Goal: Transaction & Acquisition: Book appointment/travel/reservation

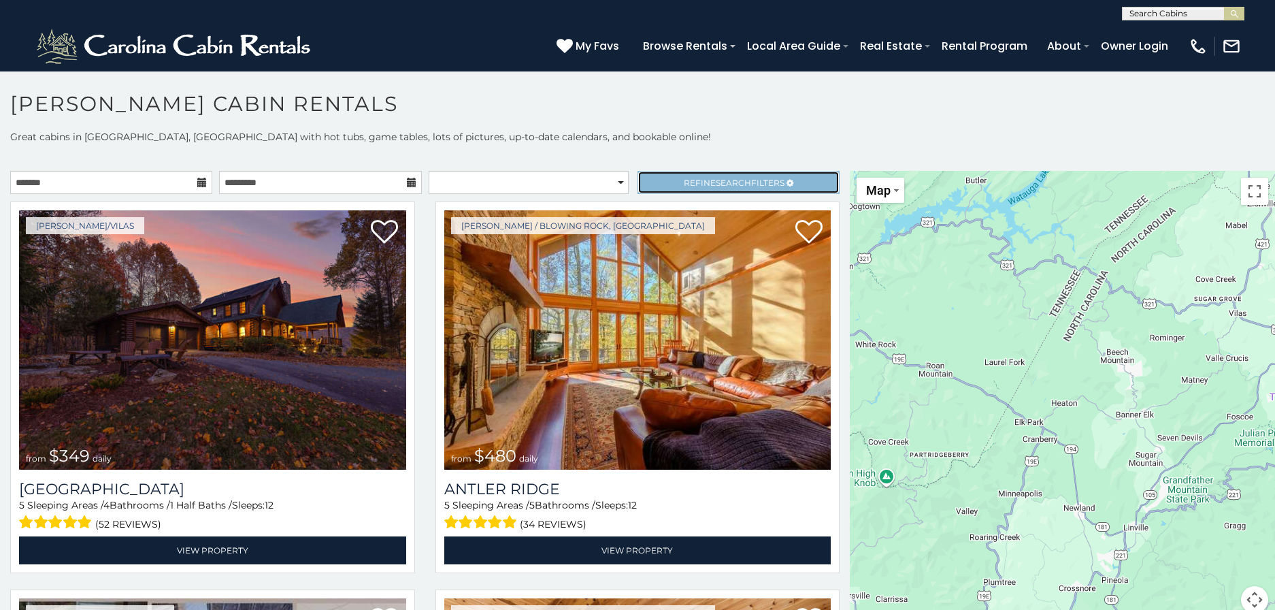
click at [738, 180] on span "Search" at bounding box center [733, 183] width 35 height 10
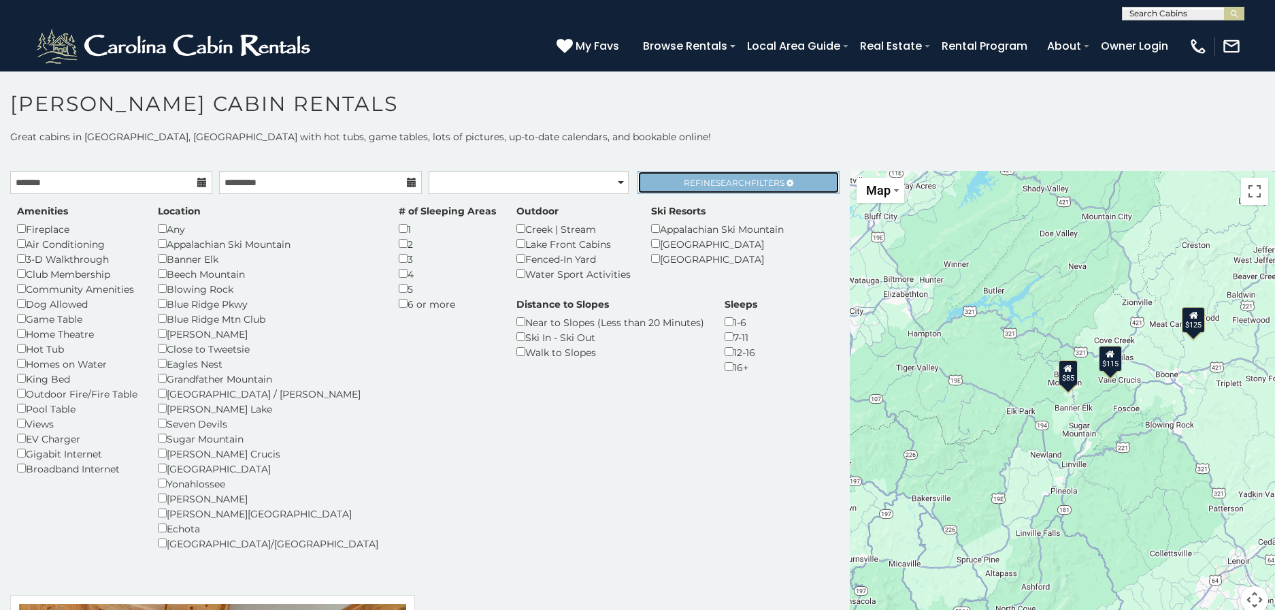
click at [733, 182] on span "Search" at bounding box center [733, 183] width 35 height 10
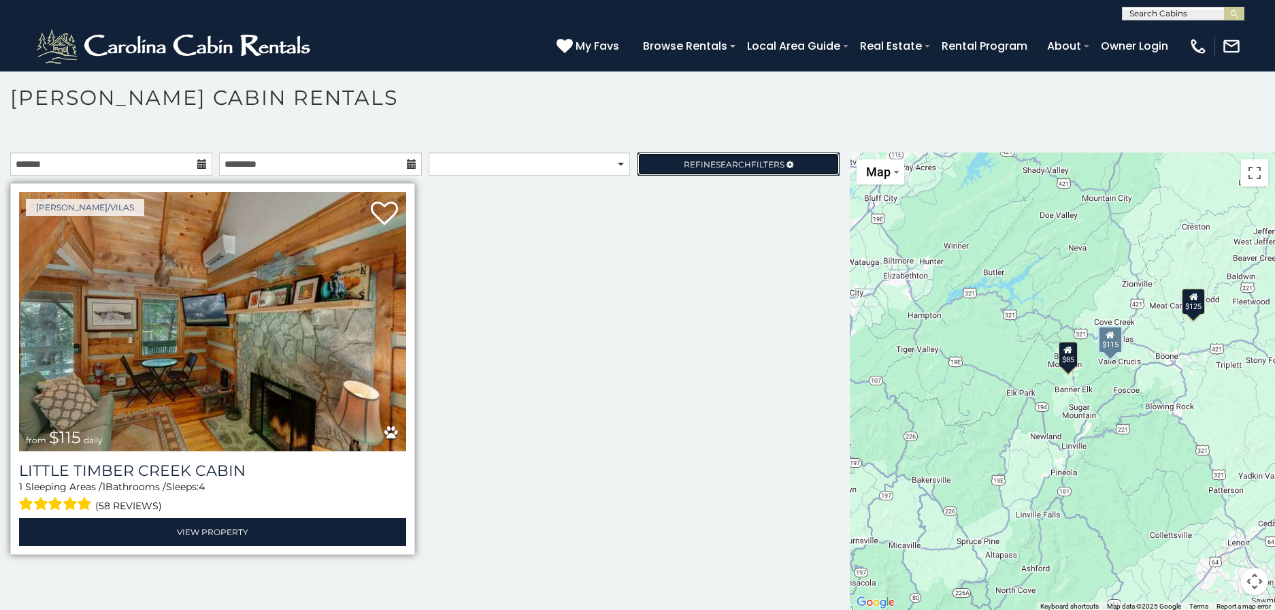
scroll to position [7, 0]
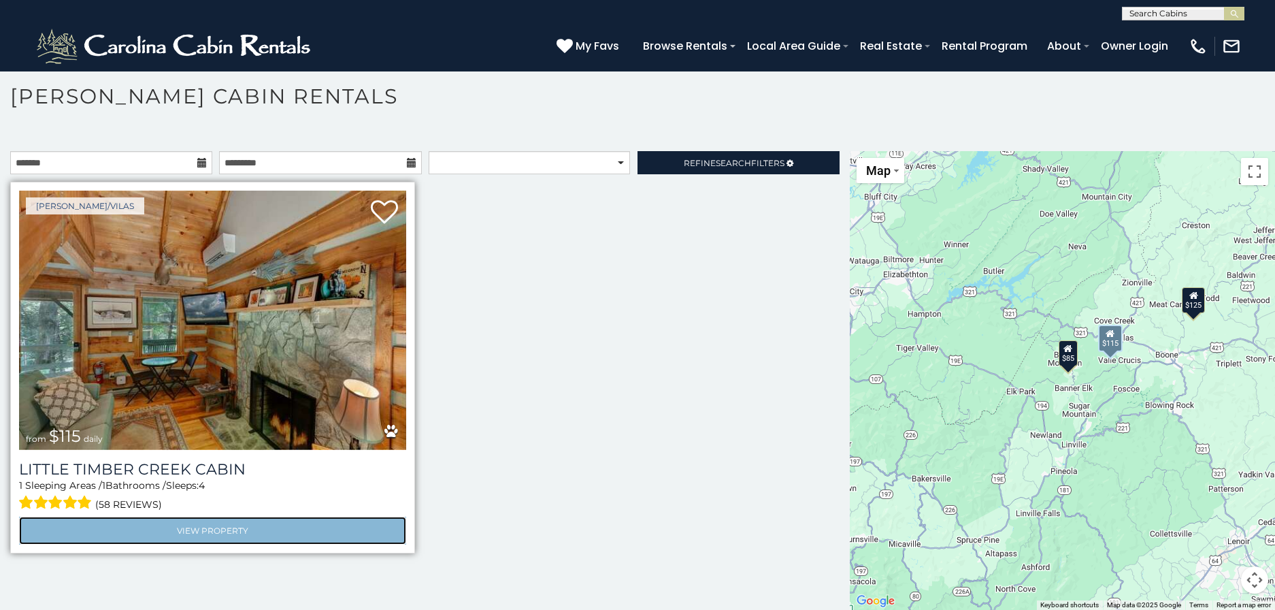
click at [226, 527] on link "View Property" at bounding box center [212, 530] width 387 height 28
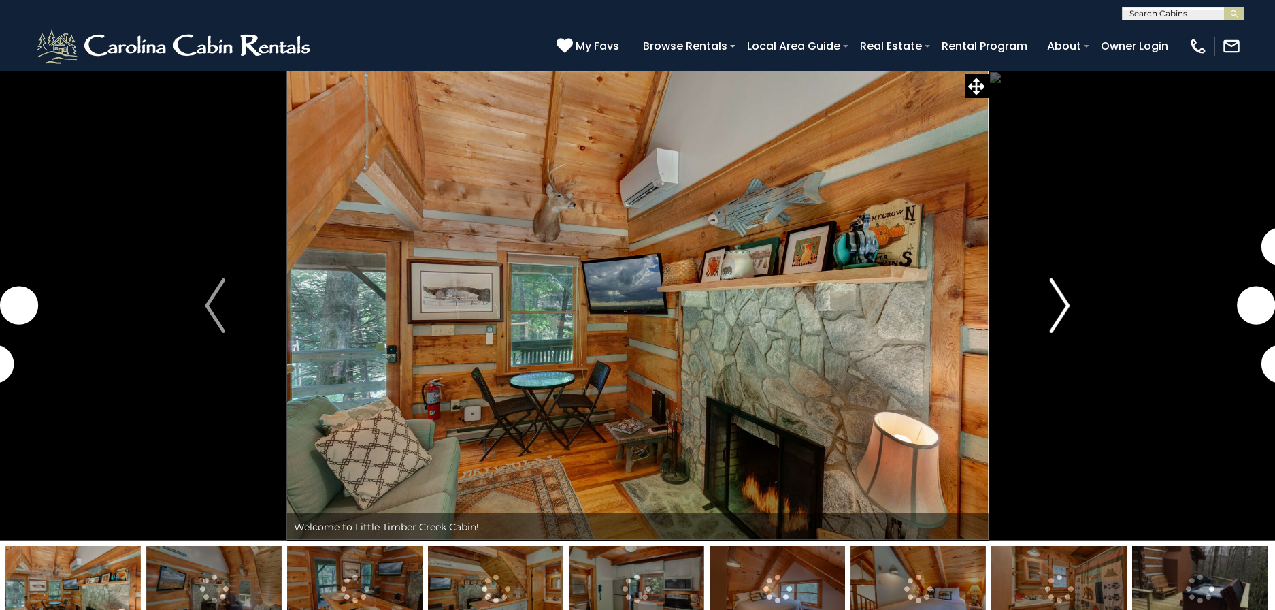
click at [1053, 310] on img "Next" at bounding box center [1060, 305] width 20 height 54
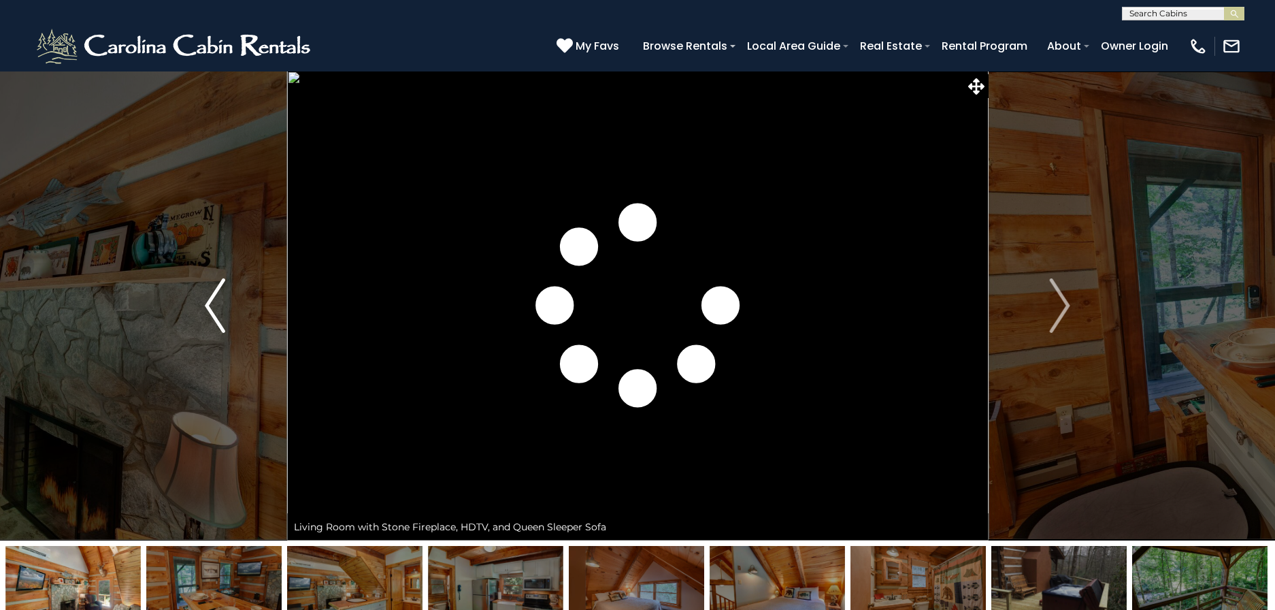
click at [205, 313] on img "Previous" at bounding box center [215, 305] width 20 height 54
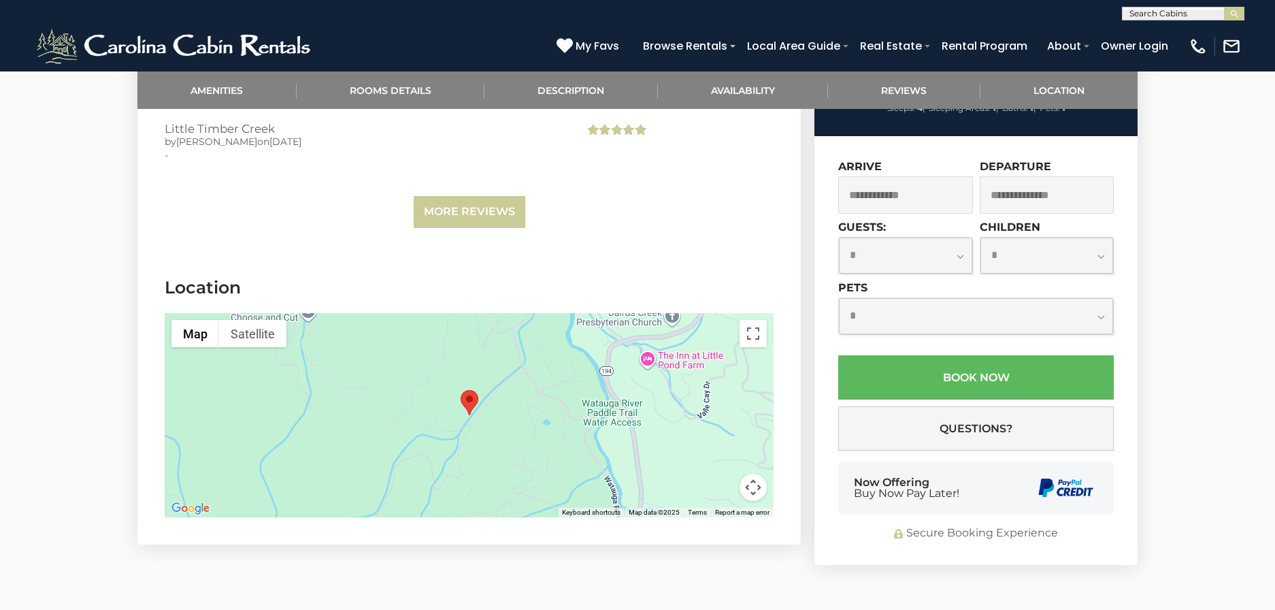
scroll to position [2728, 0]
click at [753, 320] on button "Toggle fullscreen view" at bounding box center [753, 333] width 27 height 27
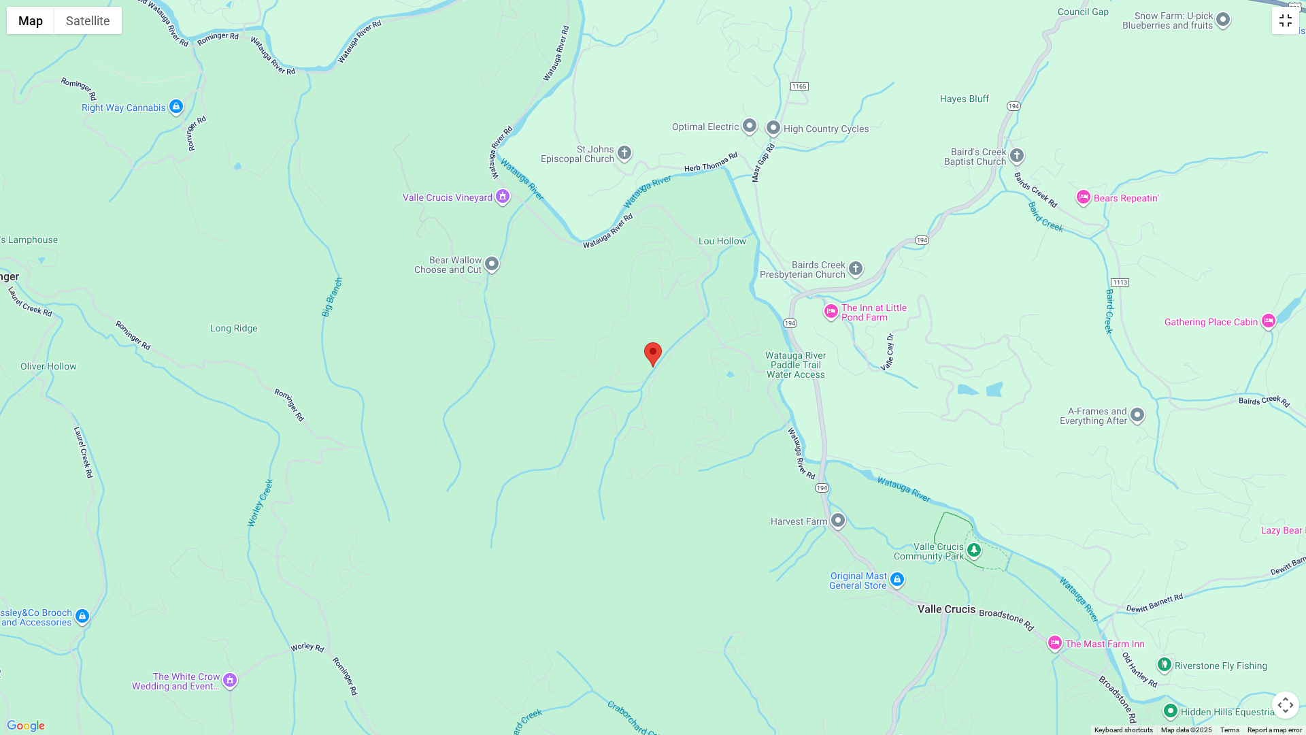
click at [1274, 22] on button "Toggle fullscreen view" at bounding box center [1285, 20] width 27 height 27
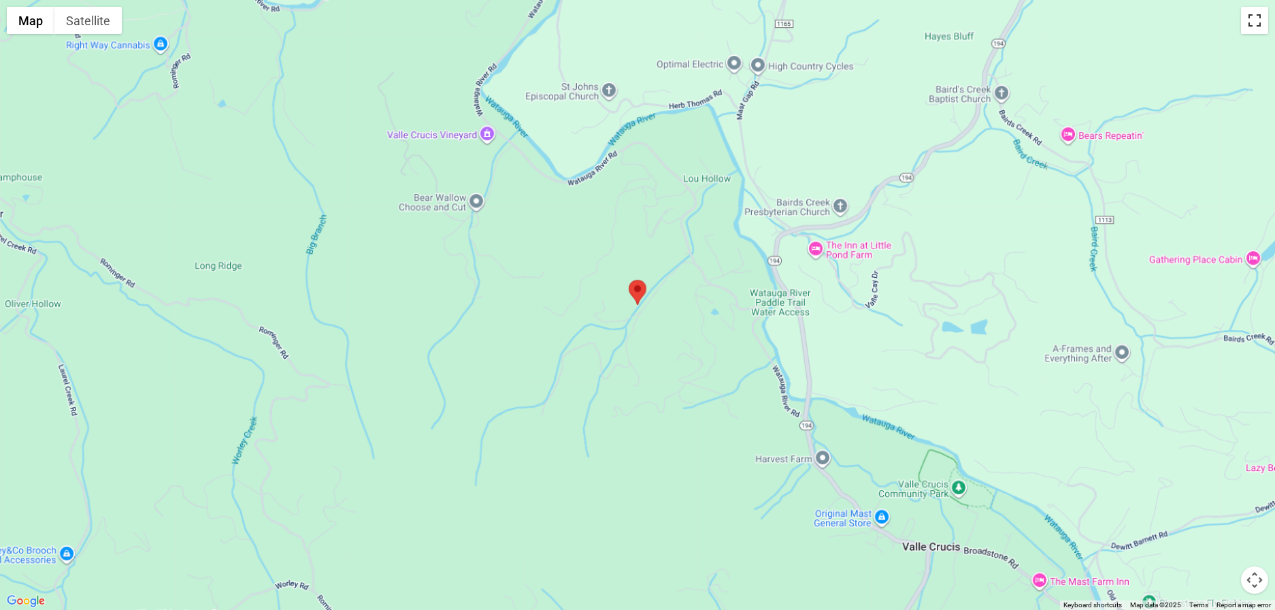
scroll to position [0, 0]
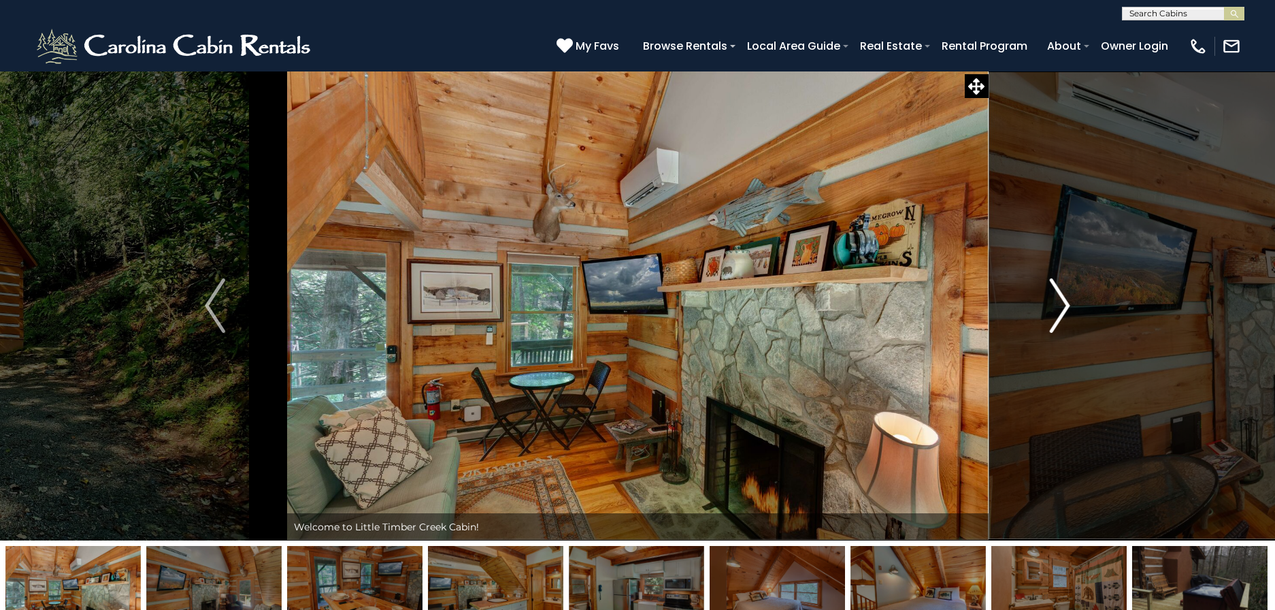
click at [1056, 298] on img "Next" at bounding box center [1060, 305] width 20 height 54
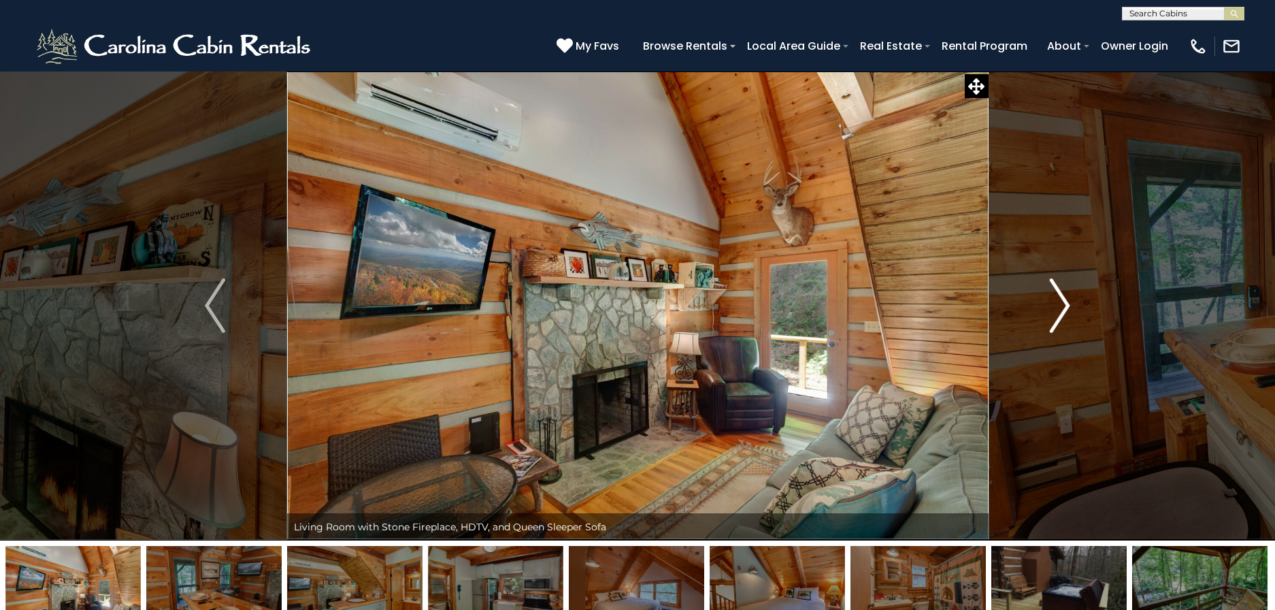
click at [1056, 298] on img "Next" at bounding box center [1060, 305] width 20 height 54
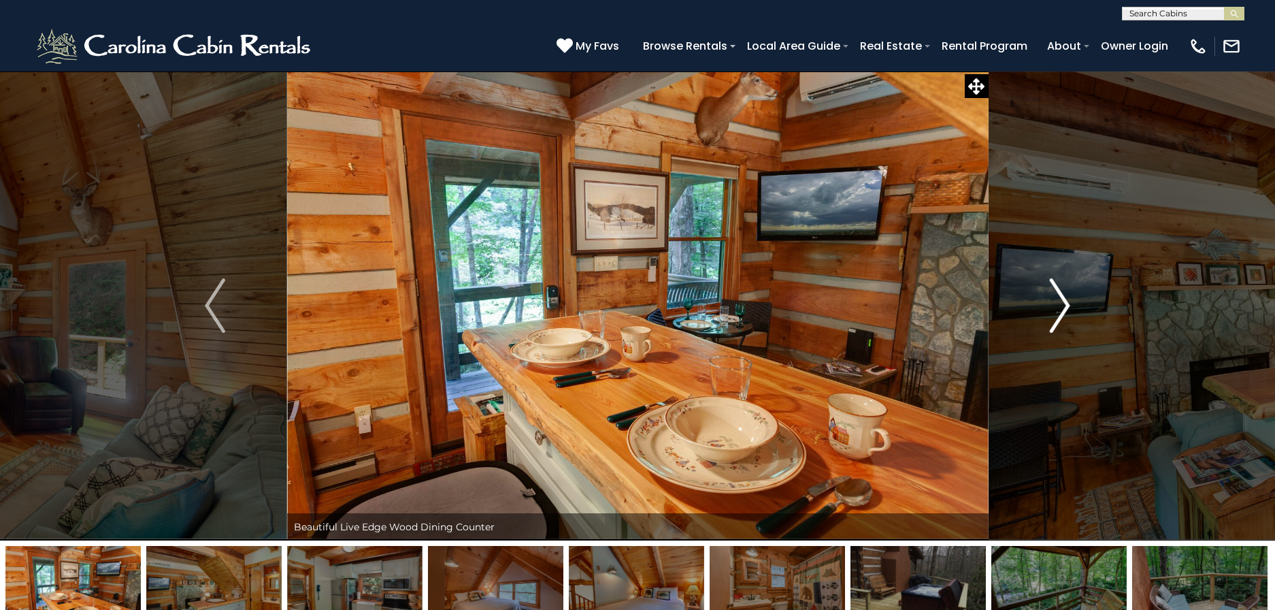
click at [1056, 298] on img "Next" at bounding box center [1060, 305] width 20 height 54
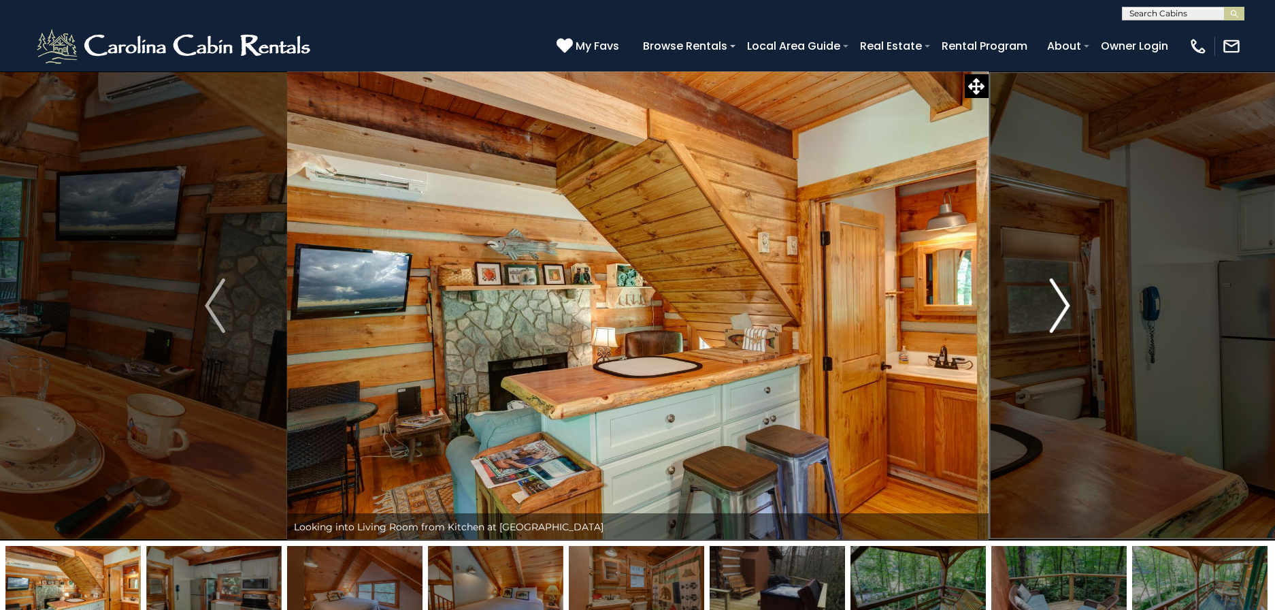
click at [1055, 297] on img "Next" at bounding box center [1060, 305] width 20 height 54
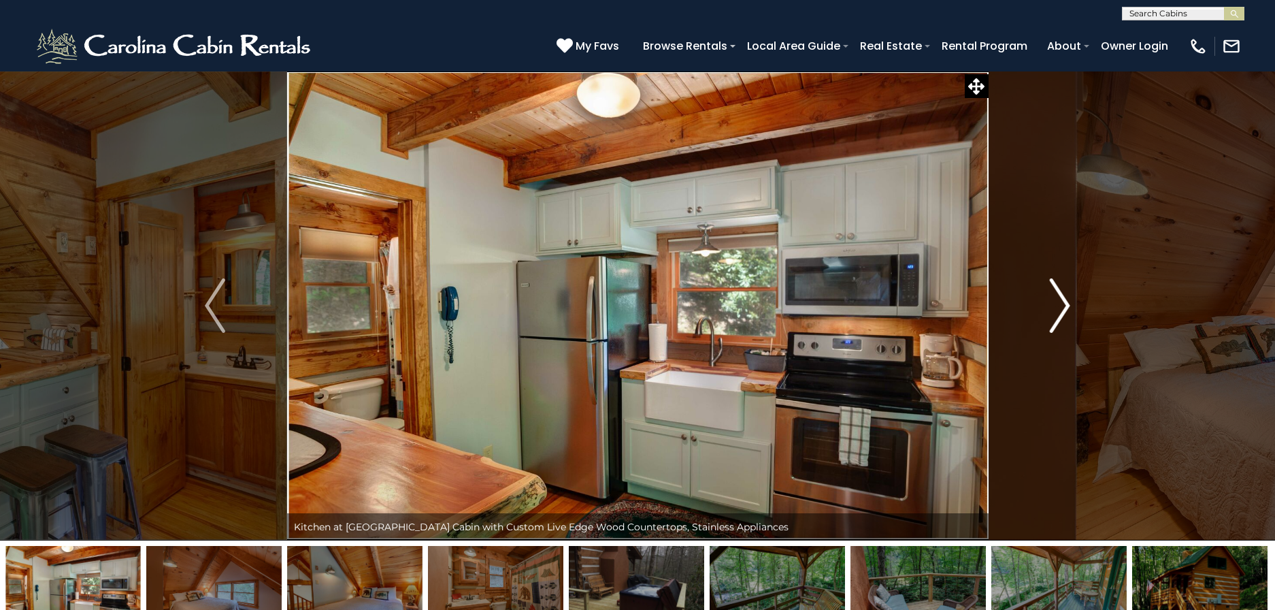
click at [1054, 297] on img "Next" at bounding box center [1060, 305] width 20 height 54
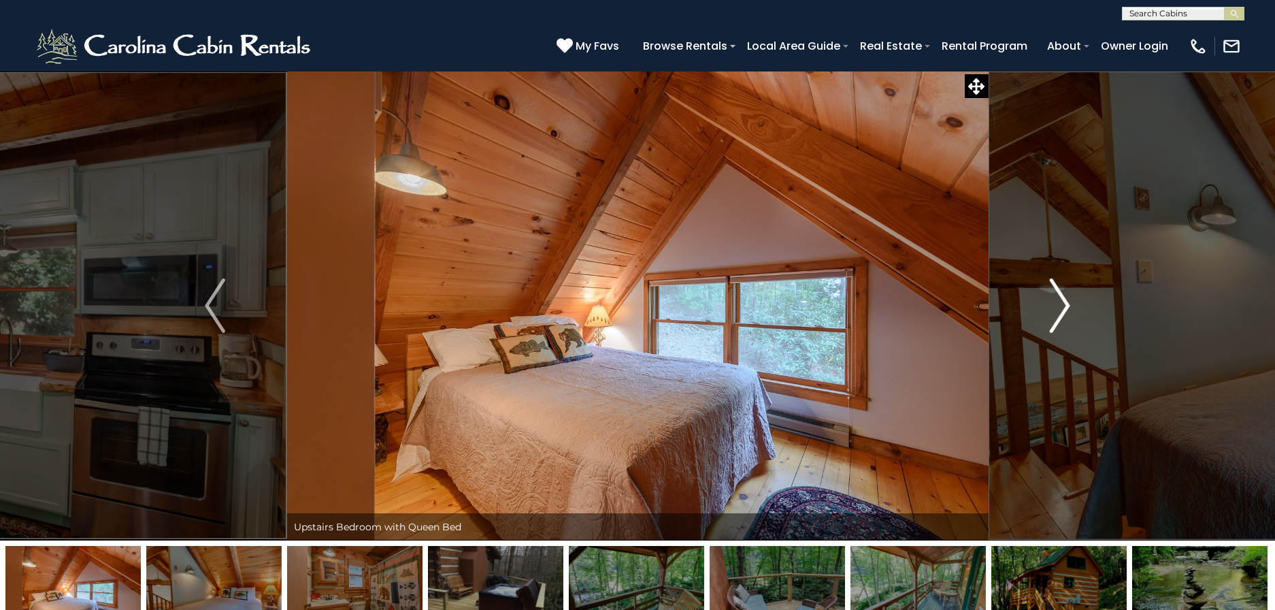
click at [1053, 297] on img "Next" at bounding box center [1060, 305] width 20 height 54
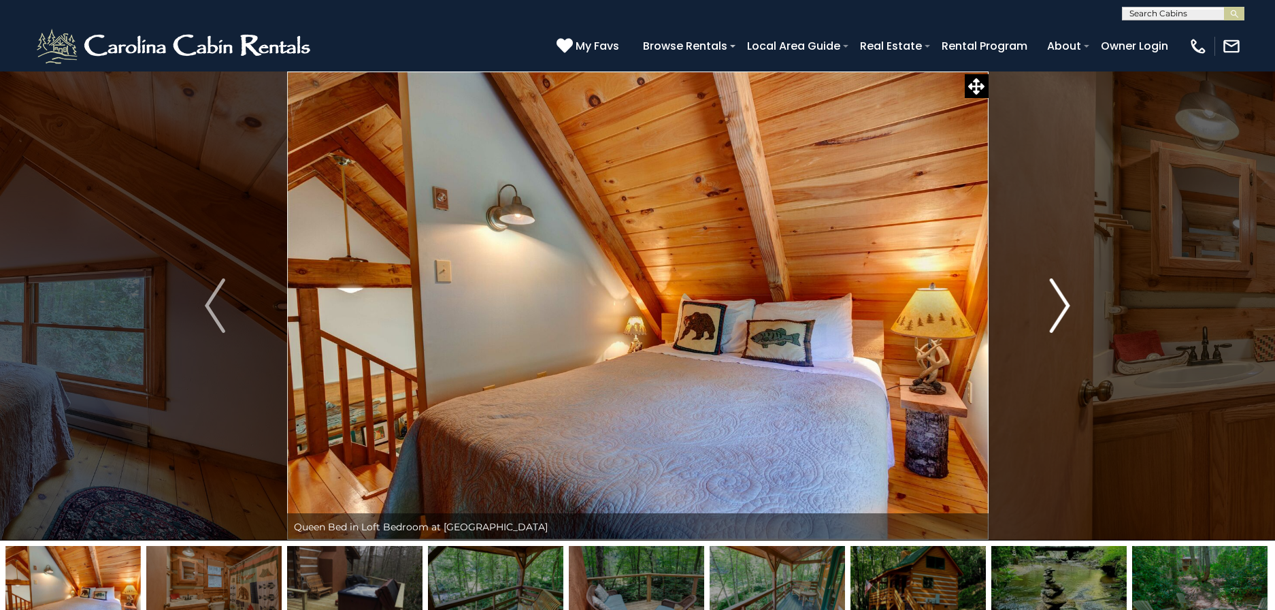
click at [1051, 297] on img "Next" at bounding box center [1060, 305] width 20 height 54
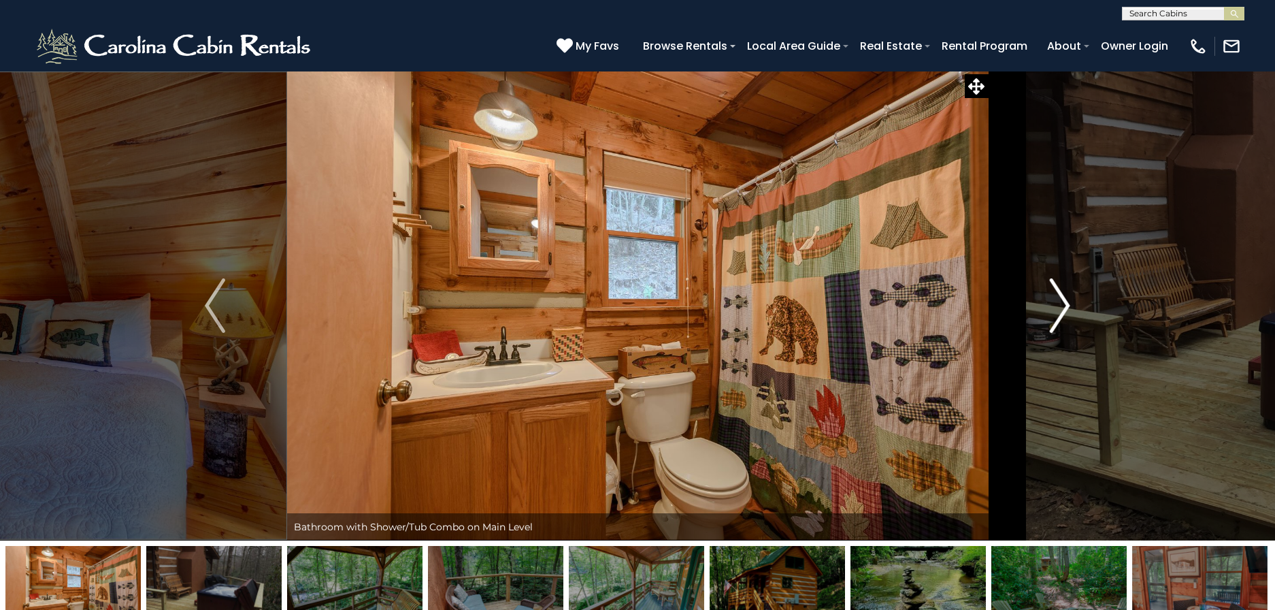
click at [1051, 297] on img "Next" at bounding box center [1060, 305] width 20 height 54
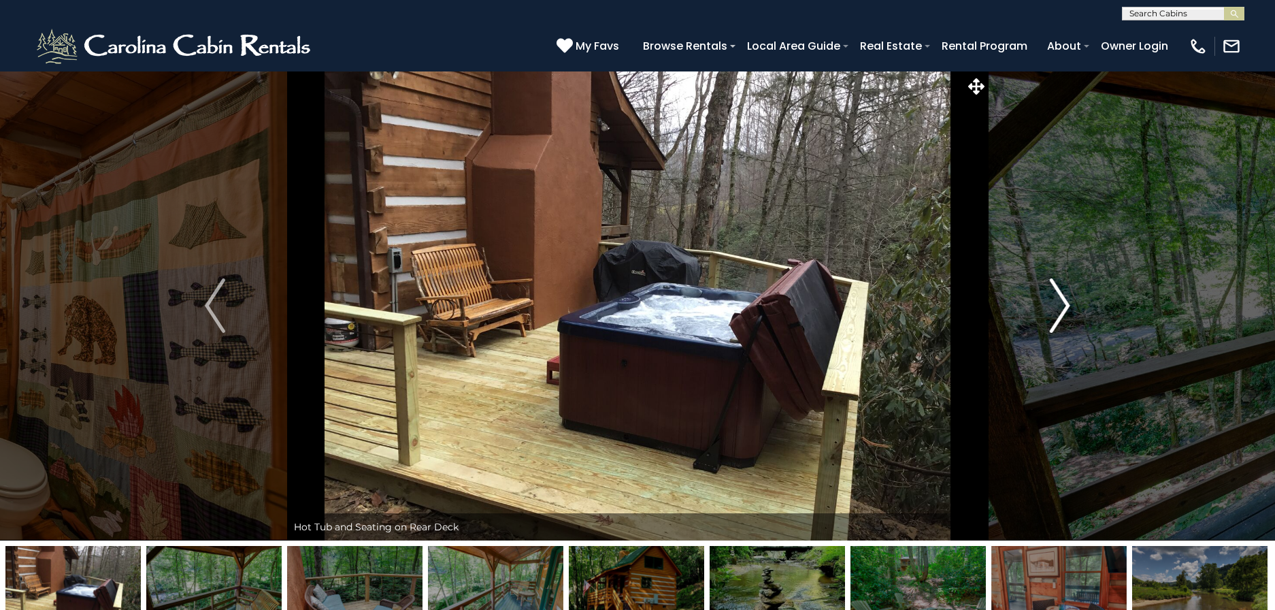
click at [1051, 297] on img "Next" at bounding box center [1060, 305] width 20 height 54
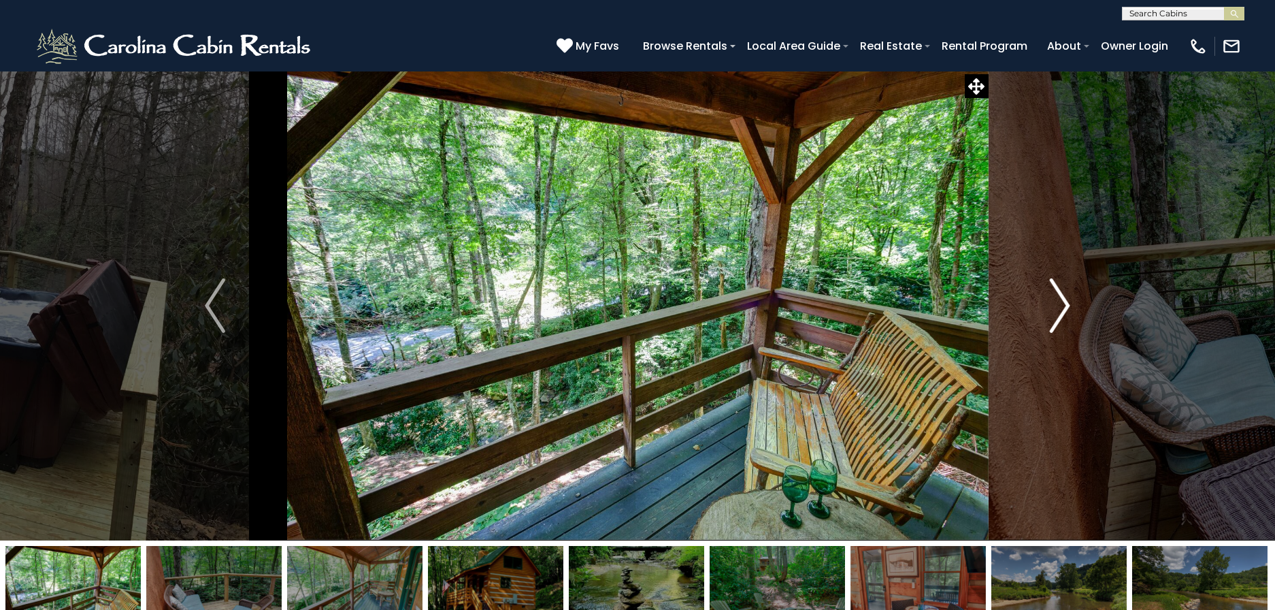
click at [1051, 297] on img "Next" at bounding box center [1060, 305] width 20 height 54
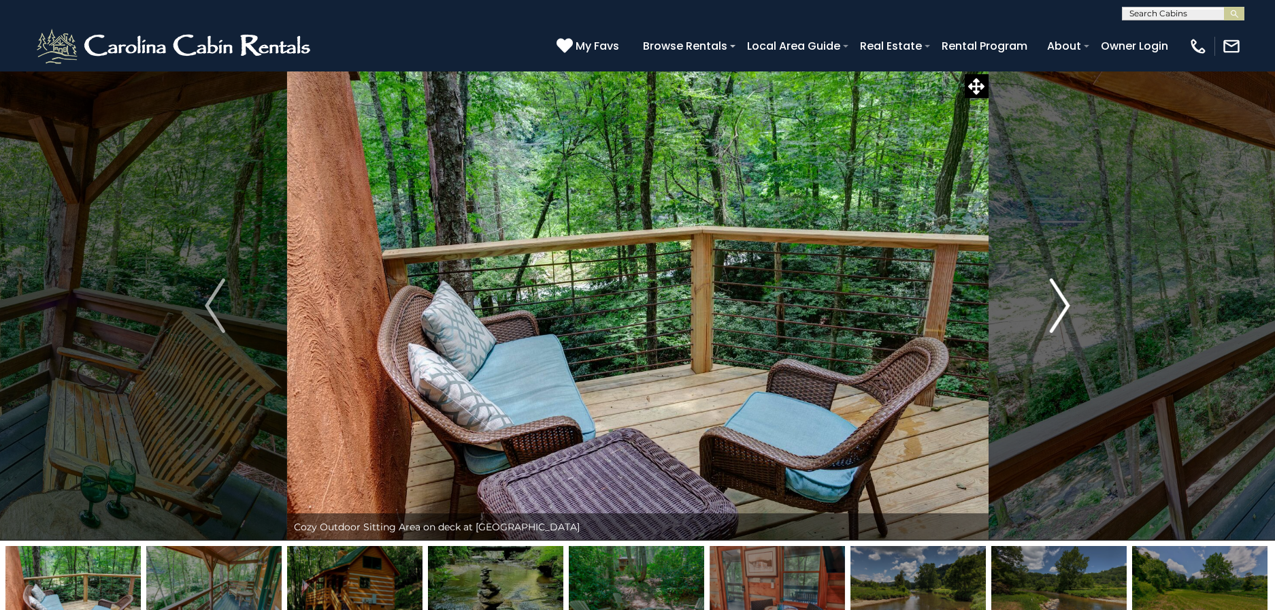
click at [1051, 297] on img "Next" at bounding box center [1060, 305] width 20 height 54
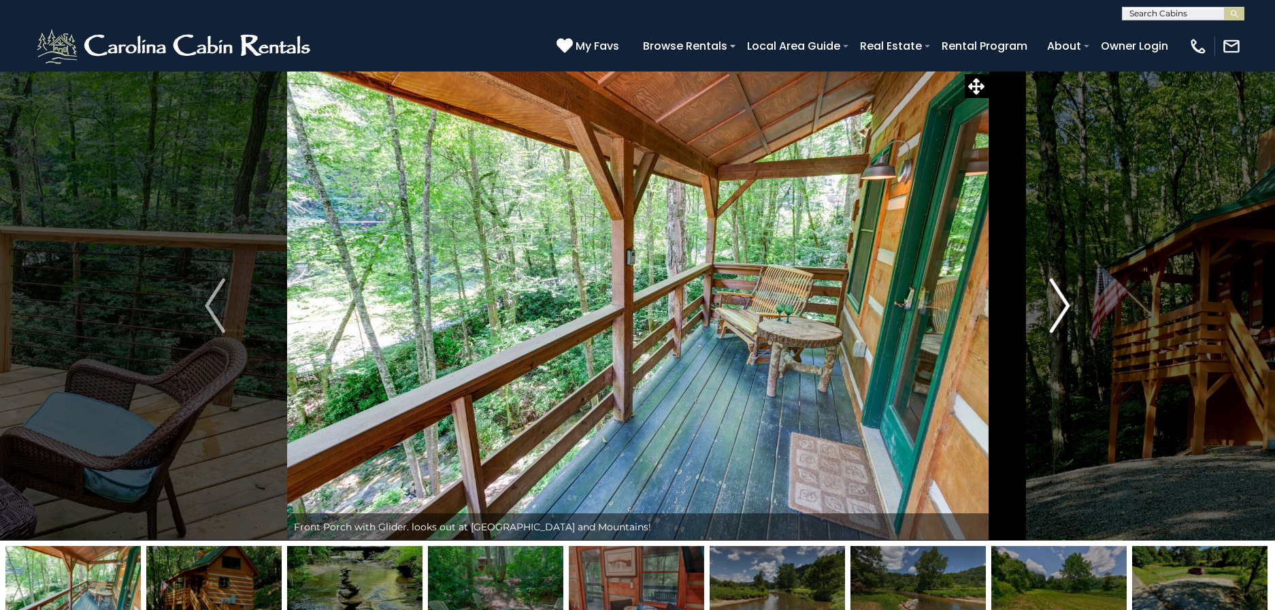
click at [1051, 297] on img "Next" at bounding box center [1060, 305] width 20 height 54
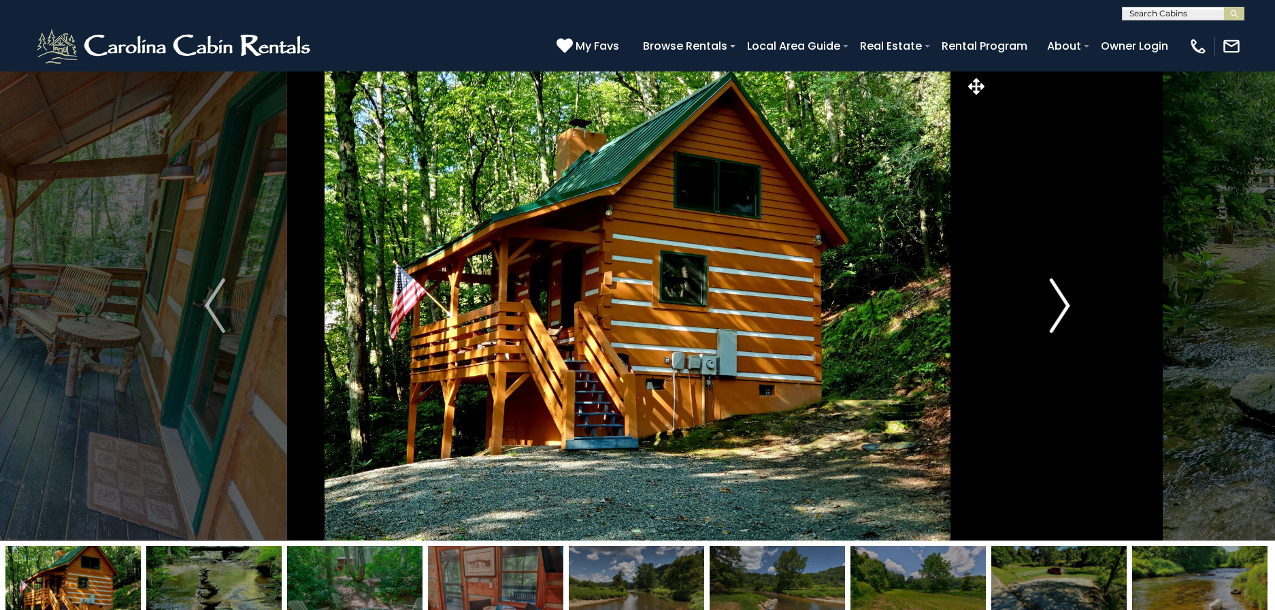
click at [1050, 297] on img "Next" at bounding box center [1060, 305] width 20 height 54
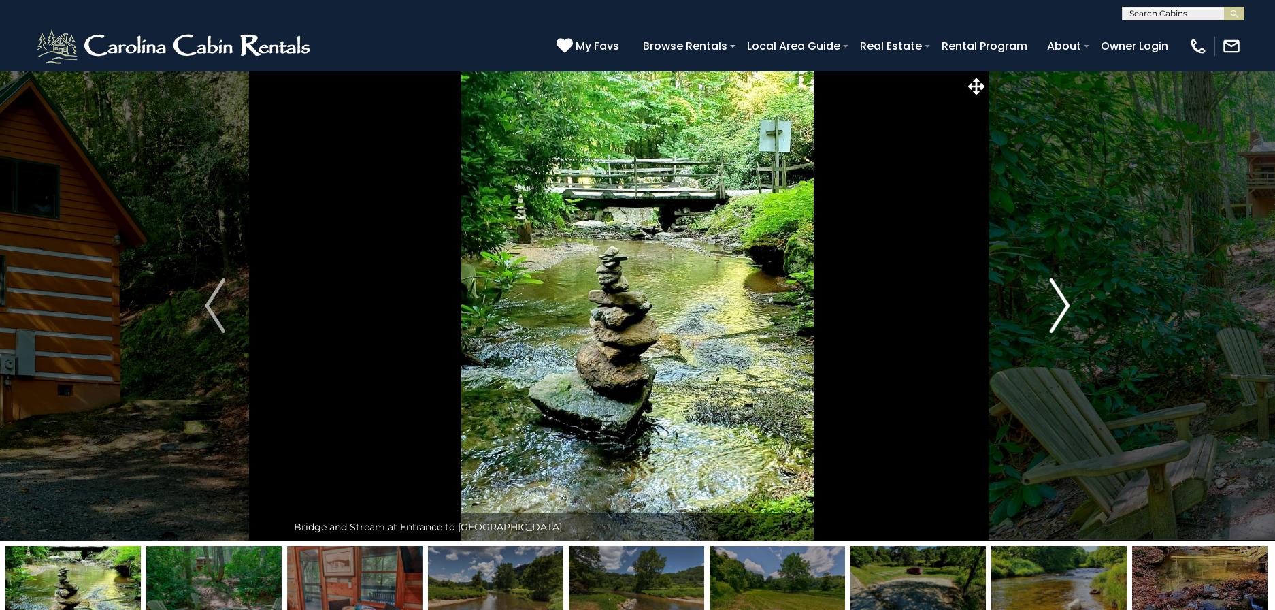
click at [1029, 297] on button "Next" at bounding box center [1060, 305] width 144 height 469
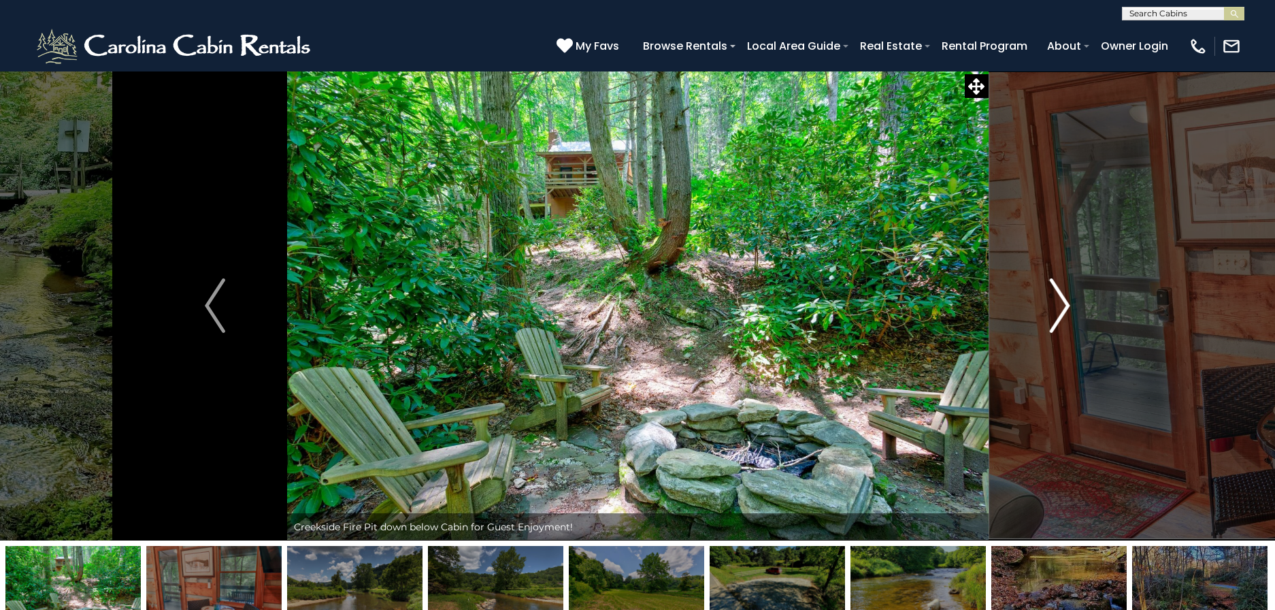
click at [1029, 297] on button "Next" at bounding box center [1060, 305] width 144 height 469
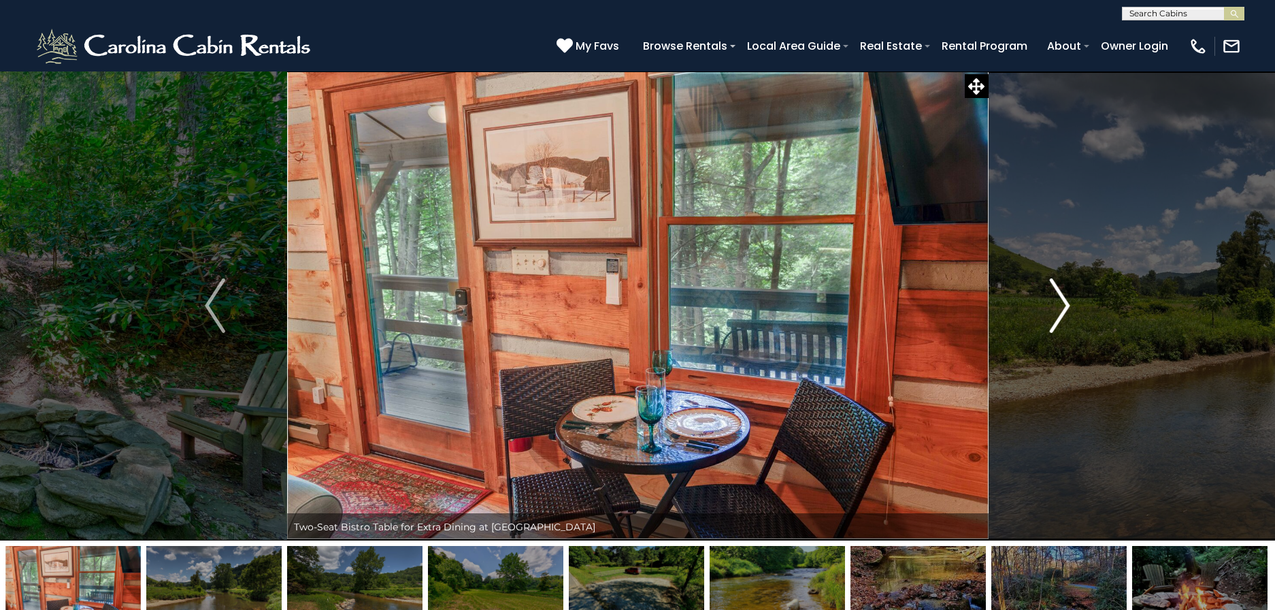
click at [1029, 297] on button "Next" at bounding box center [1060, 305] width 144 height 469
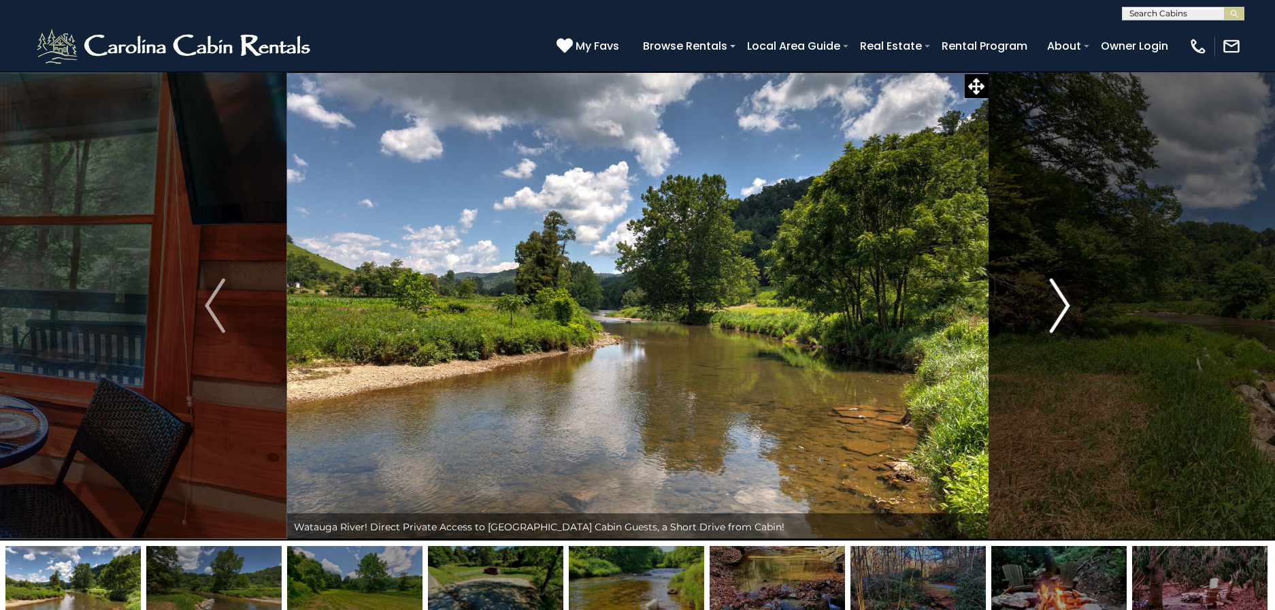
click at [1062, 300] on img "Next" at bounding box center [1060, 305] width 20 height 54
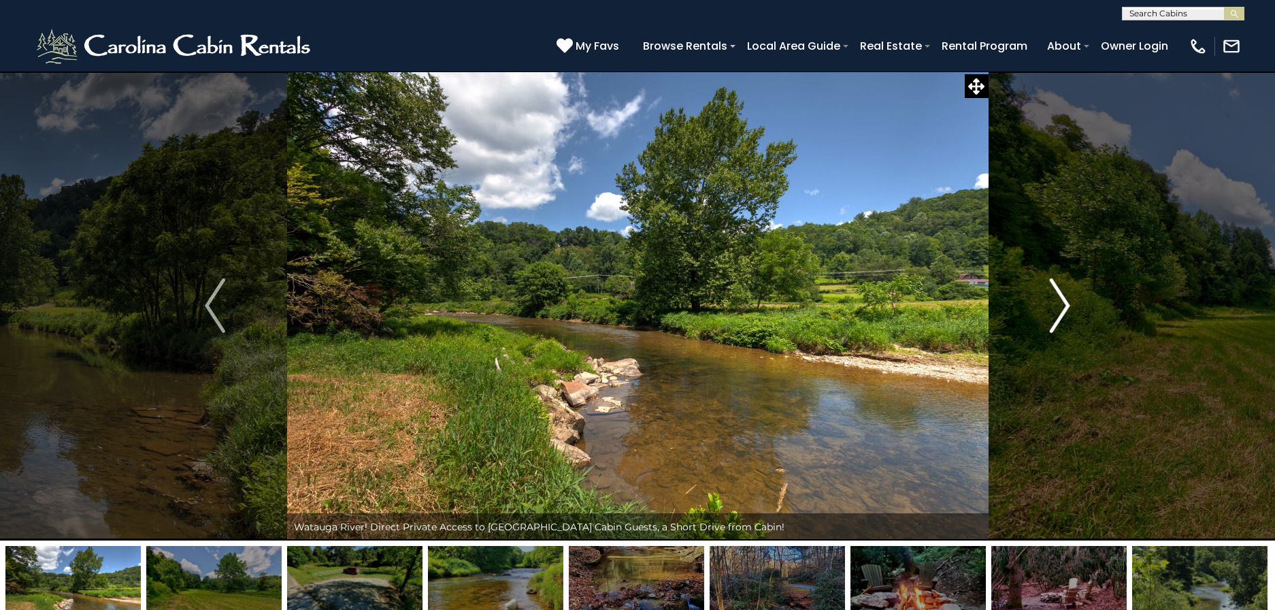
click at [1061, 297] on img "Next" at bounding box center [1060, 305] width 20 height 54
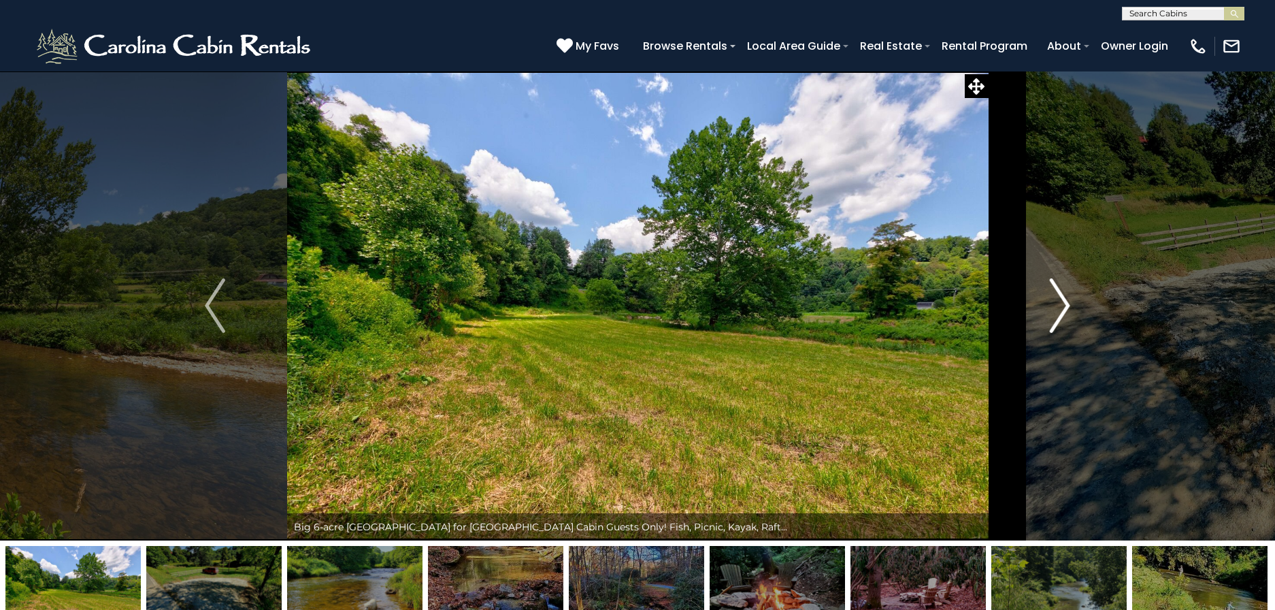
click at [1061, 296] on img "Next" at bounding box center [1060, 305] width 20 height 54
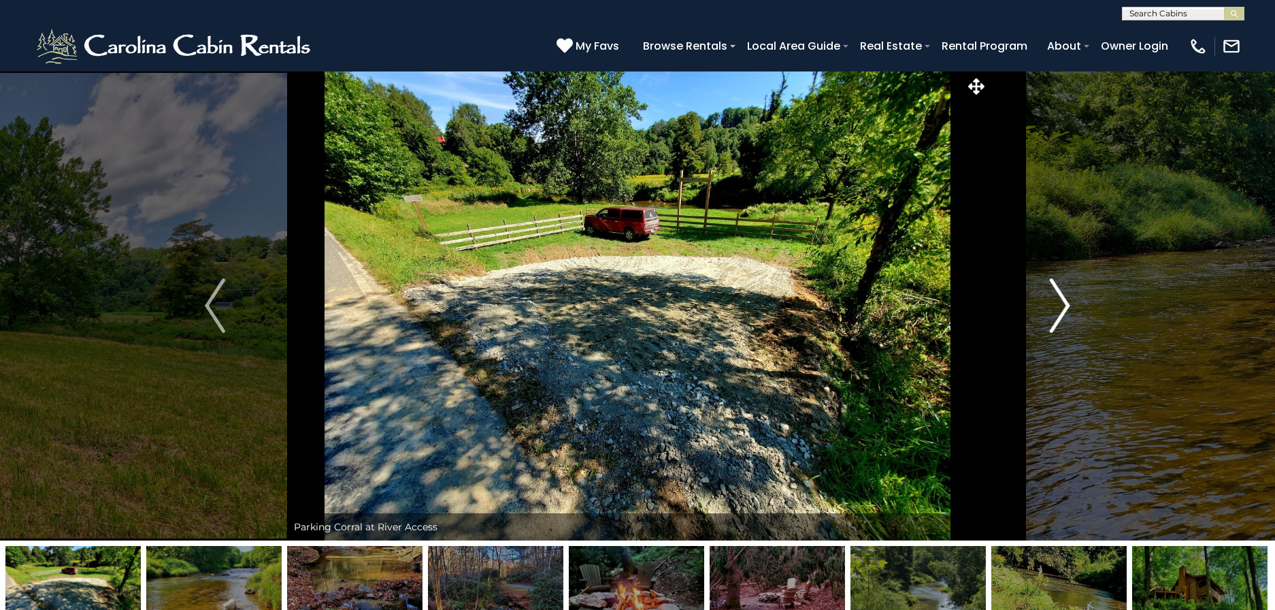
click at [1063, 293] on img "Next" at bounding box center [1060, 305] width 20 height 54
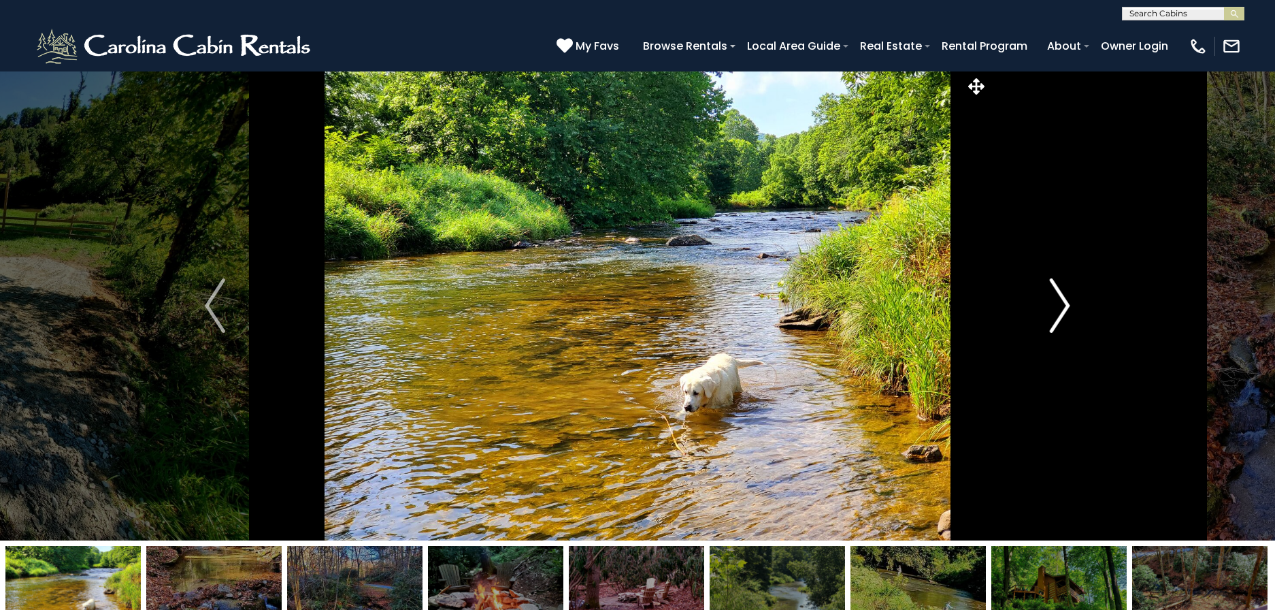
click at [1063, 293] on img "Next" at bounding box center [1060, 305] width 20 height 54
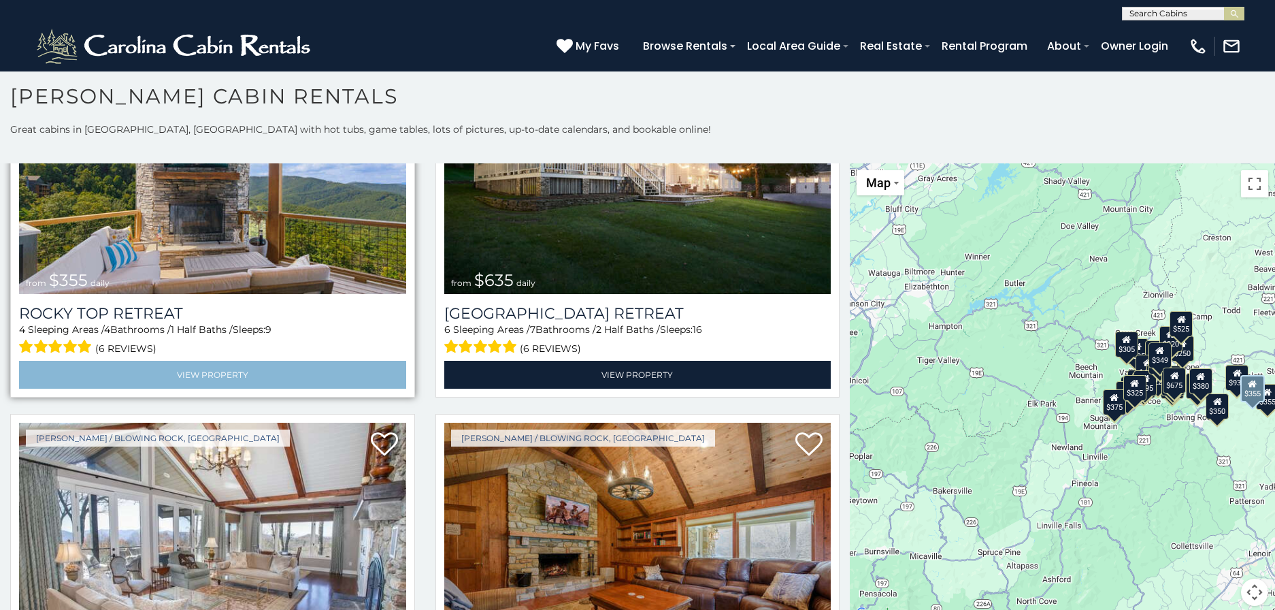
scroll to position [941, 0]
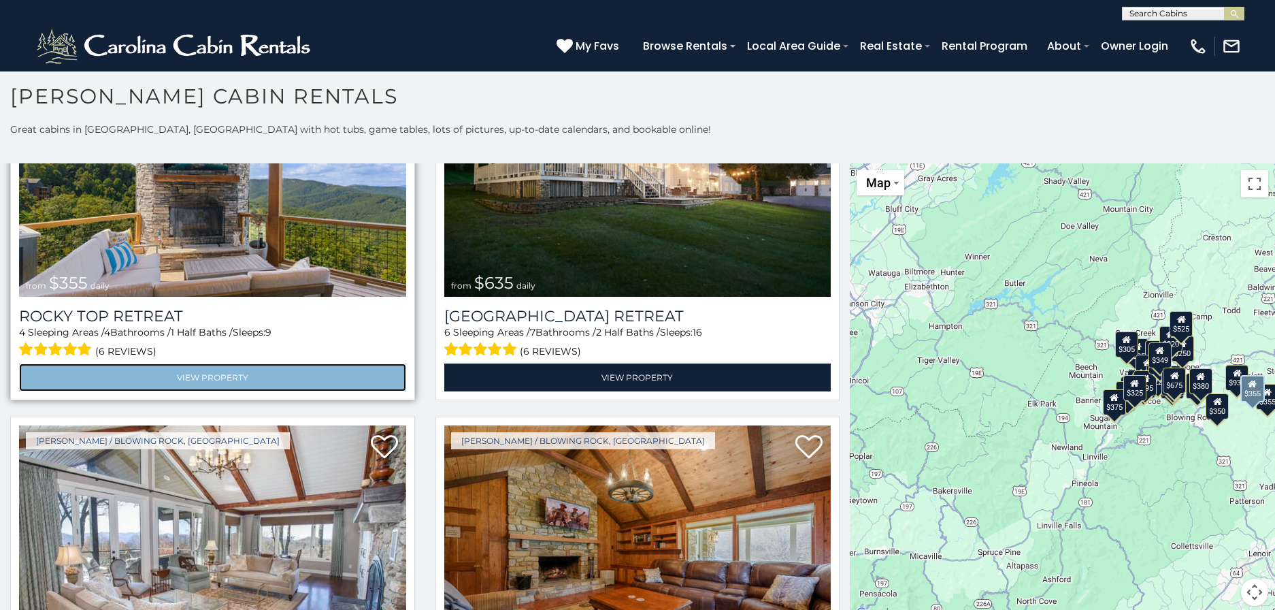
click at [235, 366] on link "View Property" at bounding box center [212, 377] width 387 height 28
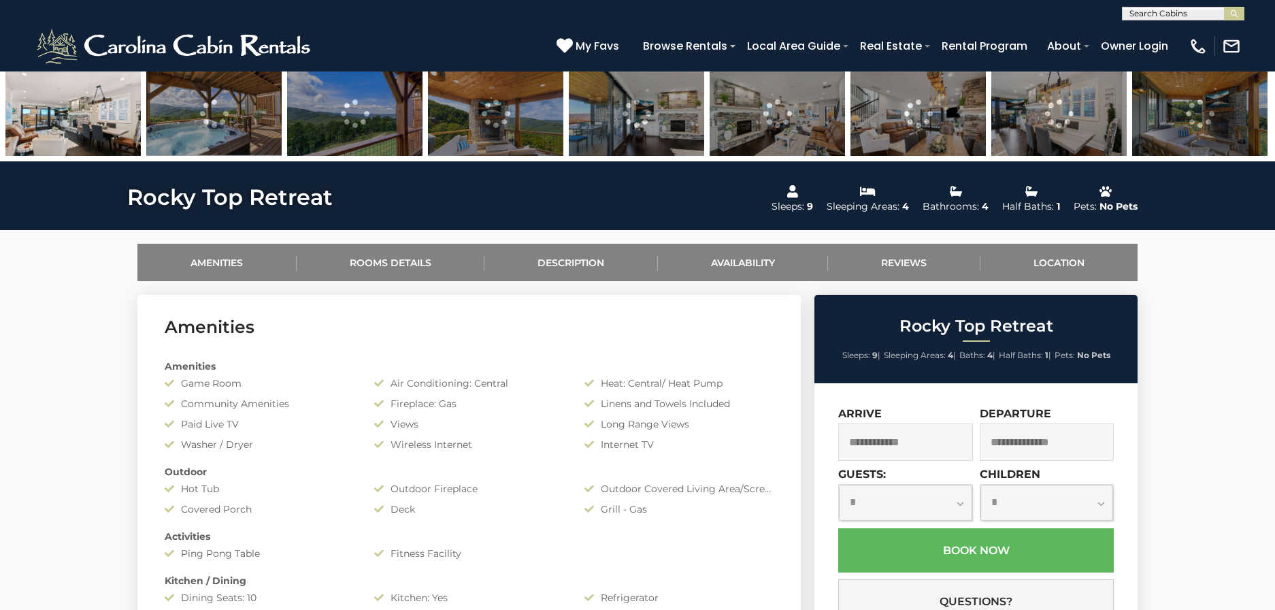
scroll to position [342, 0]
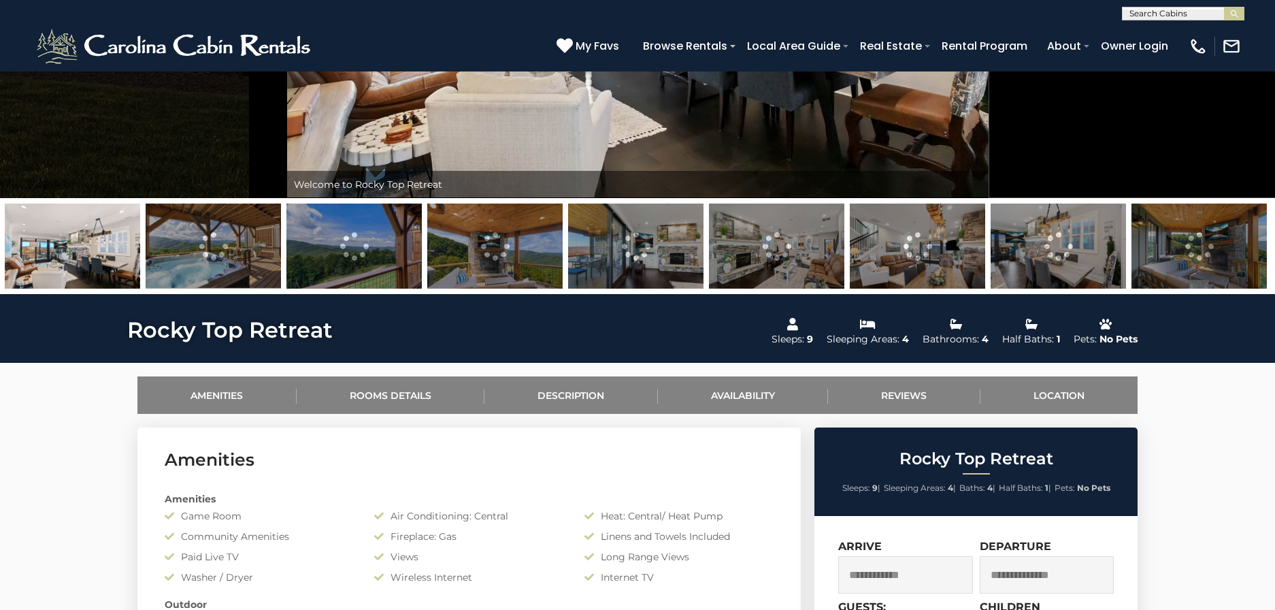
drag, startPoint x: 1193, startPoint y: 239, endPoint x: 974, endPoint y: 251, distance: 219.4
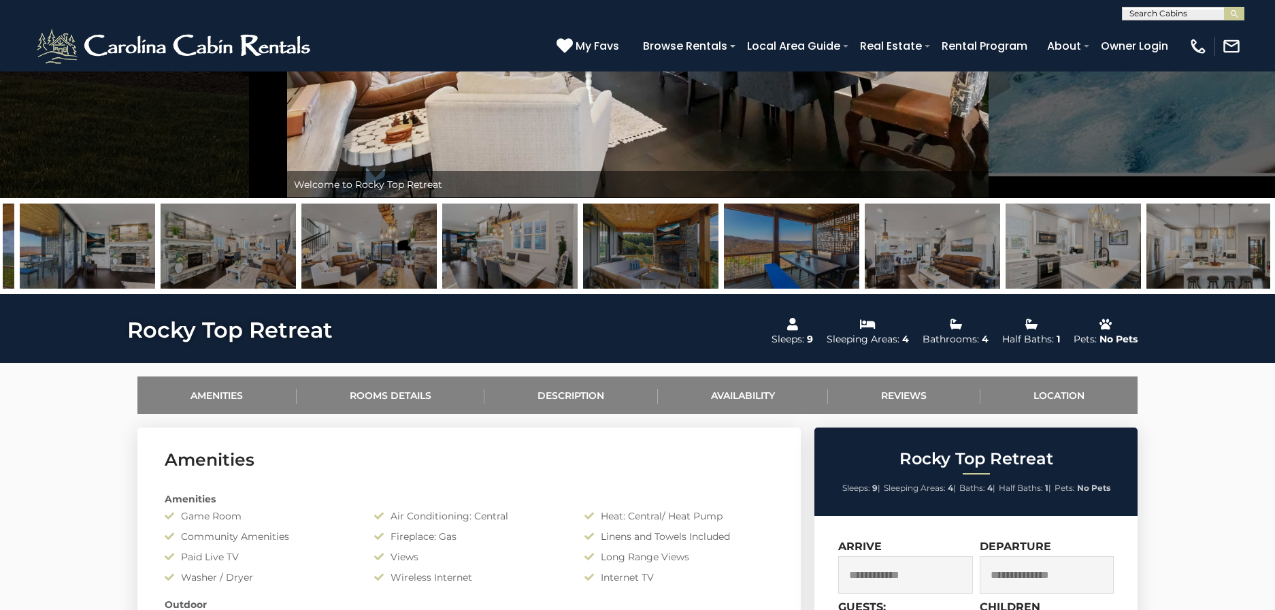
drag, startPoint x: 1167, startPoint y: 244, endPoint x: 188, endPoint y: 262, distance: 978.6
click at [583, 267] on img at bounding box center [650, 245] width 135 height 85
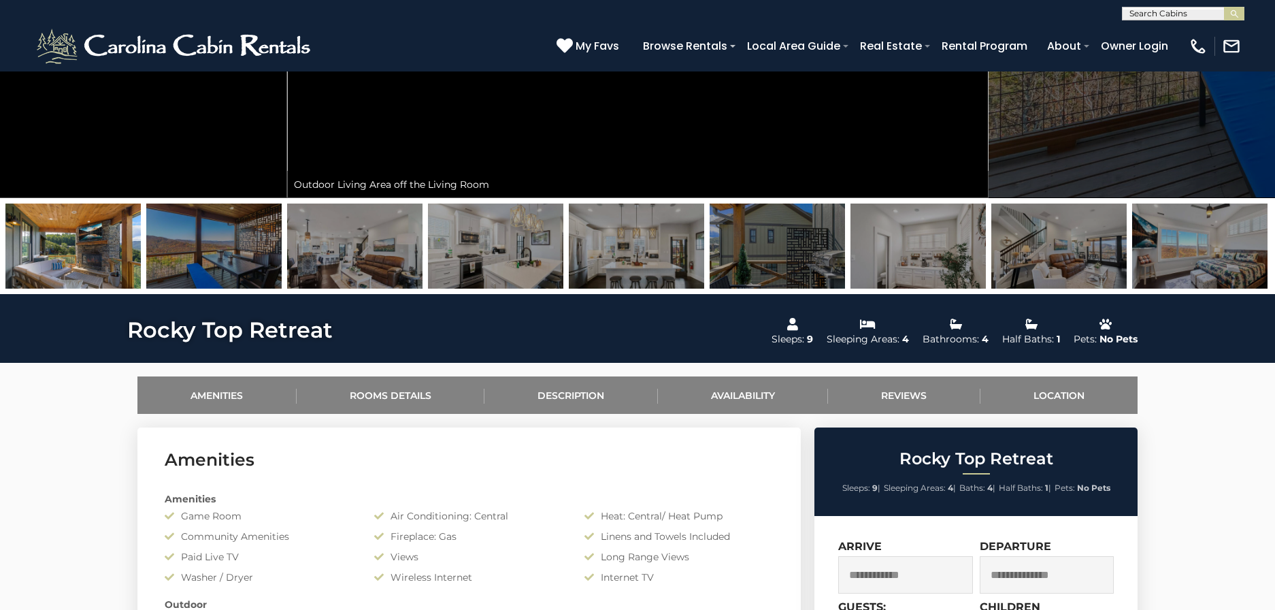
click at [80, 252] on img at bounding box center [72, 245] width 135 height 85
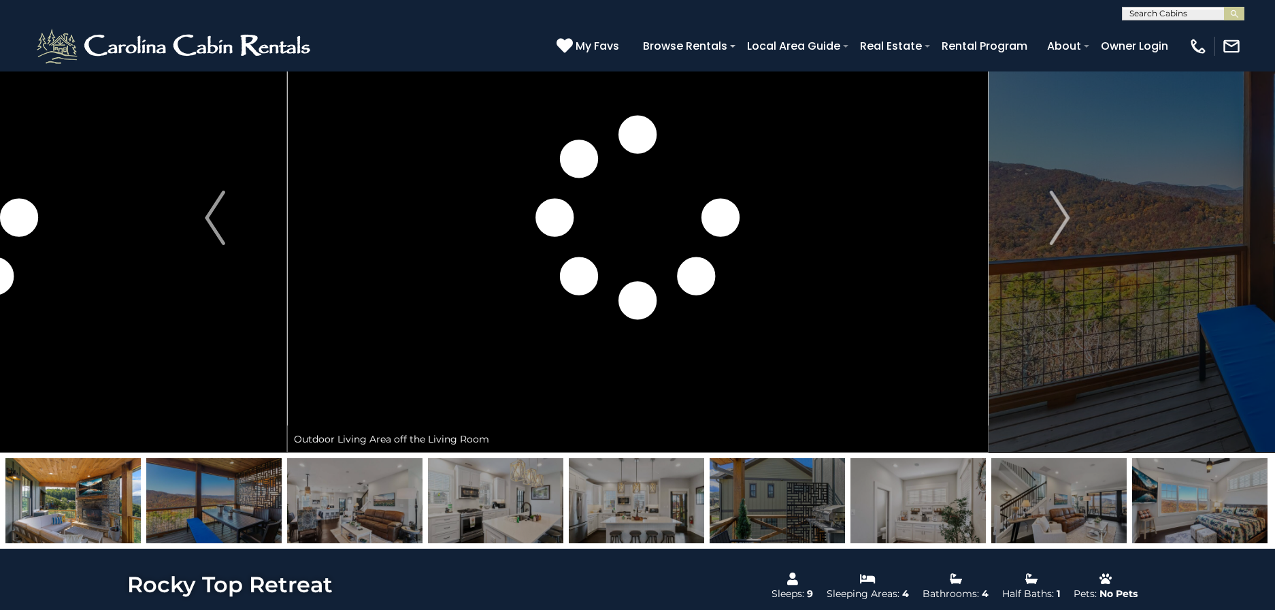
scroll to position [37, 0]
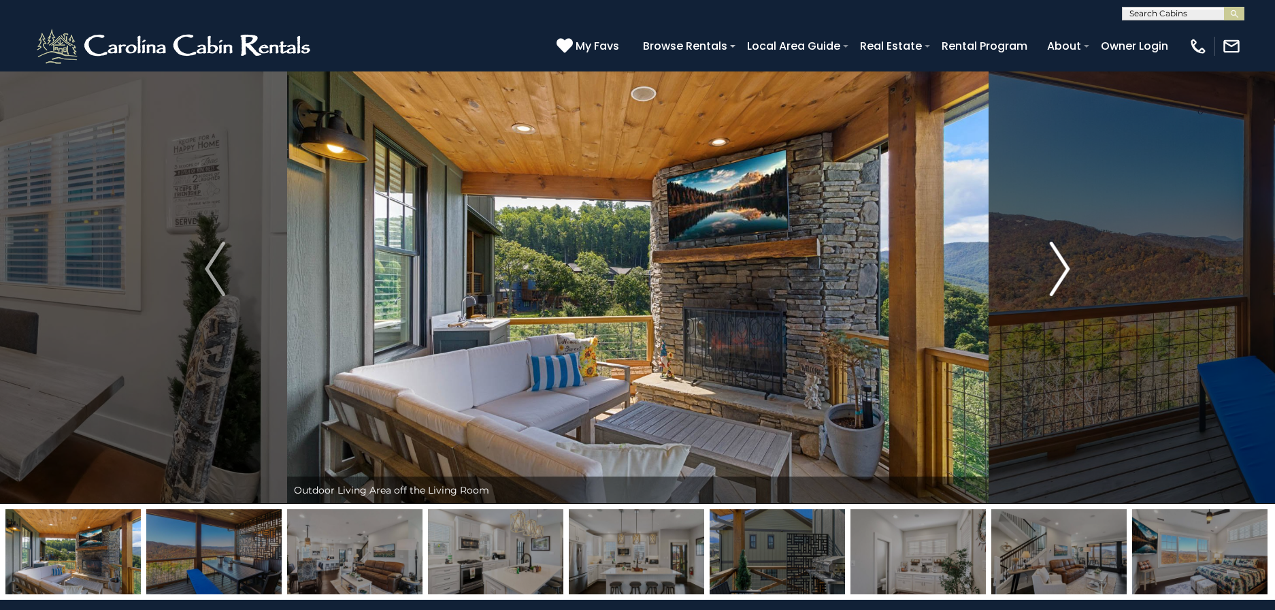
click at [1048, 266] on button "Next" at bounding box center [1060, 268] width 144 height 469
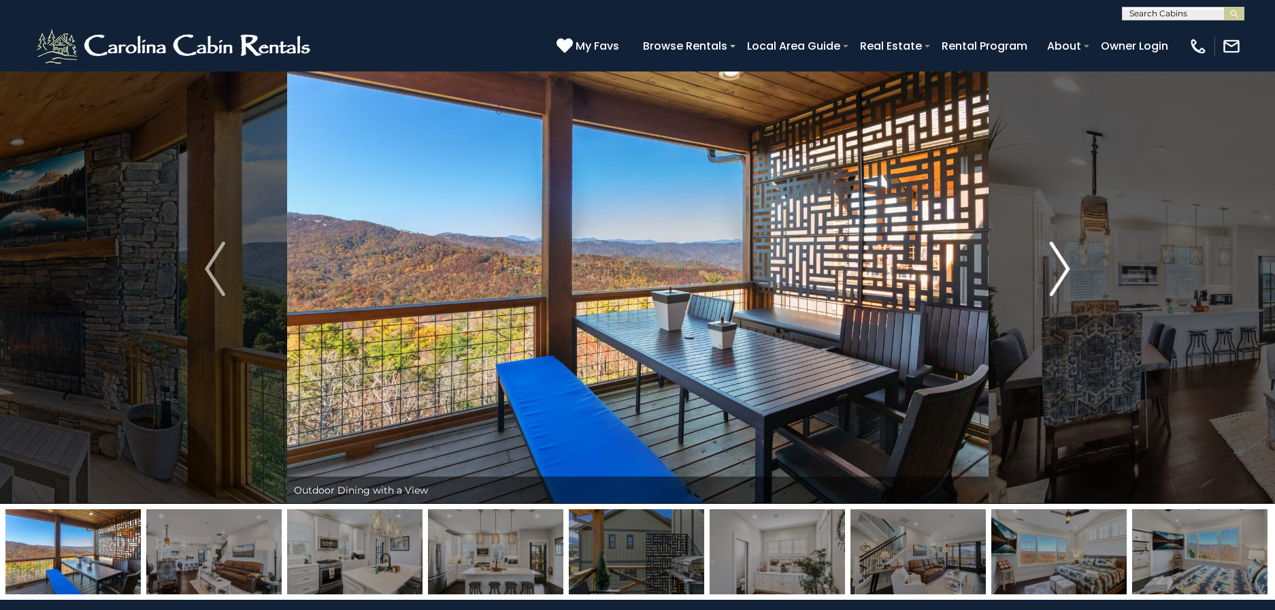
click at [1048, 265] on button "Next" at bounding box center [1060, 268] width 144 height 469
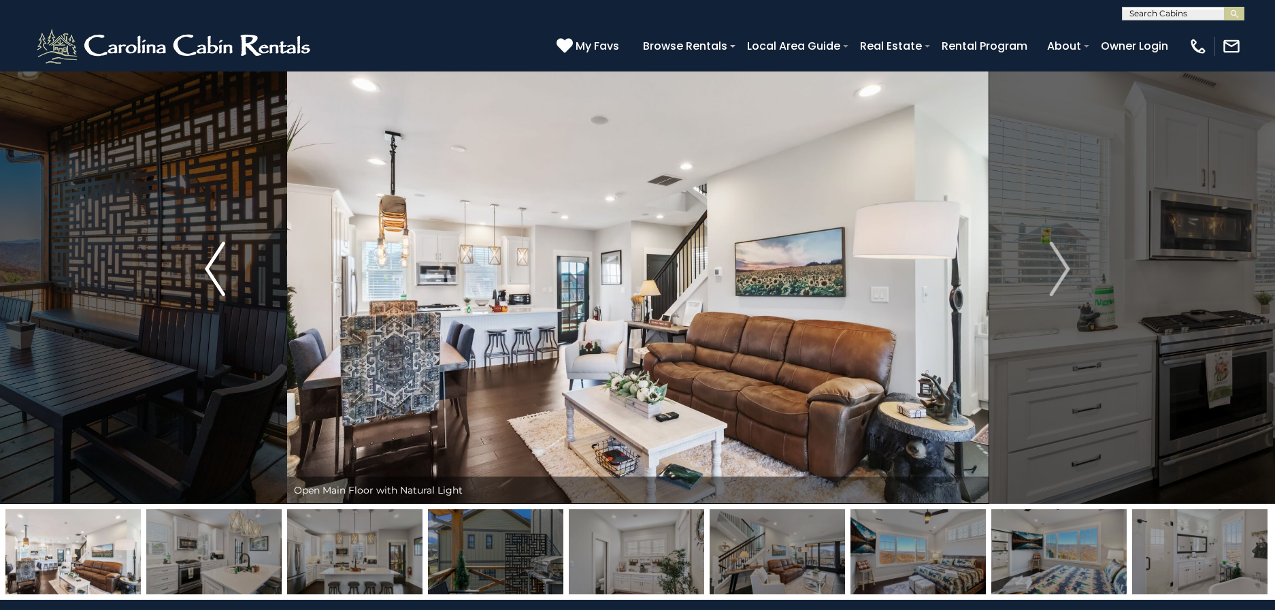
click at [220, 276] on img "Previous" at bounding box center [215, 269] width 20 height 54
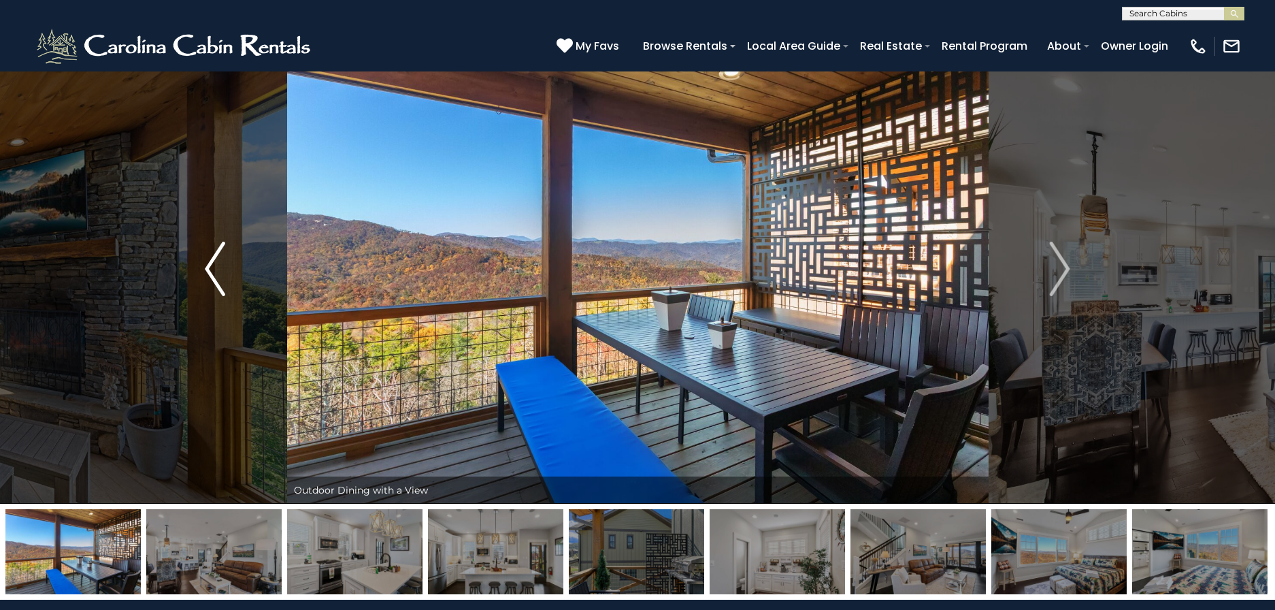
click at [220, 275] on img "Previous" at bounding box center [215, 269] width 20 height 54
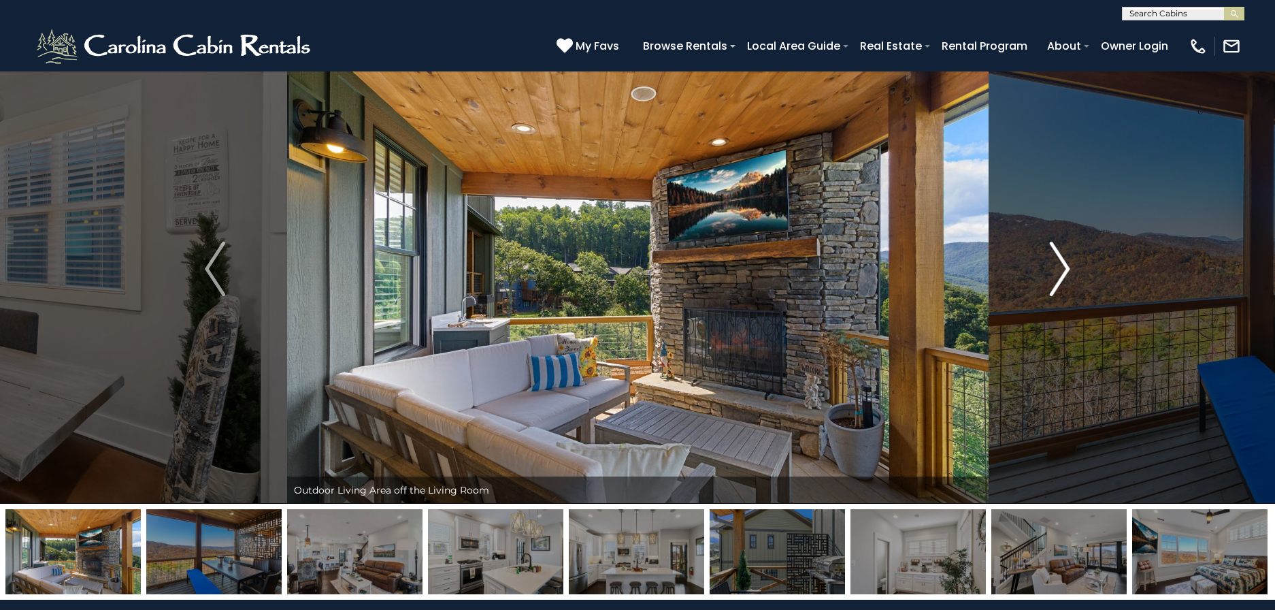
click at [1056, 265] on img "Next" at bounding box center [1060, 269] width 20 height 54
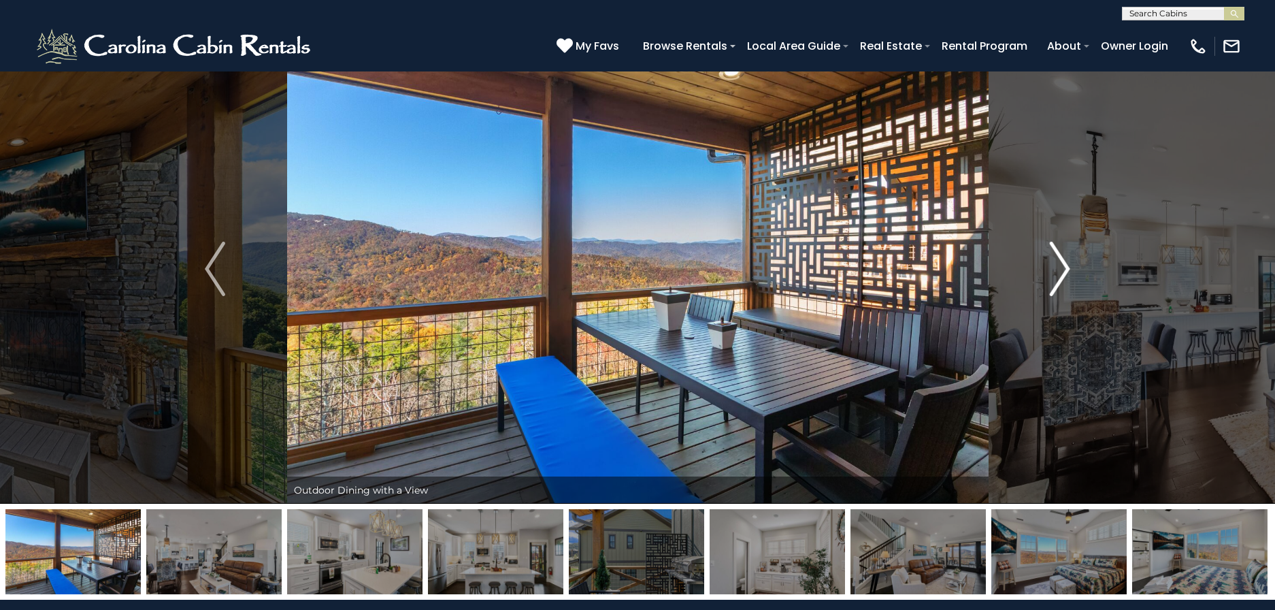
click at [1053, 265] on img "Next" at bounding box center [1060, 269] width 20 height 54
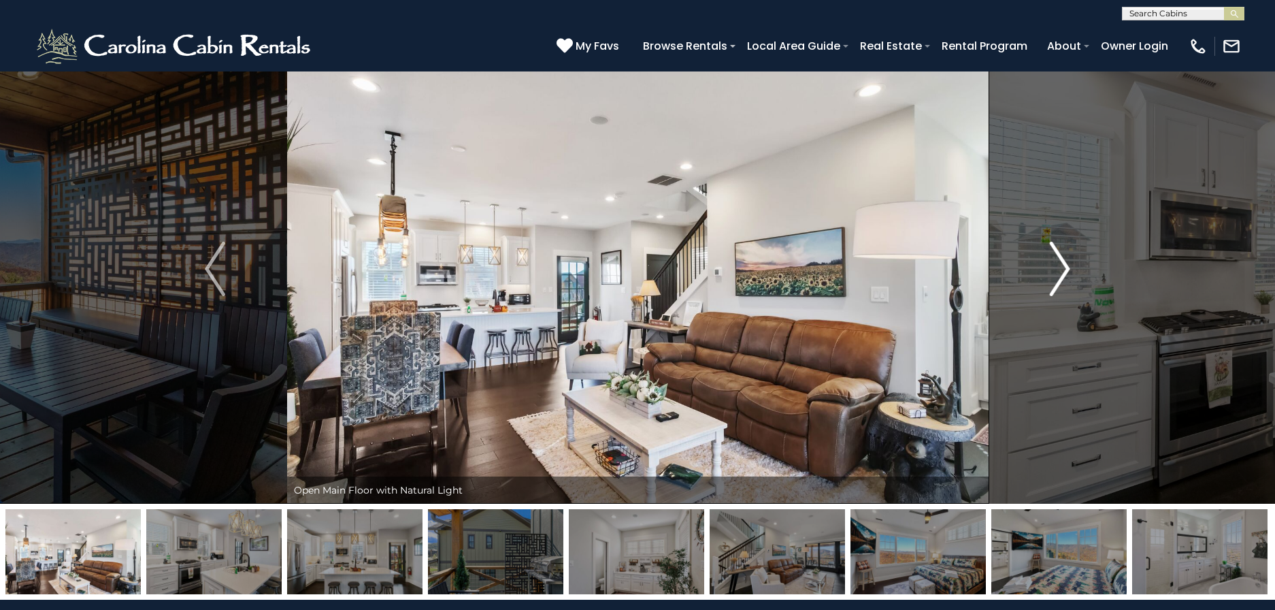
click at [1053, 265] on img "Next" at bounding box center [1060, 269] width 20 height 54
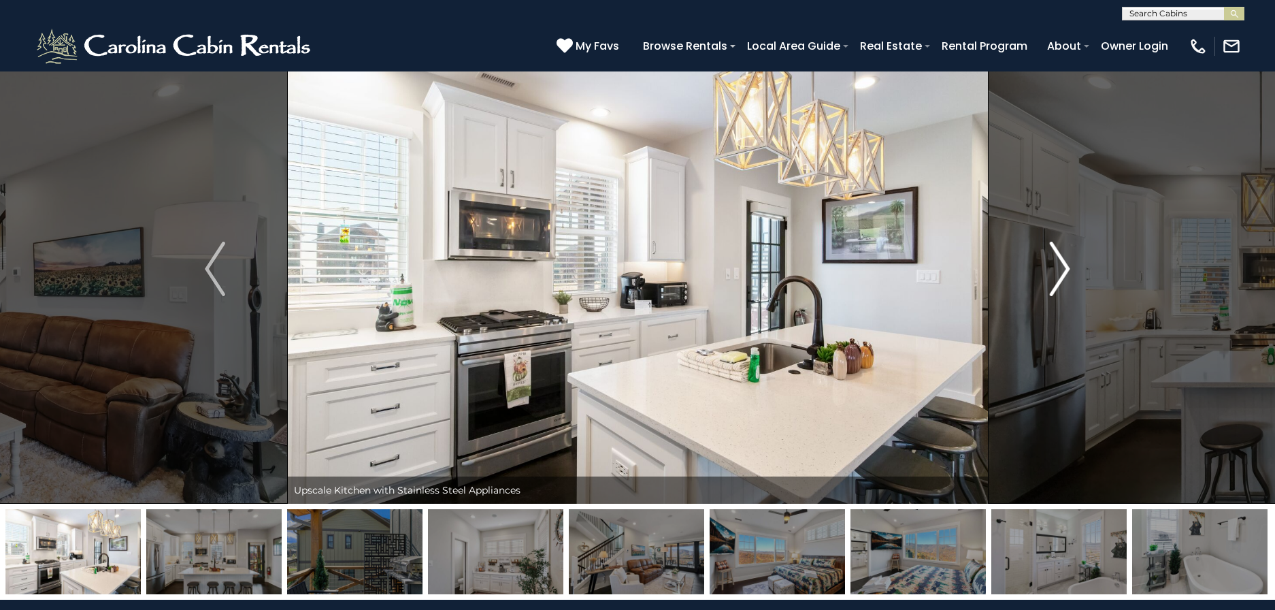
click at [1054, 266] on img "Next" at bounding box center [1060, 269] width 20 height 54
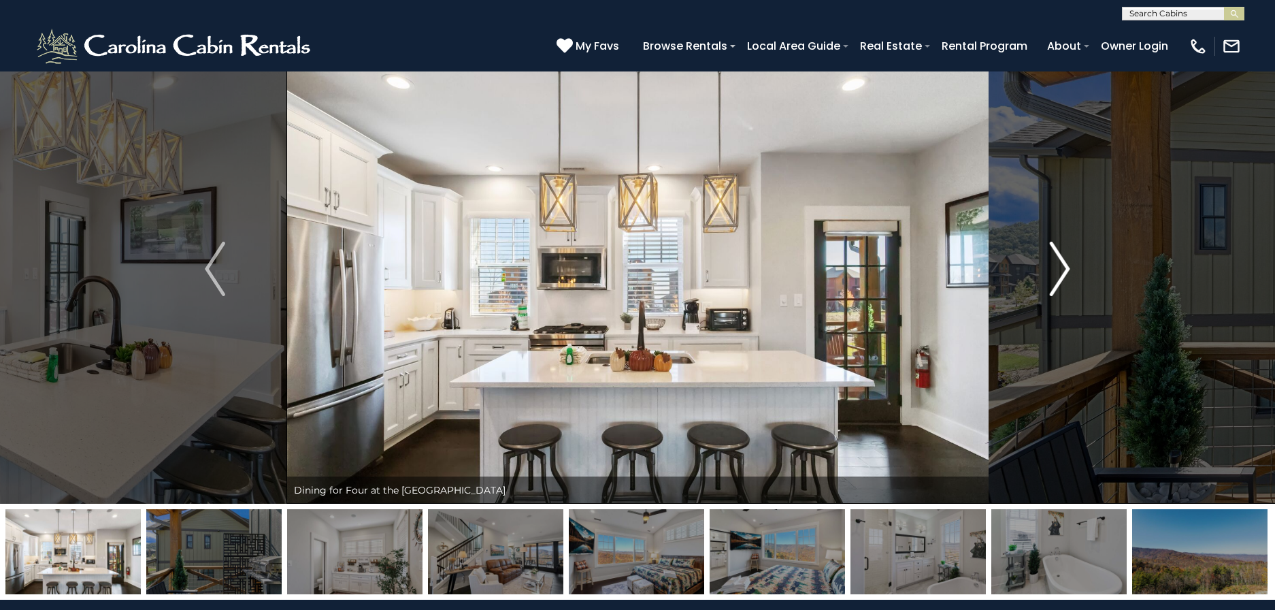
click at [1054, 267] on img "Next" at bounding box center [1060, 269] width 20 height 54
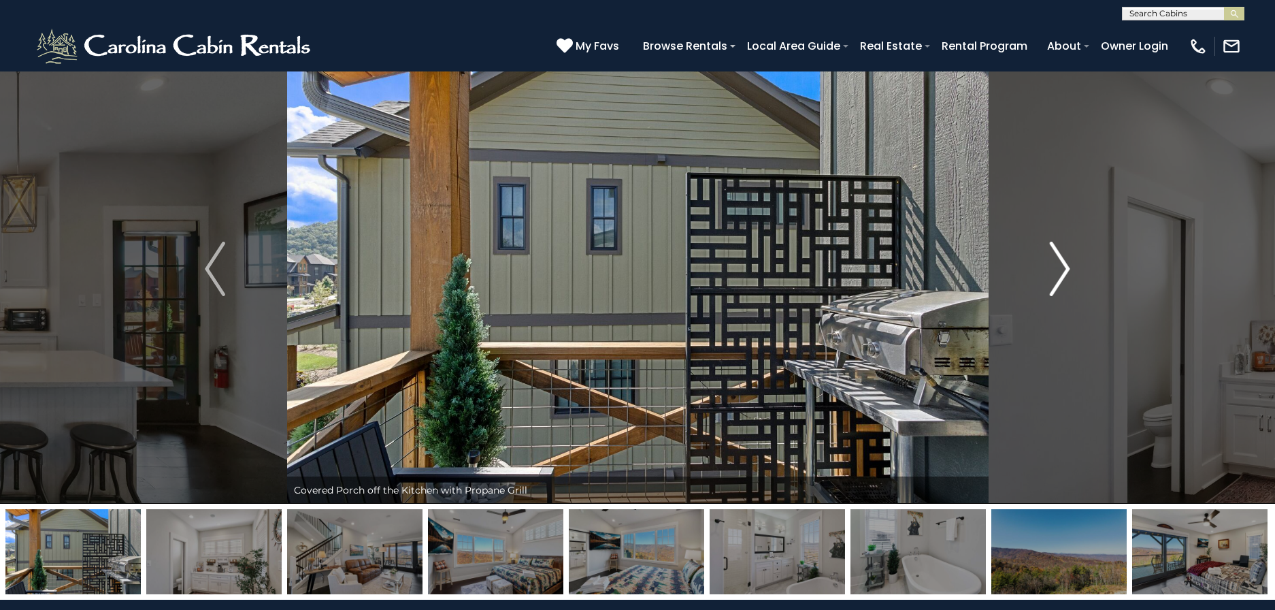
click at [1055, 267] on img "Next" at bounding box center [1060, 269] width 20 height 54
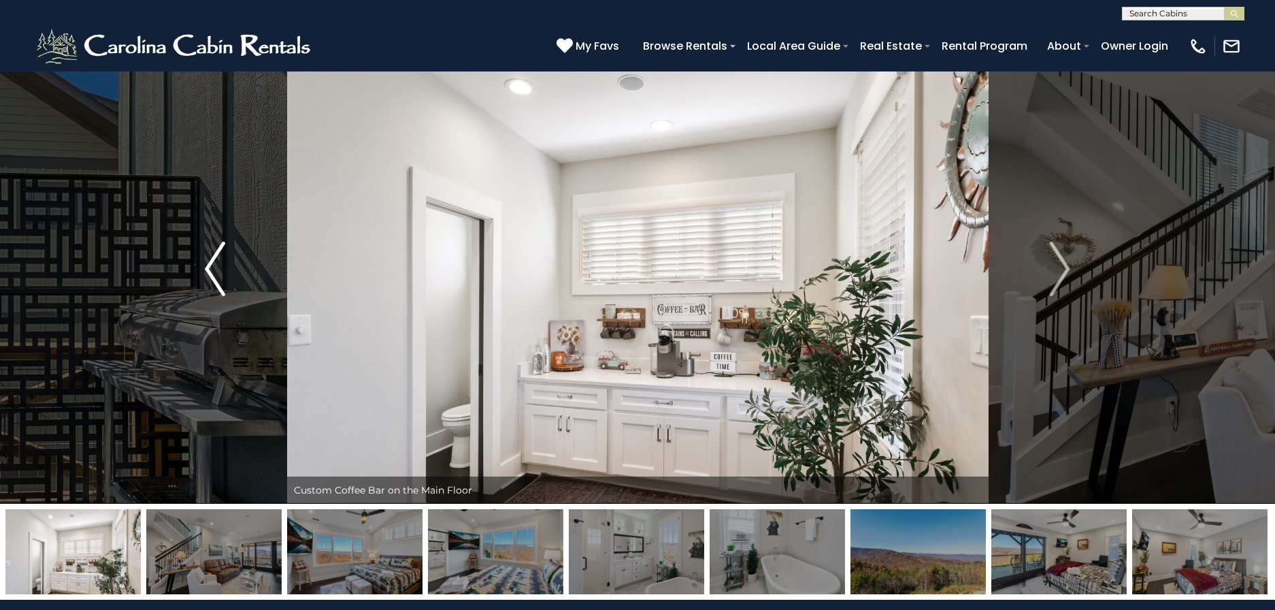
click at [199, 266] on button "Previous" at bounding box center [215, 268] width 144 height 469
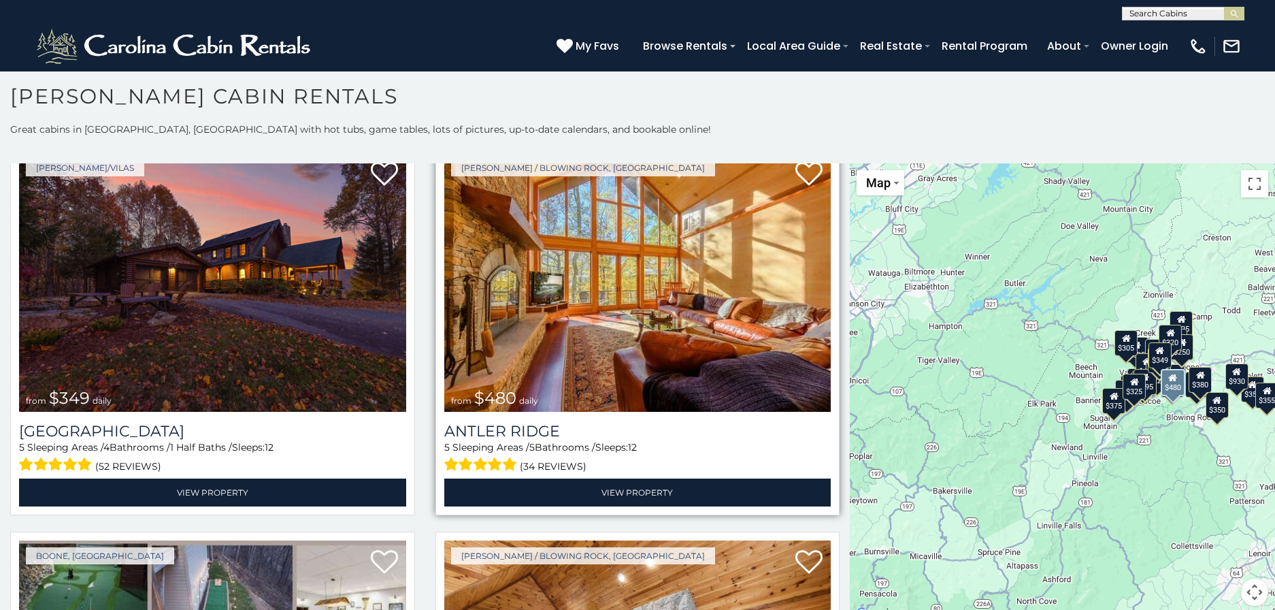
scroll to position [61, 0]
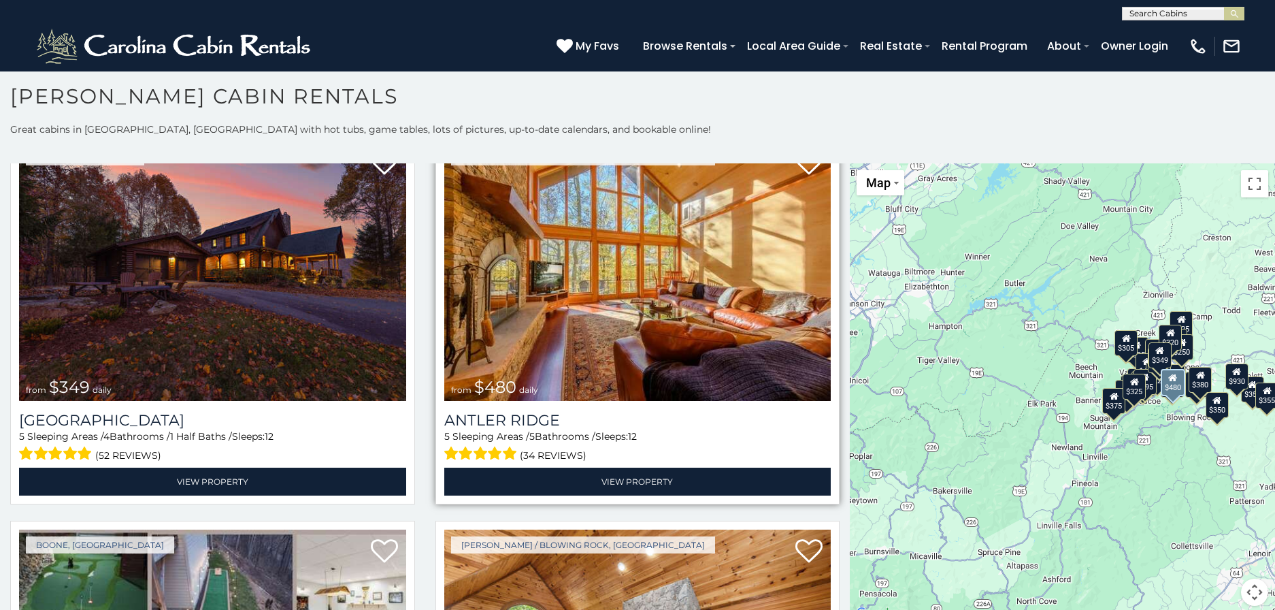
click at [627, 340] on img at bounding box center [637, 271] width 387 height 259
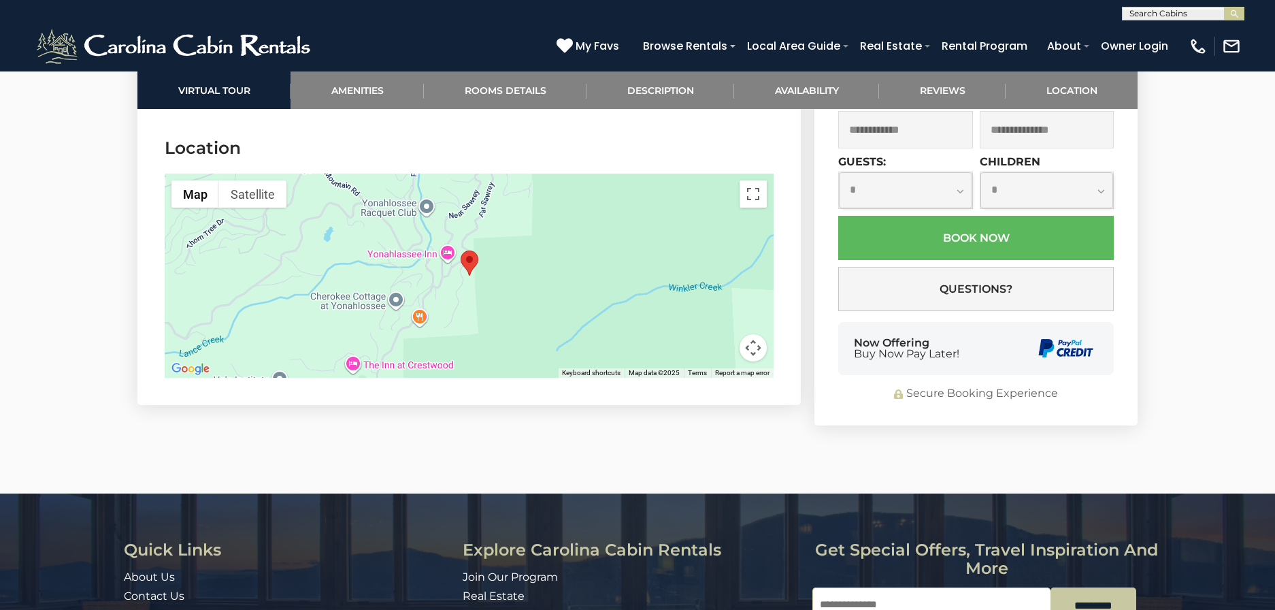
scroll to position [3633, 0]
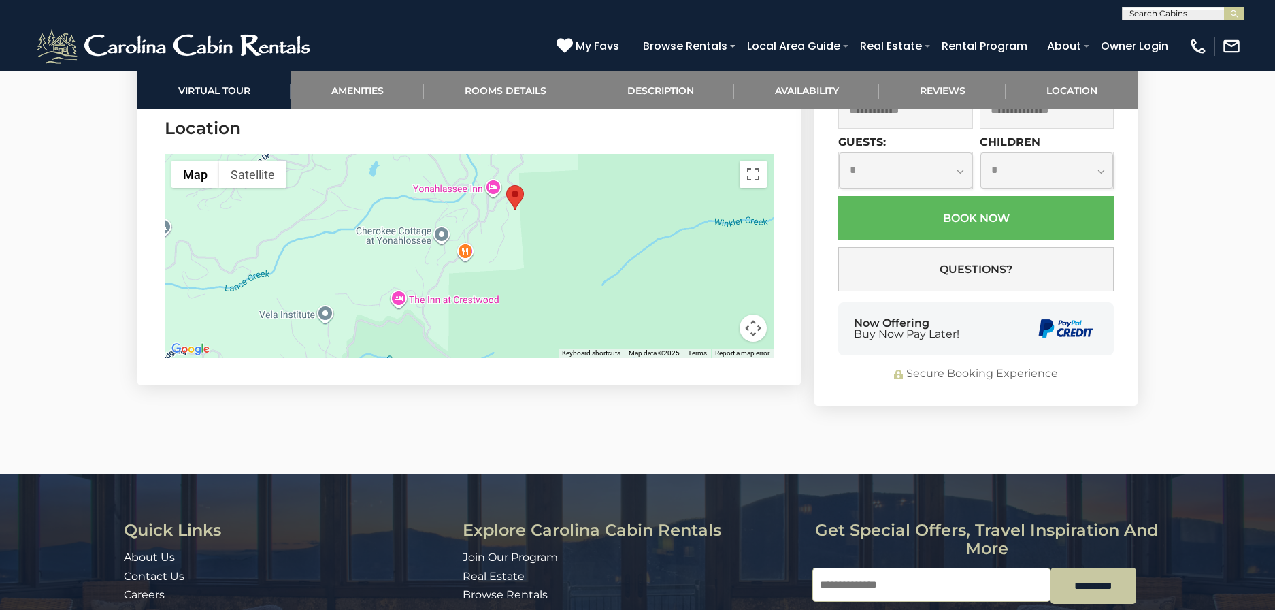
drag, startPoint x: 550, startPoint y: 269, endPoint x: 597, endPoint y: 223, distance: 65.4
click at [597, 223] on div at bounding box center [469, 256] width 609 height 204
click at [760, 171] on button "Toggle fullscreen view" at bounding box center [753, 174] width 27 height 27
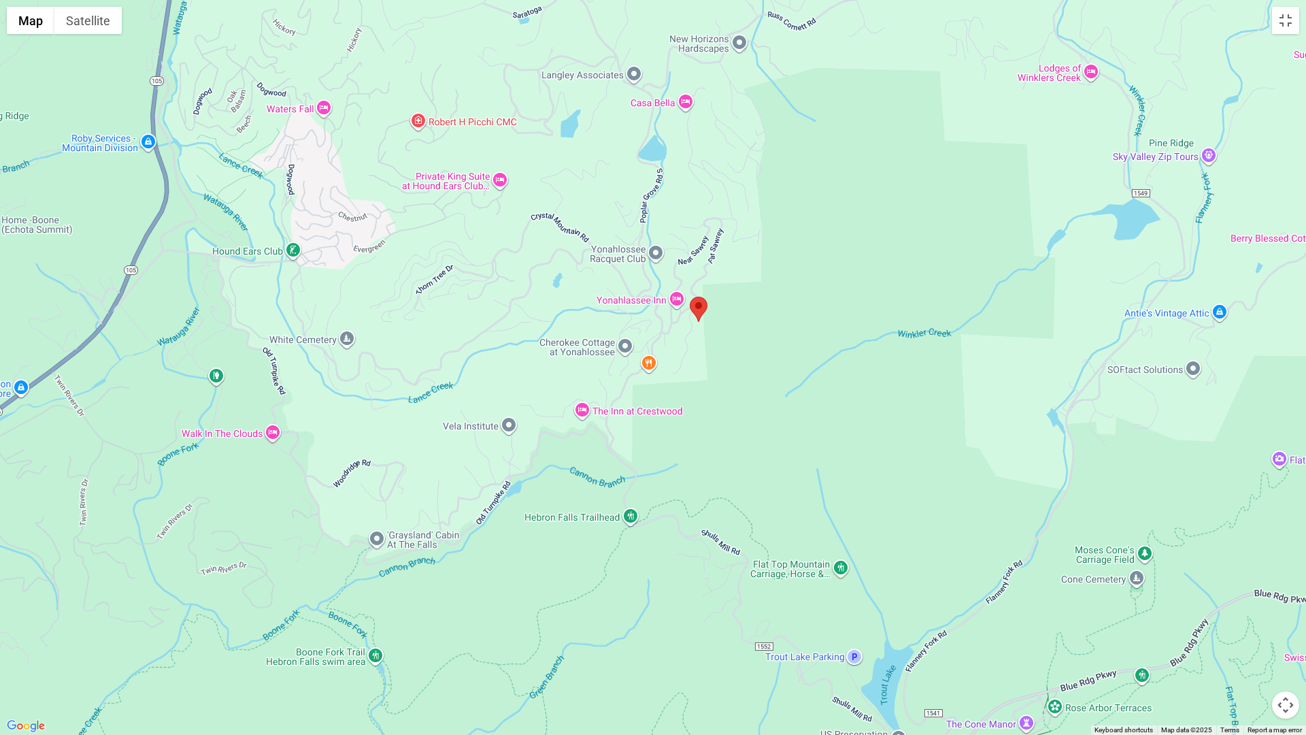
drag, startPoint x: 713, startPoint y: 423, endPoint x: 686, endPoint y: 416, distance: 28.1
click at [713, 423] on div at bounding box center [653, 367] width 1306 height 735
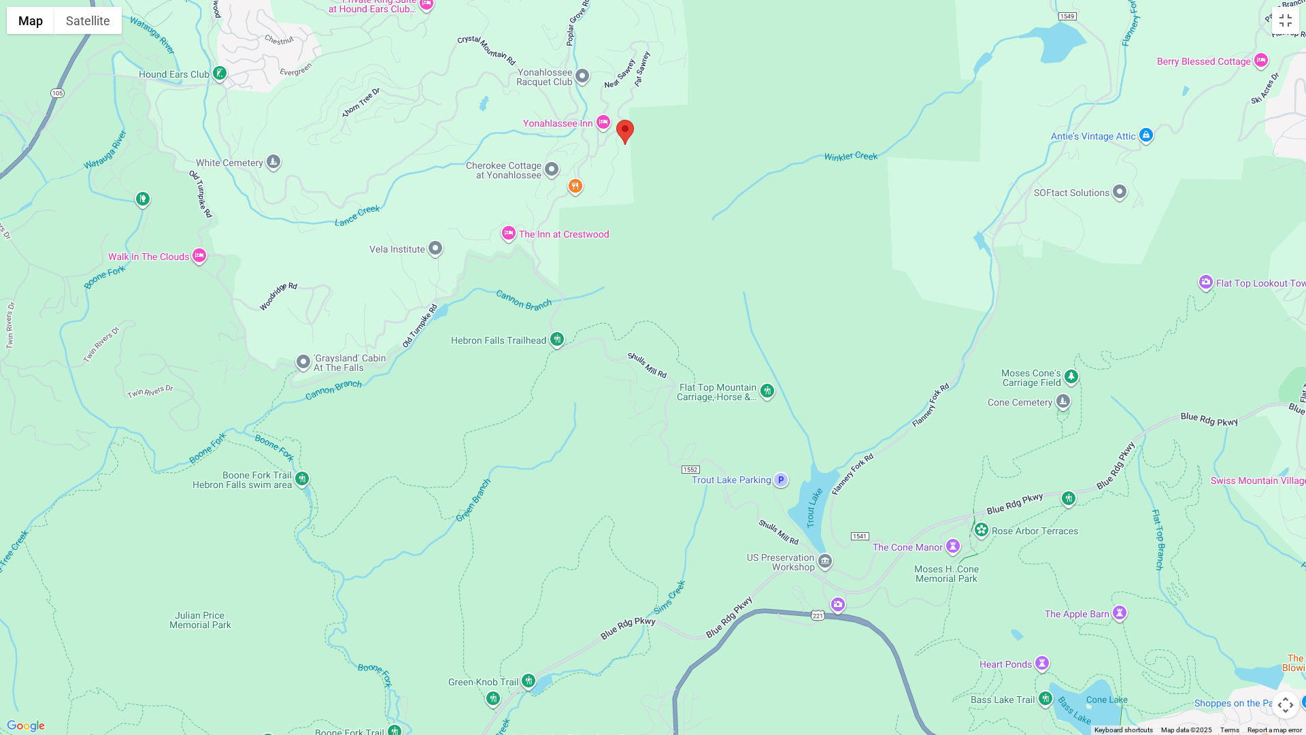
drag, startPoint x: 790, startPoint y: 497, endPoint x: 663, endPoint y: 307, distance: 228.7
click at [717, 321] on div at bounding box center [653, 367] width 1306 height 735
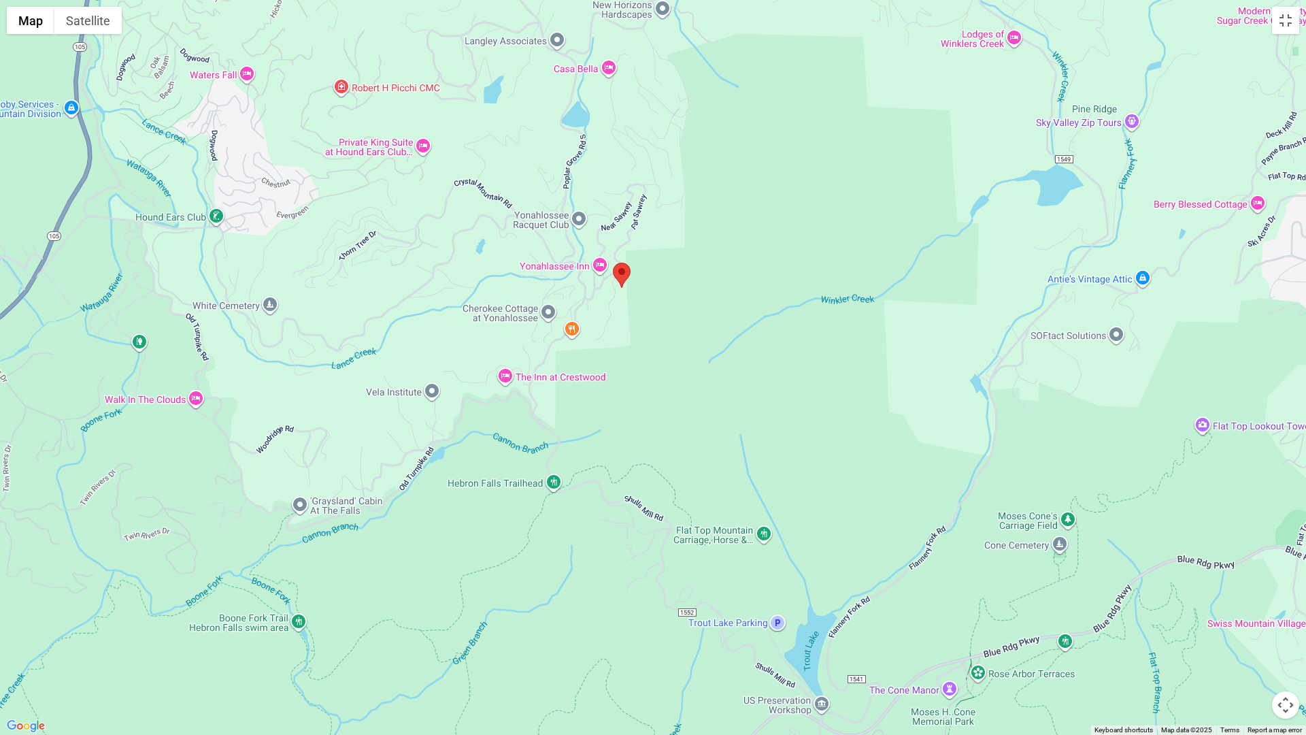
drag, startPoint x: 630, startPoint y: 246, endPoint x: 566, endPoint y: 326, distance: 102.1
click at [628, 393] on div at bounding box center [653, 367] width 1306 height 735
click at [572, 329] on div at bounding box center [653, 367] width 1306 height 735
click at [574, 329] on div at bounding box center [653, 367] width 1306 height 735
click at [1274, 18] on button "Toggle fullscreen view" at bounding box center [1285, 20] width 27 height 27
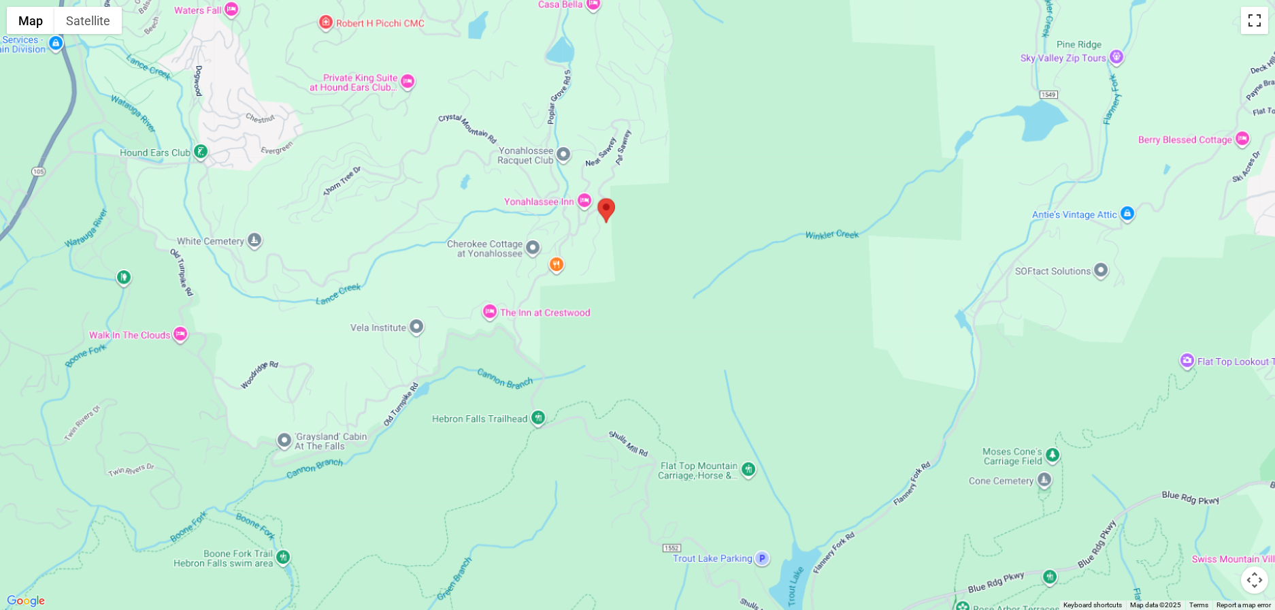
scroll to position [287, 0]
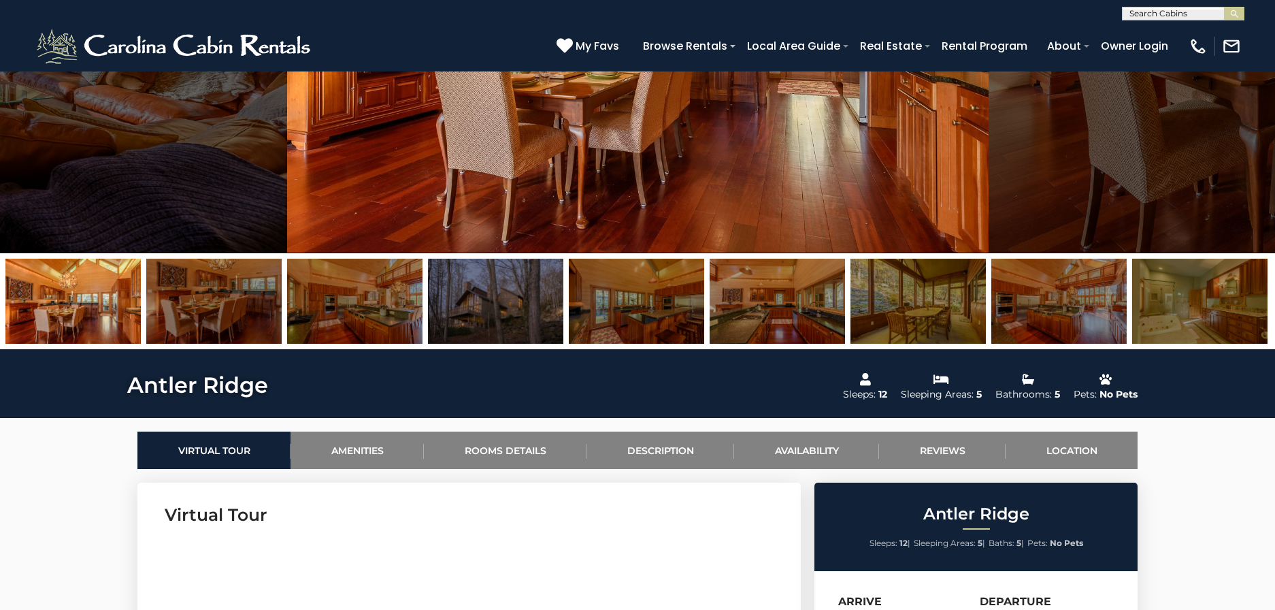
drag, startPoint x: 1183, startPoint y: 309, endPoint x: -16, endPoint y: 359, distance: 1199.2
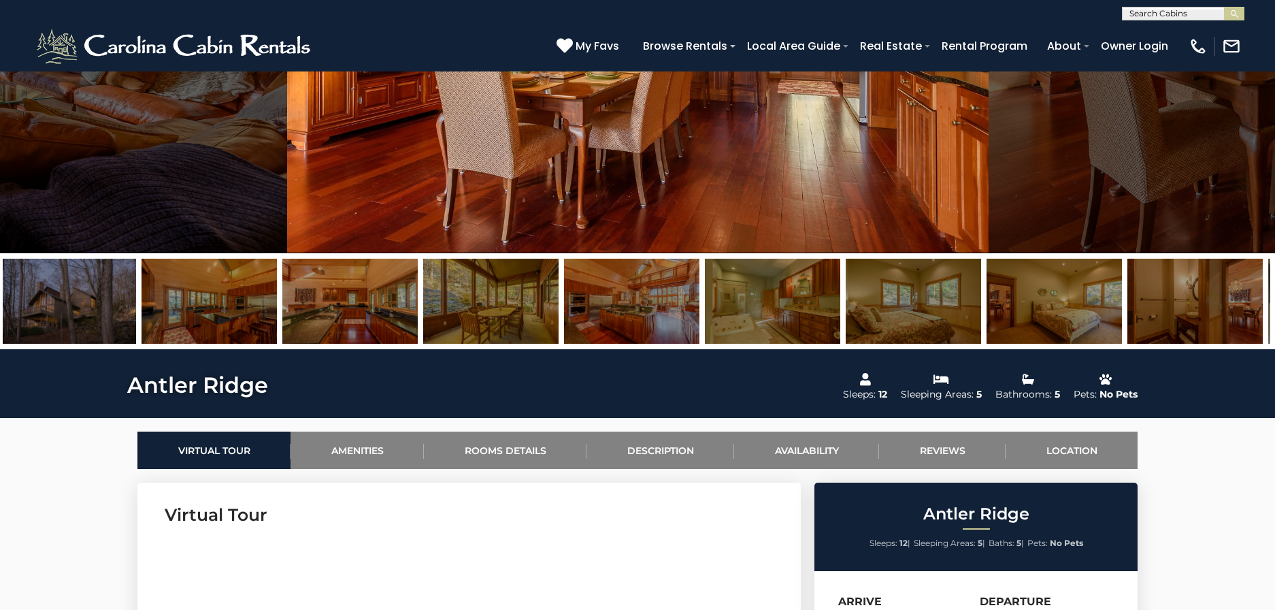
drag, startPoint x: 799, startPoint y: 302, endPoint x: 363, endPoint y: 318, distance: 437.1
click at [348, 323] on img at bounding box center [349, 301] width 135 height 85
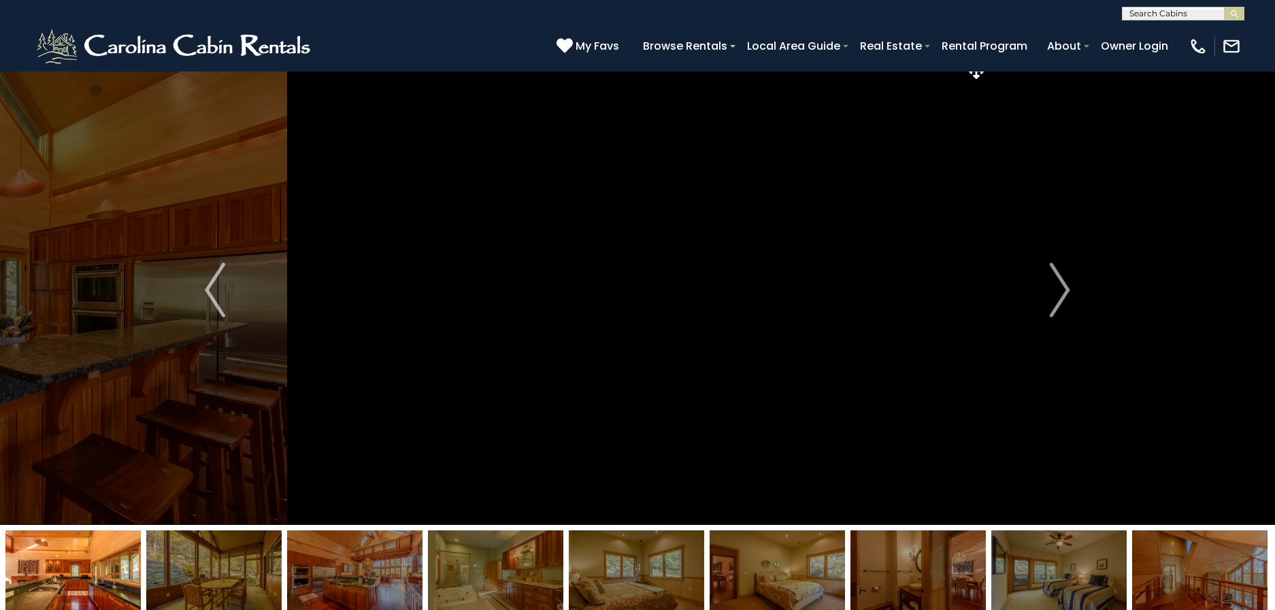
scroll to position [0, 0]
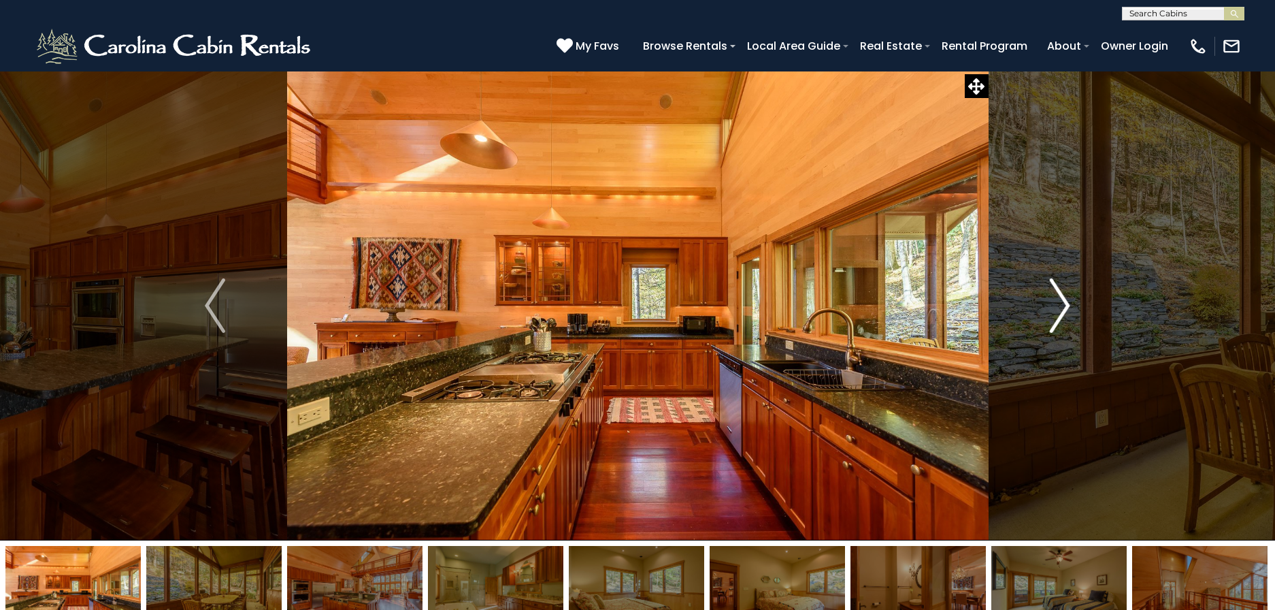
click at [1051, 316] on img "Next" at bounding box center [1060, 305] width 20 height 54
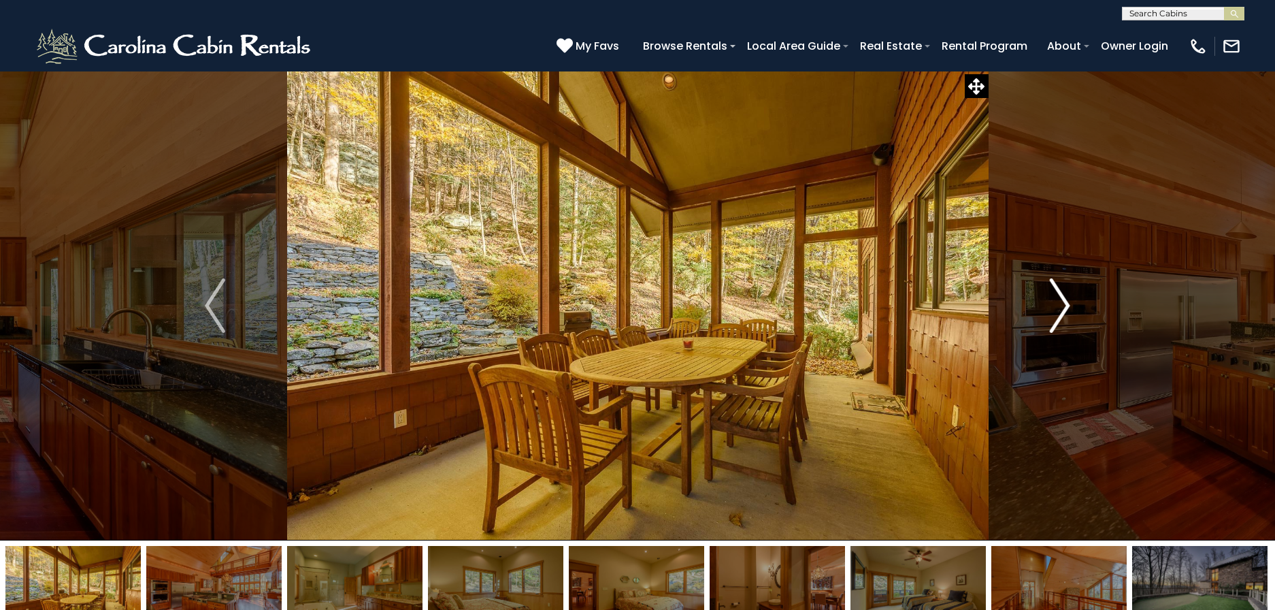
click at [1048, 315] on button "Next" at bounding box center [1060, 305] width 144 height 469
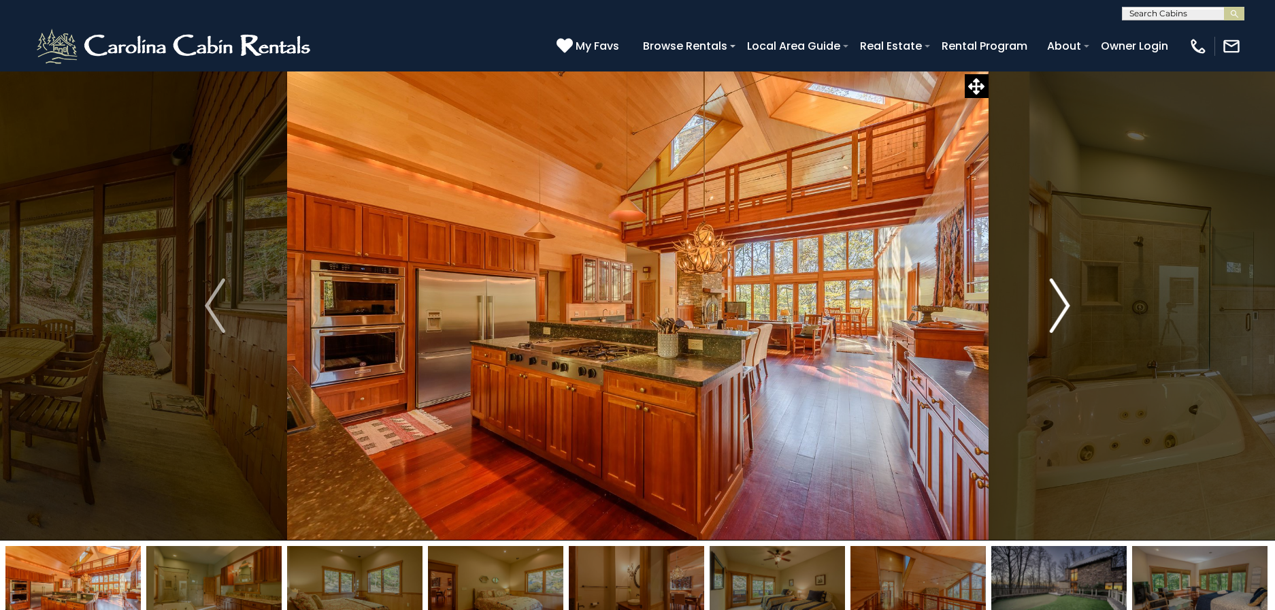
click at [1048, 314] on button "Next" at bounding box center [1060, 305] width 144 height 469
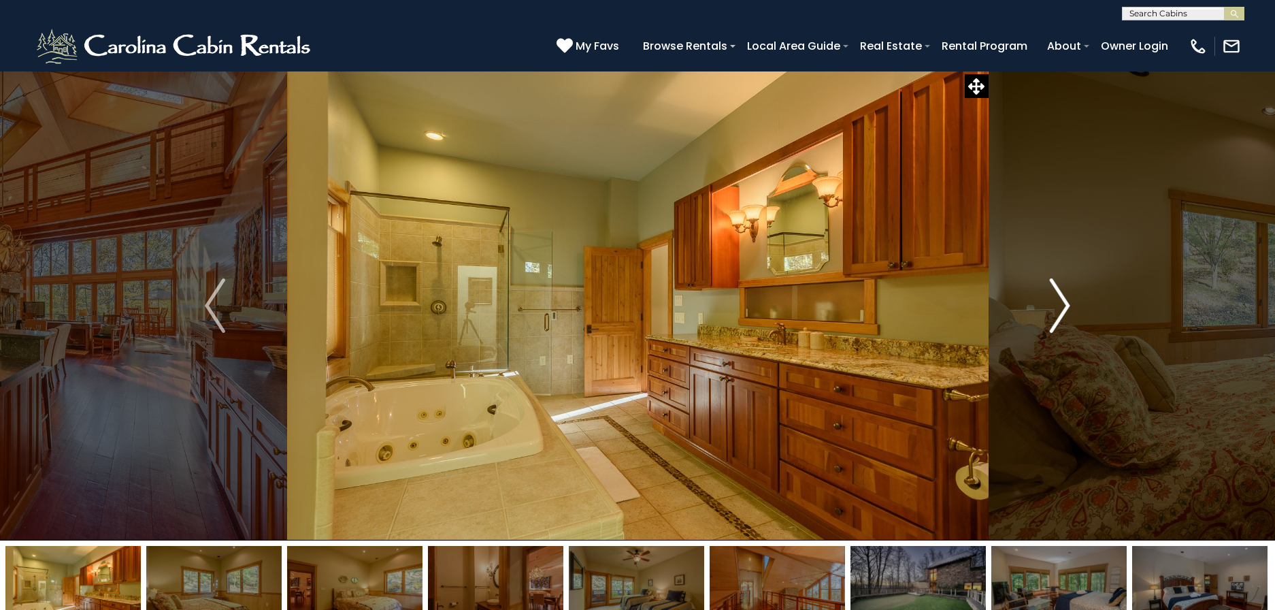
click at [1046, 312] on button "Next" at bounding box center [1060, 305] width 144 height 469
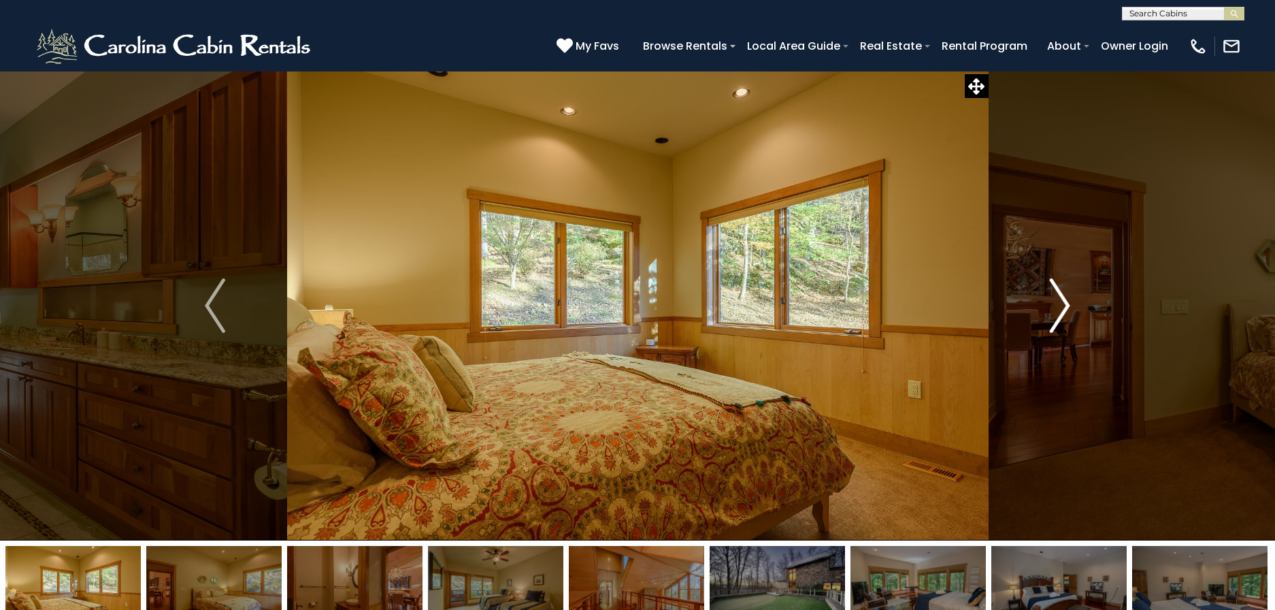
click at [1047, 312] on button "Next" at bounding box center [1060, 305] width 144 height 469
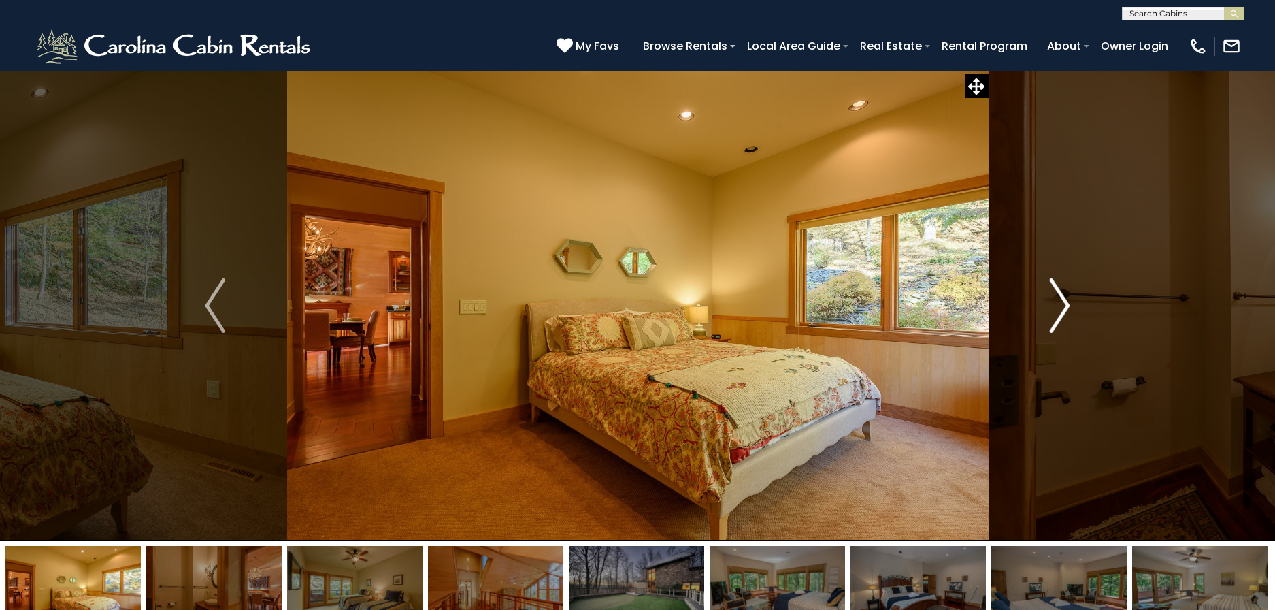
click at [1047, 312] on button "Next" at bounding box center [1060, 305] width 144 height 469
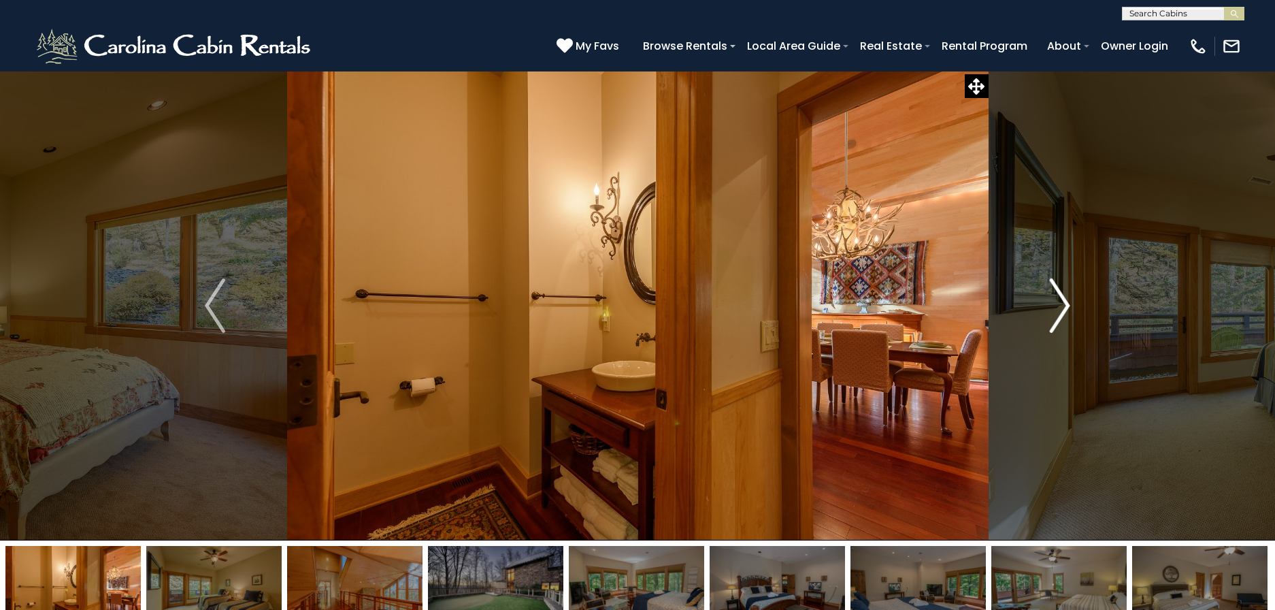
click at [1047, 312] on button "Next" at bounding box center [1060, 305] width 144 height 469
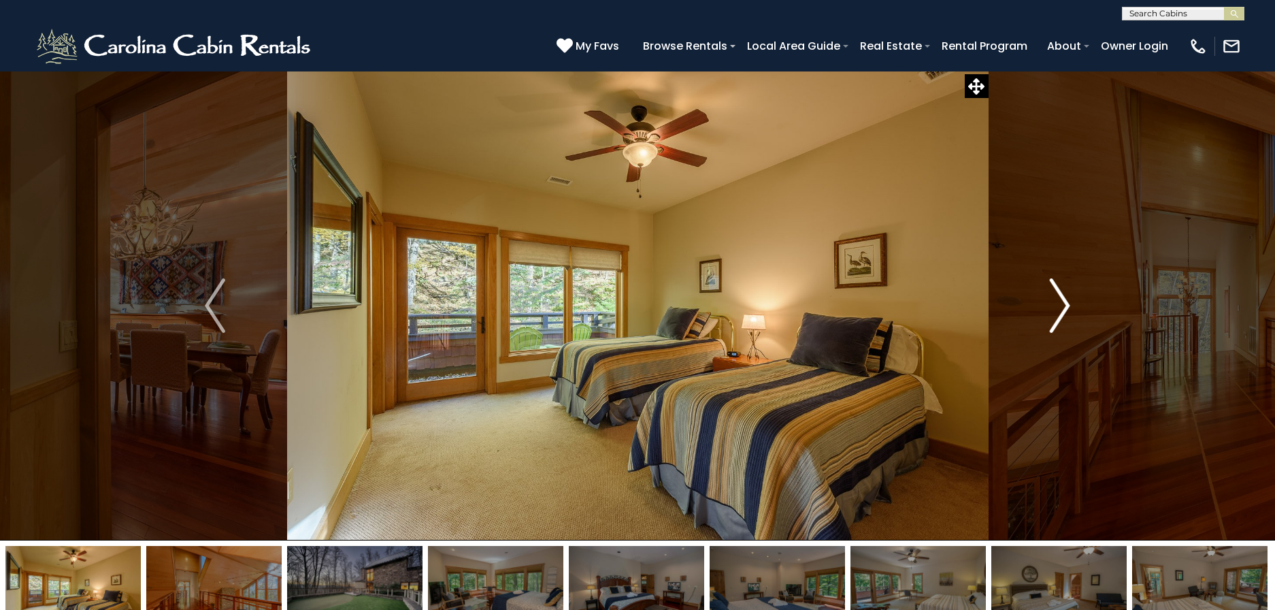
click at [1047, 312] on button "Next" at bounding box center [1060, 305] width 144 height 469
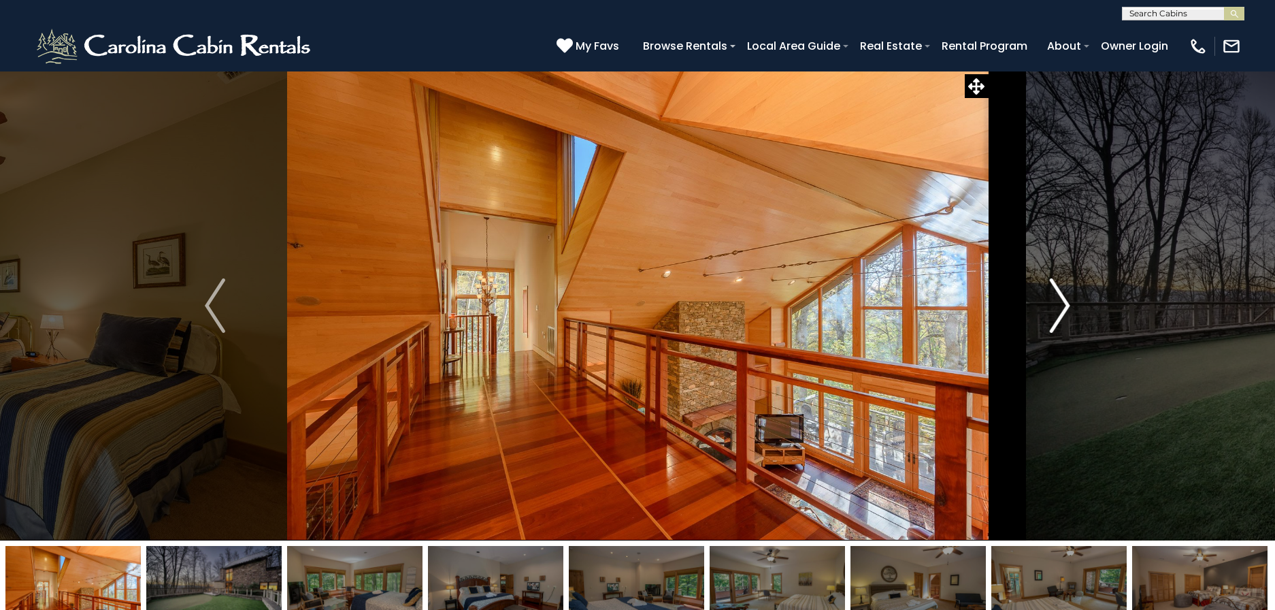
click at [1047, 312] on button "Next" at bounding box center [1060, 305] width 144 height 469
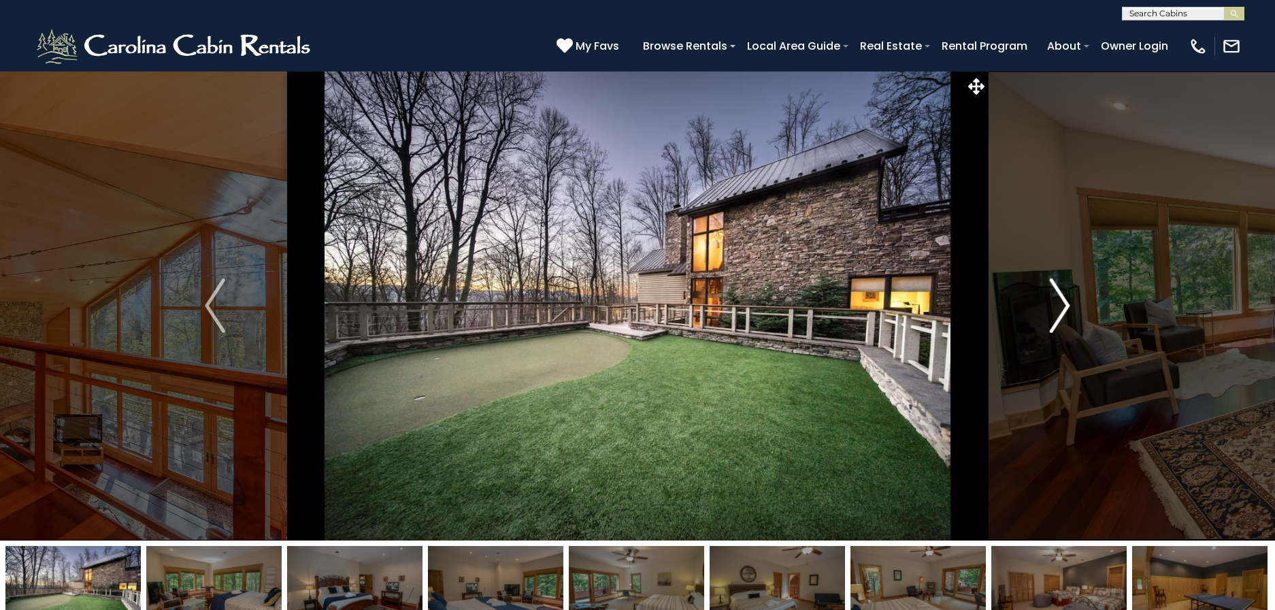
click at [1047, 312] on button "Next" at bounding box center [1060, 305] width 144 height 469
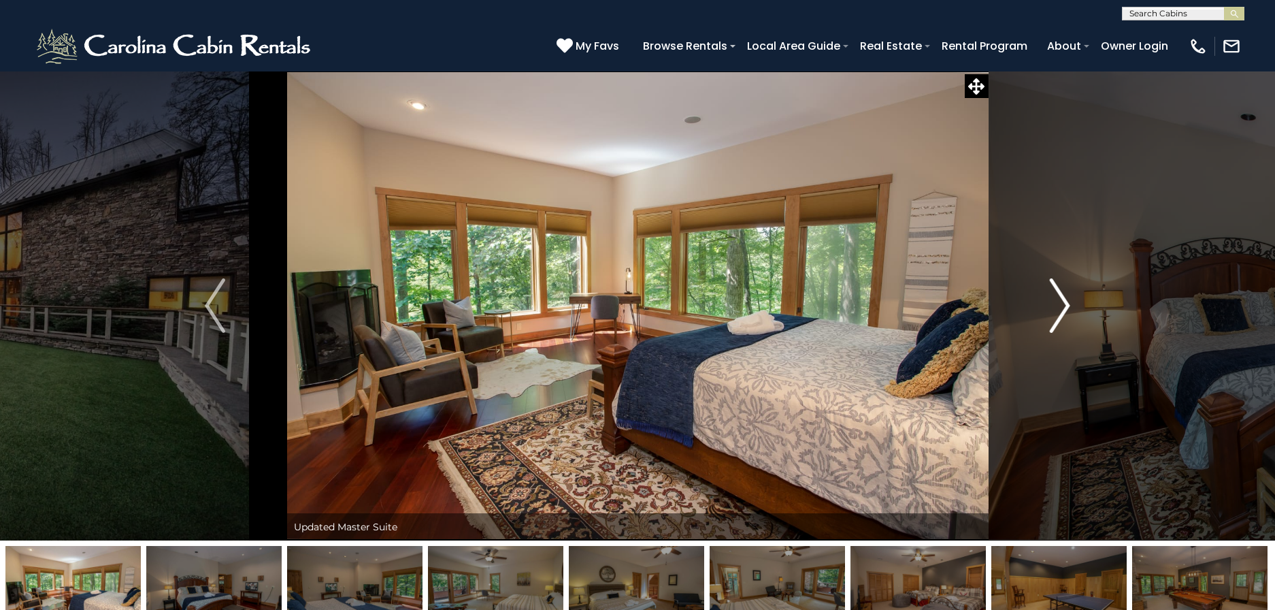
click at [1047, 312] on button "Next" at bounding box center [1060, 305] width 144 height 469
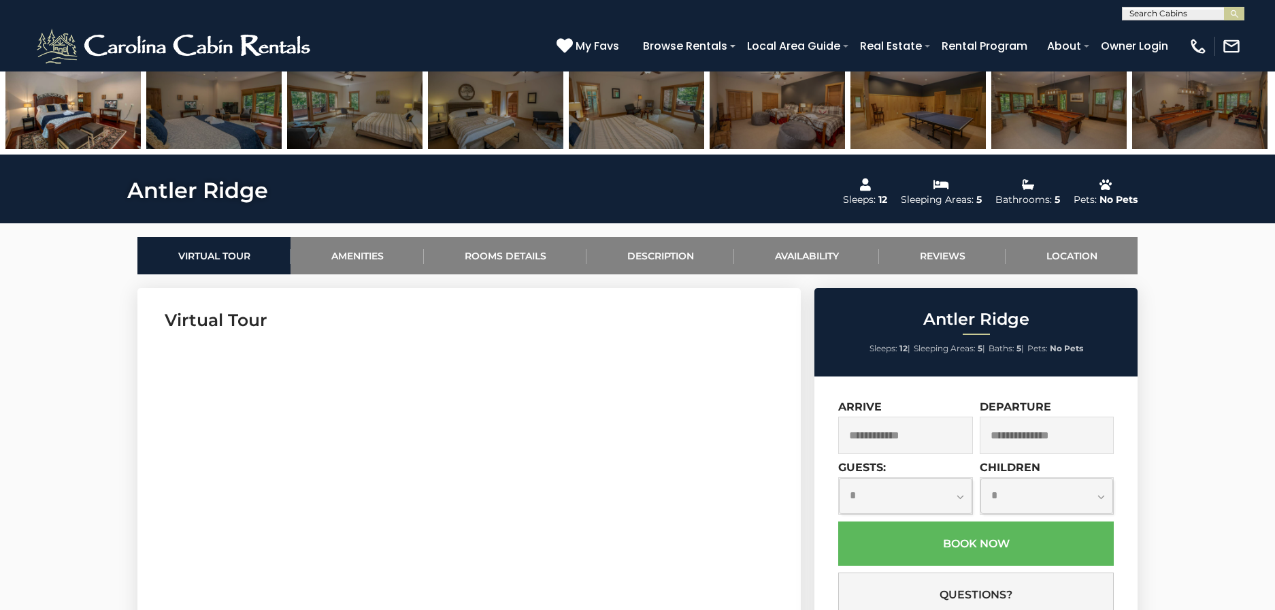
scroll to position [626, 0]
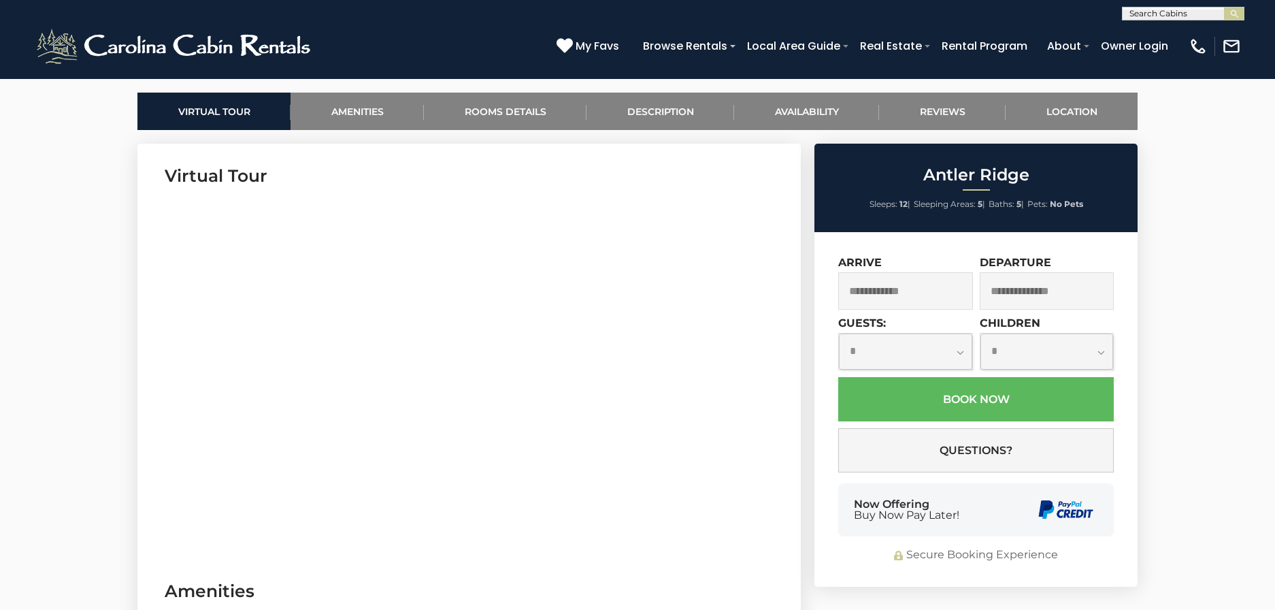
click at [919, 295] on input "text" at bounding box center [905, 290] width 135 height 37
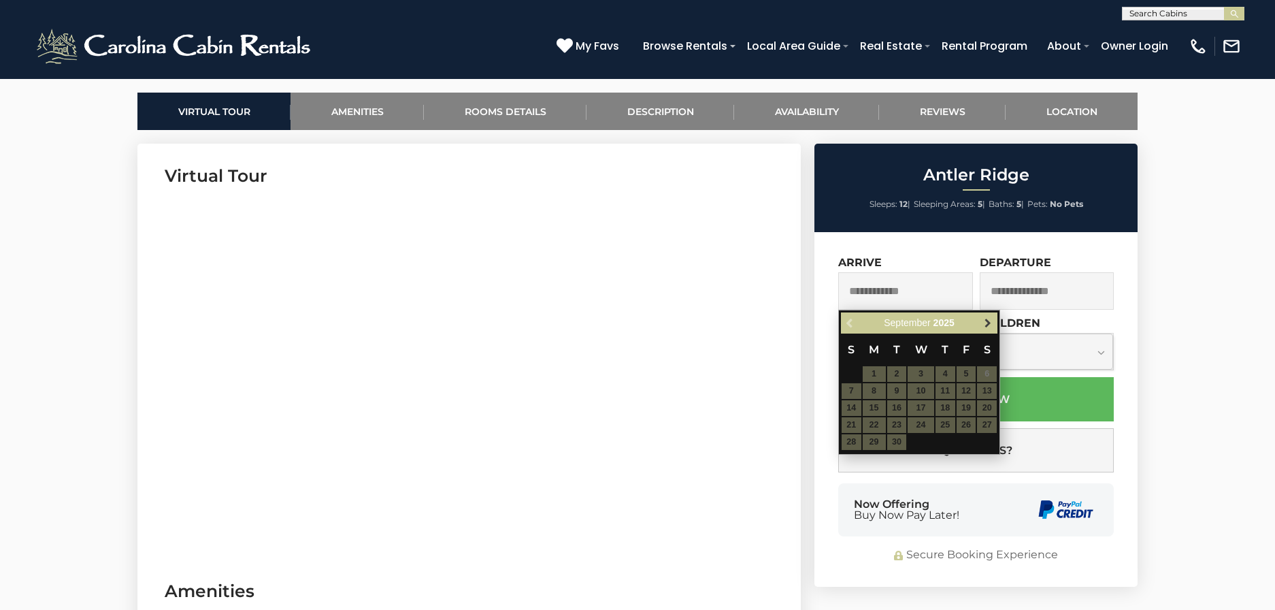
click at [989, 323] on span "Next" at bounding box center [987, 323] width 11 height 11
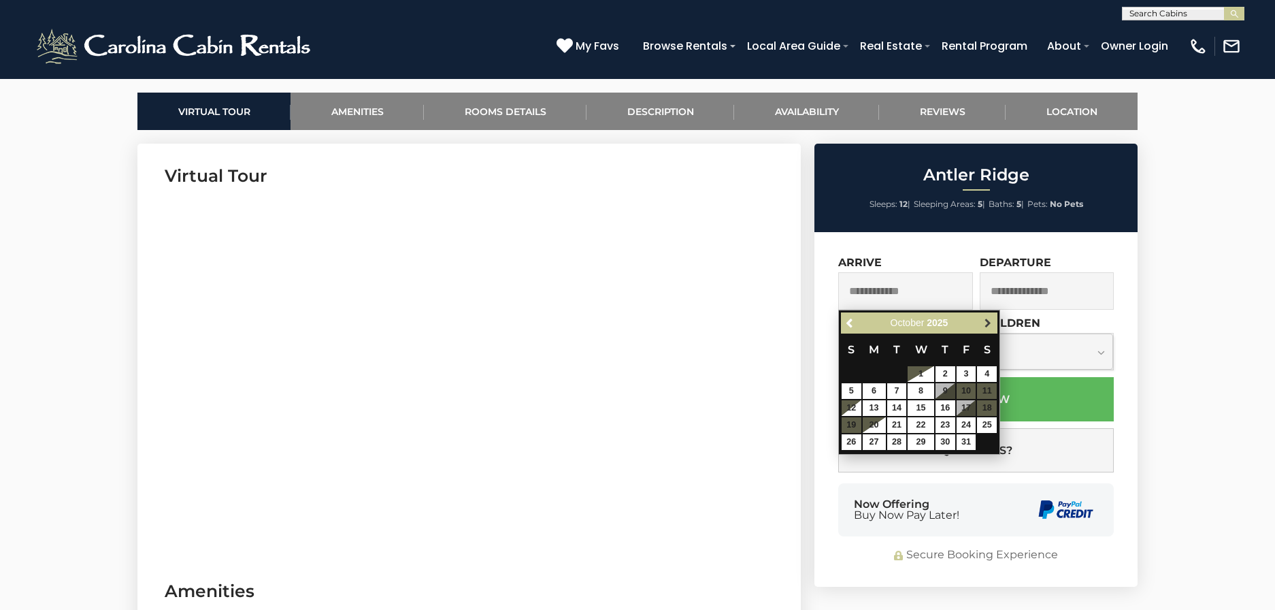
click at [988, 320] on span "Next" at bounding box center [987, 323] width 11 height 11
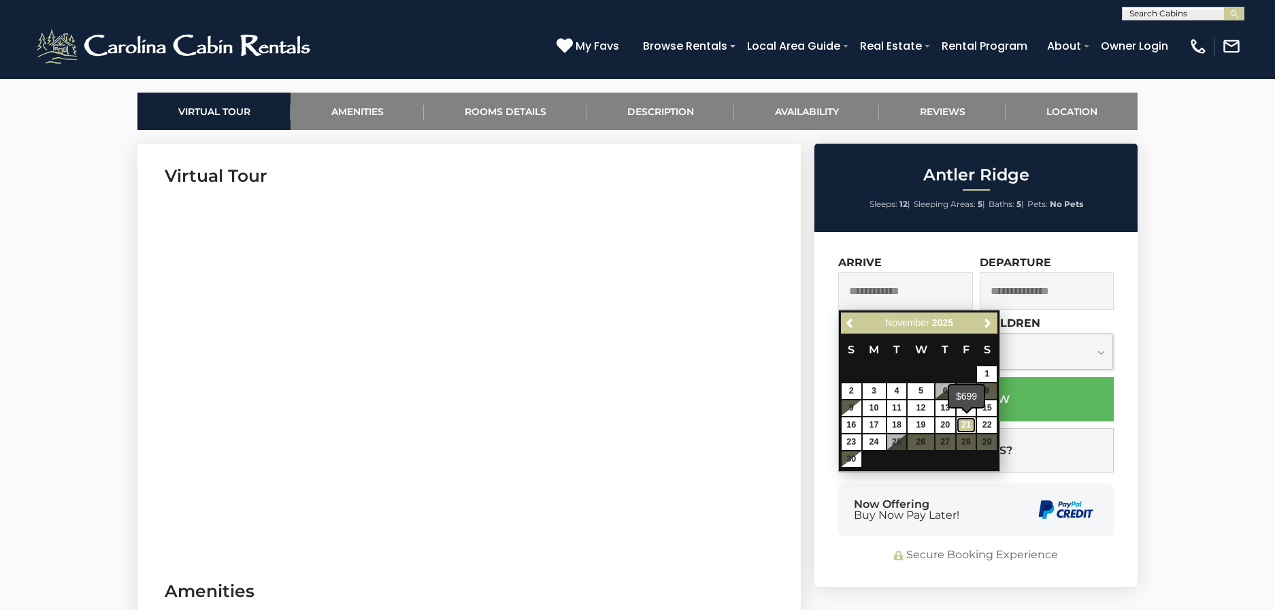
click at [973, 427] on link "21" at bounding box center [967, 425] width 20 height 16
type input "**********"
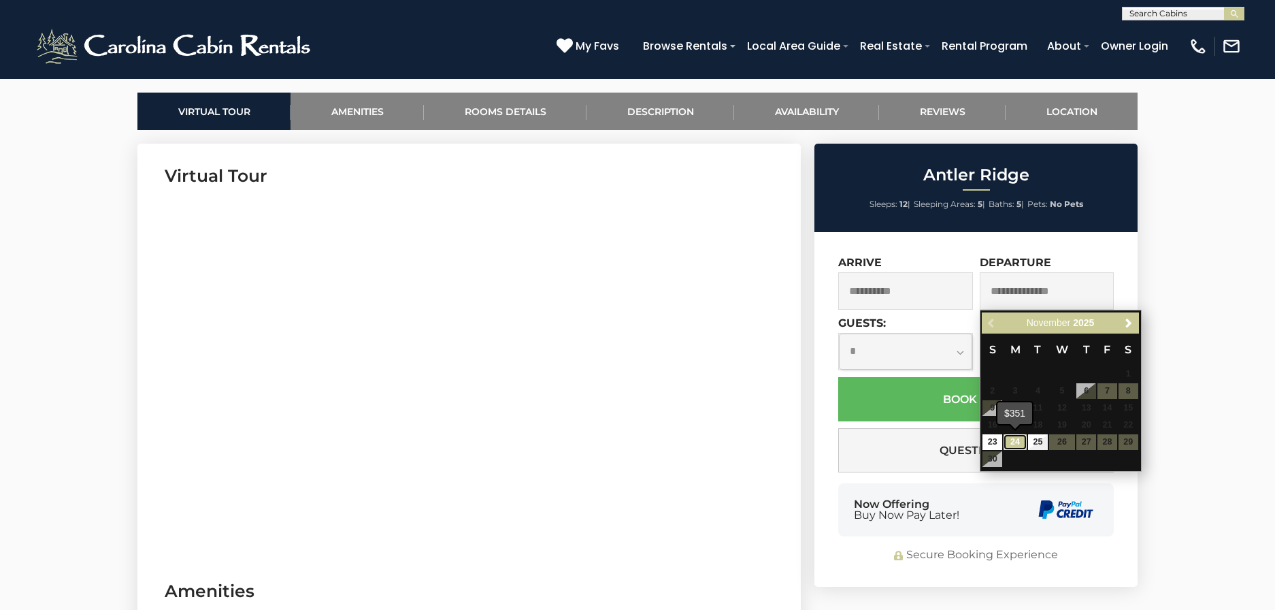
click at [1012, 444] on link "24" at bounding box center [1015, 442] width 23 height 16
type input "**********"
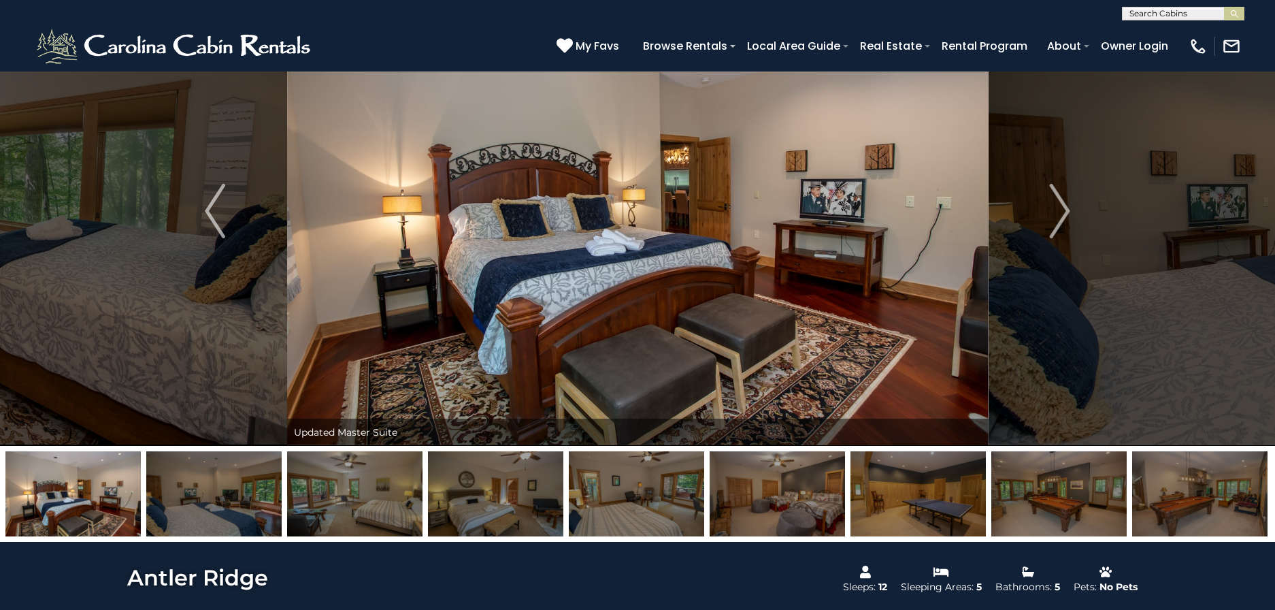
scroll to position [139, 0]
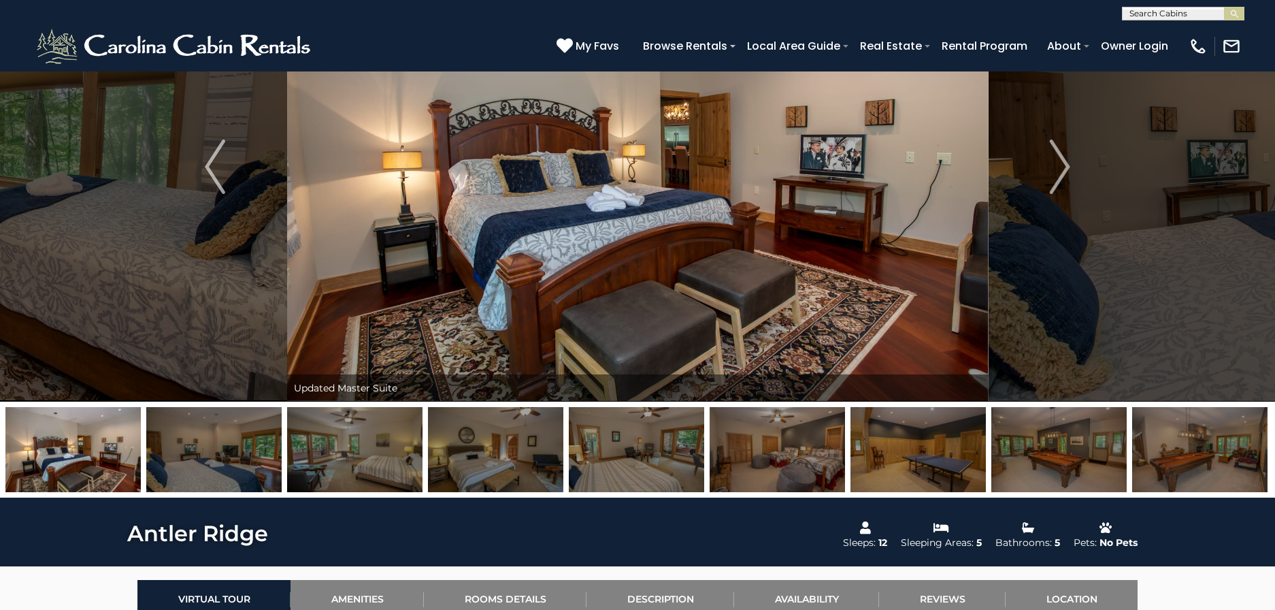
click at [902, 452] on img at bounding box center [917, 449] width 135 height 85
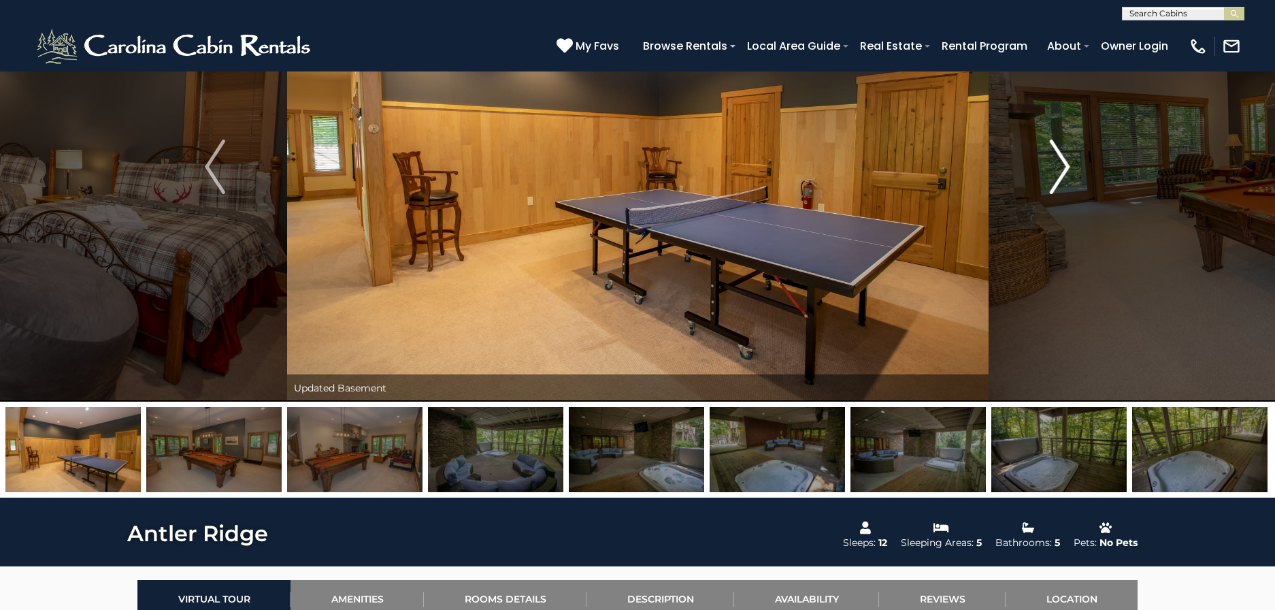
click at [1064, 160] on img "Next" at bounding box center [1060, 166] width 20 height 54
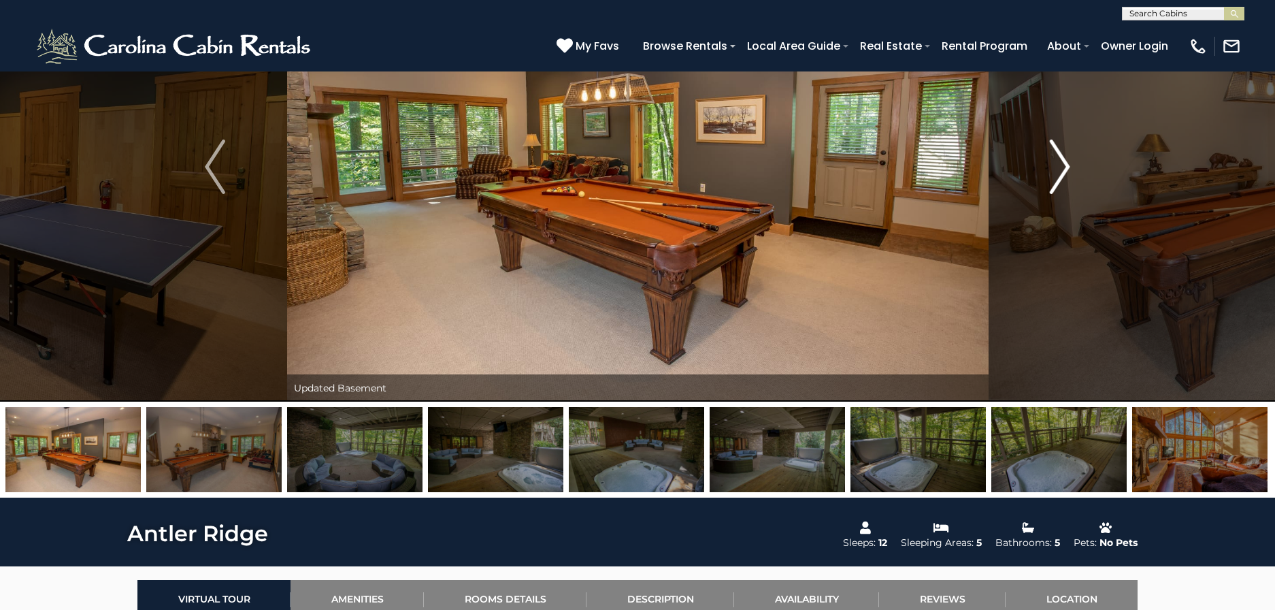
click at [1064, 160] on img "Next" at bounding box center [1060, 166] width 20 height 54
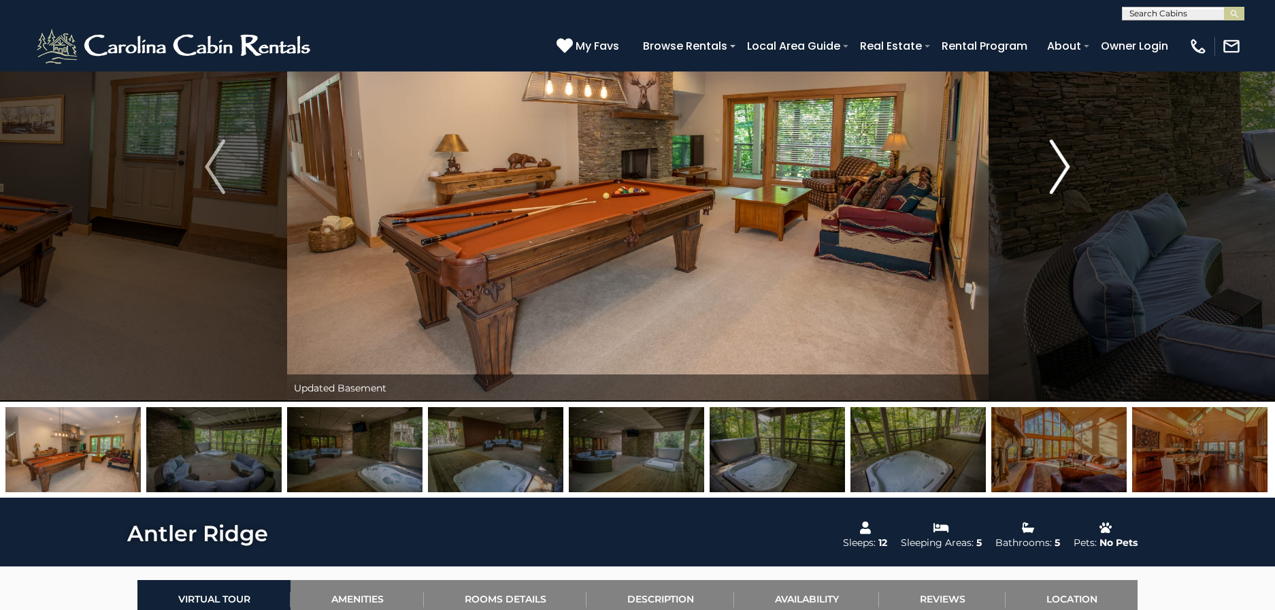
click at [1064, 160] on img "Next" at bounding box center [1060, 166] width 20 height 54
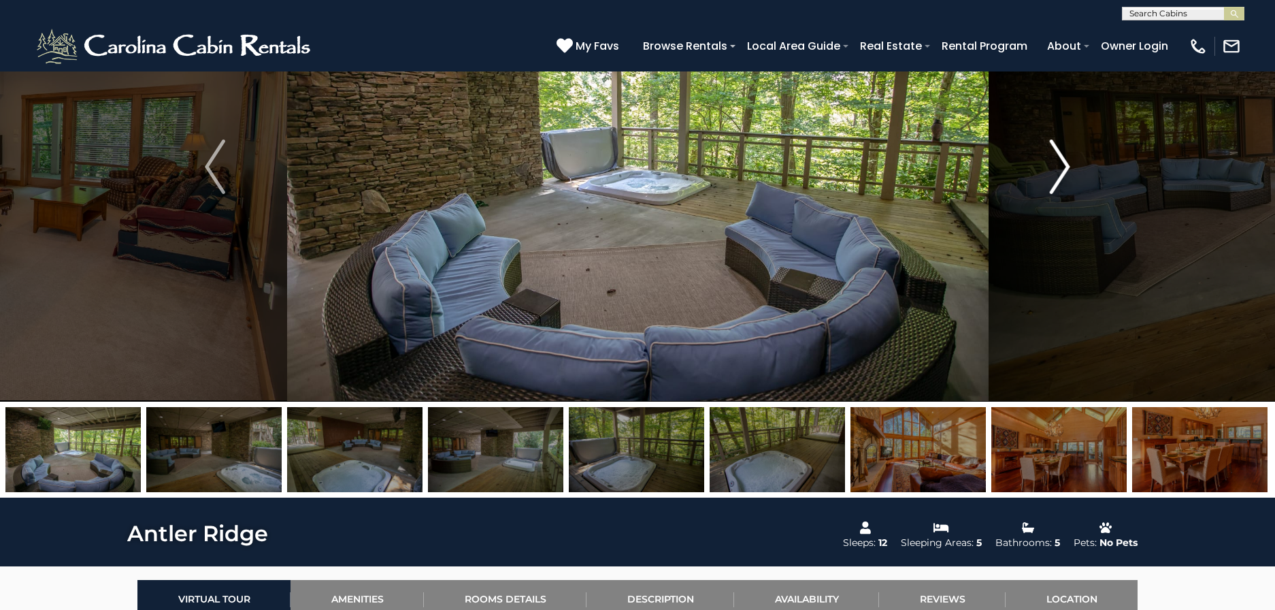
click at [1061, 163] on img "Next" at bounding box center [1060, 166] width 20 height 54
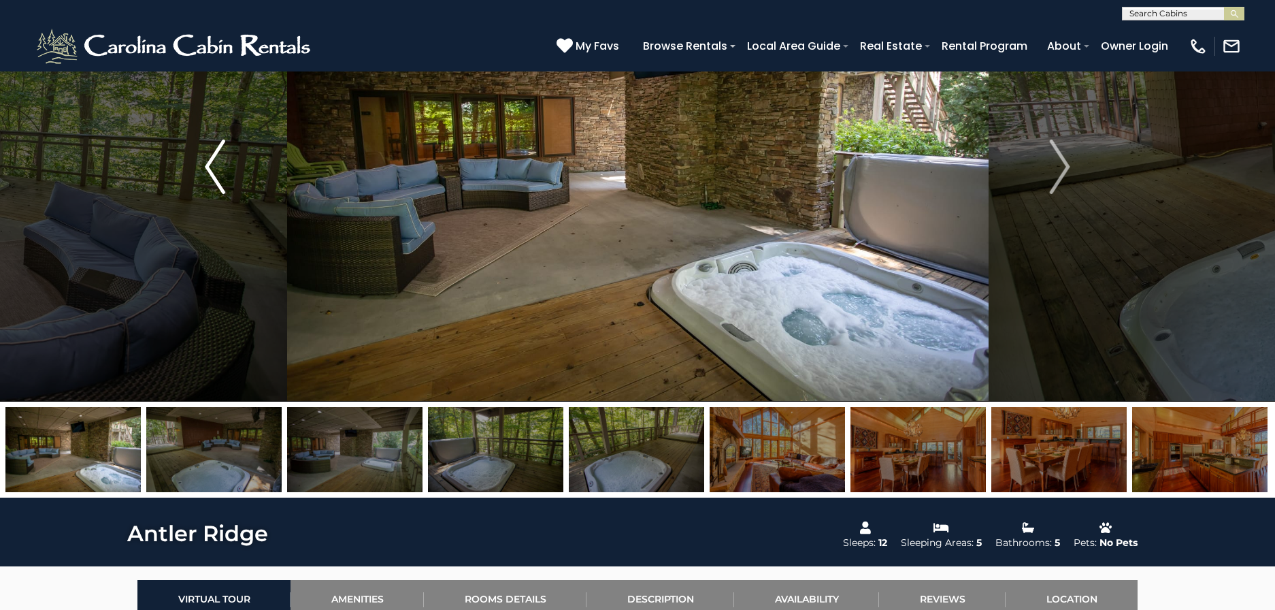
click at [213, 183] on img "Previous" at bounding box center [215, 166] width 20 height 54
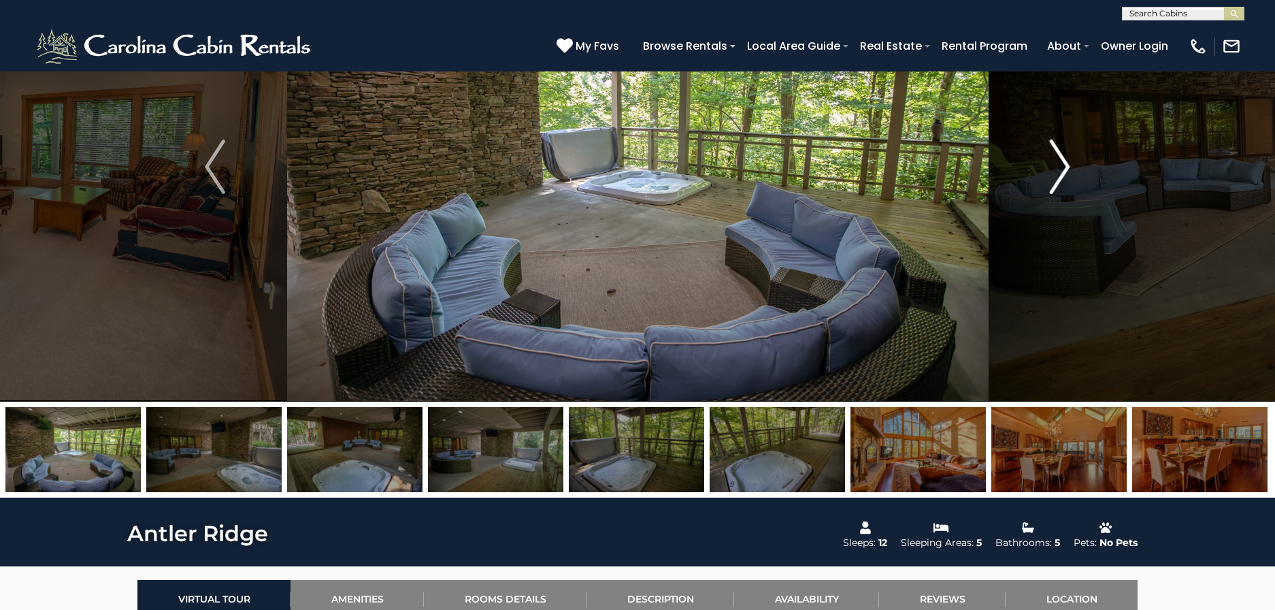
click at [1058, 156] on img "Next" at bounding box center [1060, 166] width 20 height 54
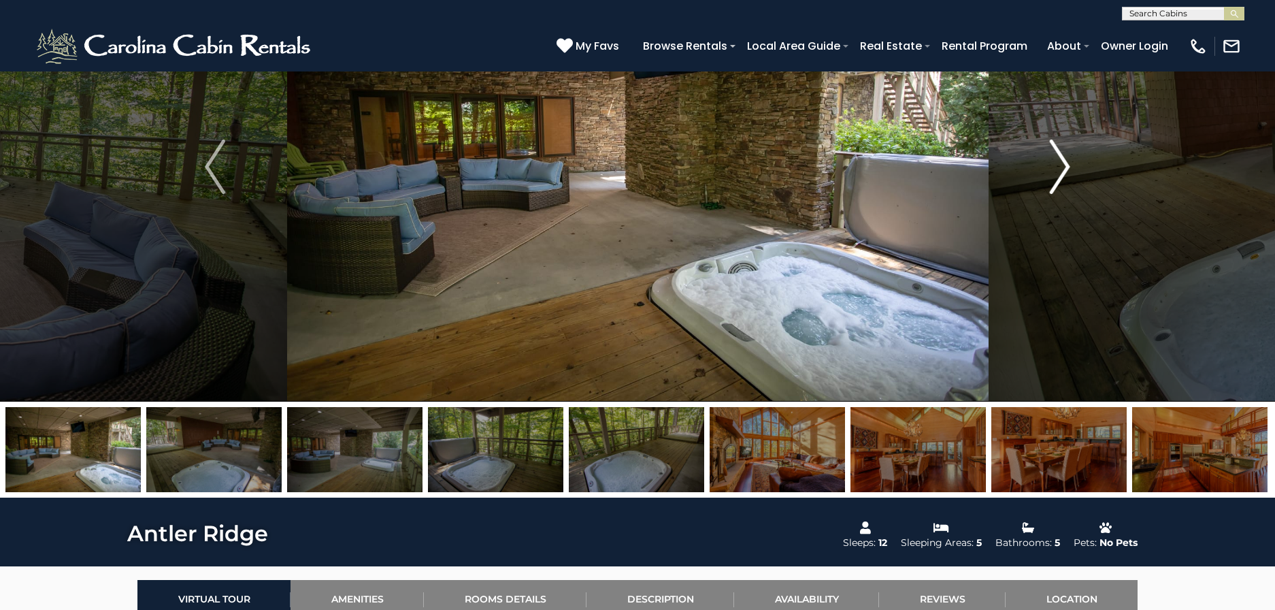
click at [1058, 156] on img "Next" at bounding box center [1060, 166] width 20 height 54
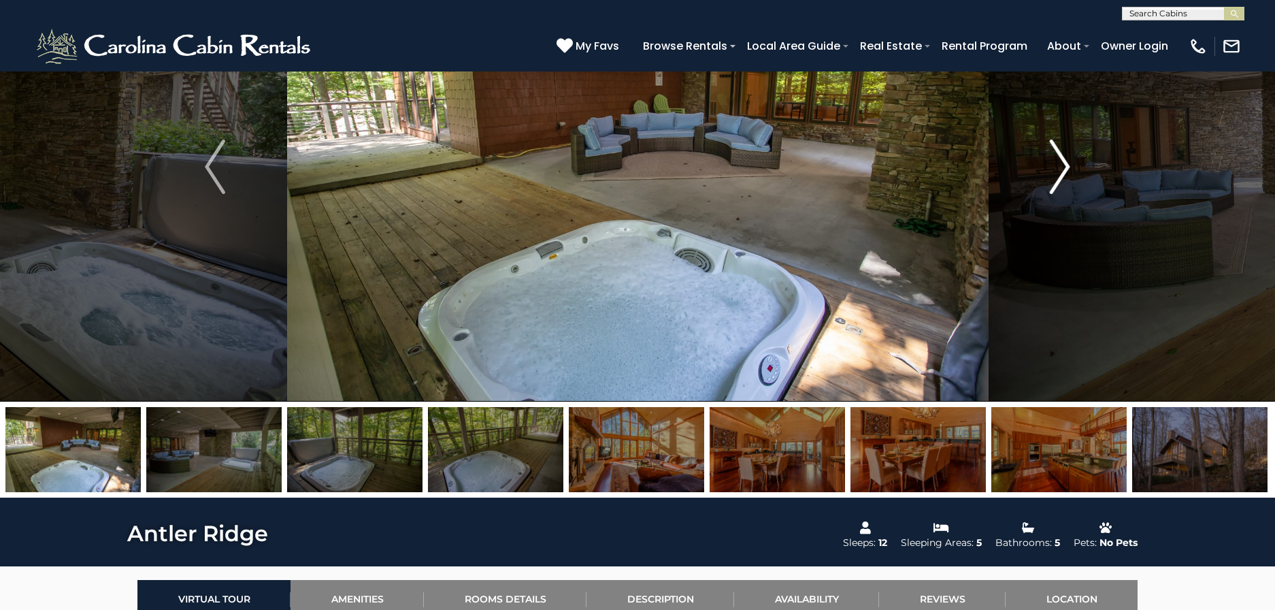
click at [1058, 156] on img "Next" at bounding box center [1060, 166] width 20 height 54
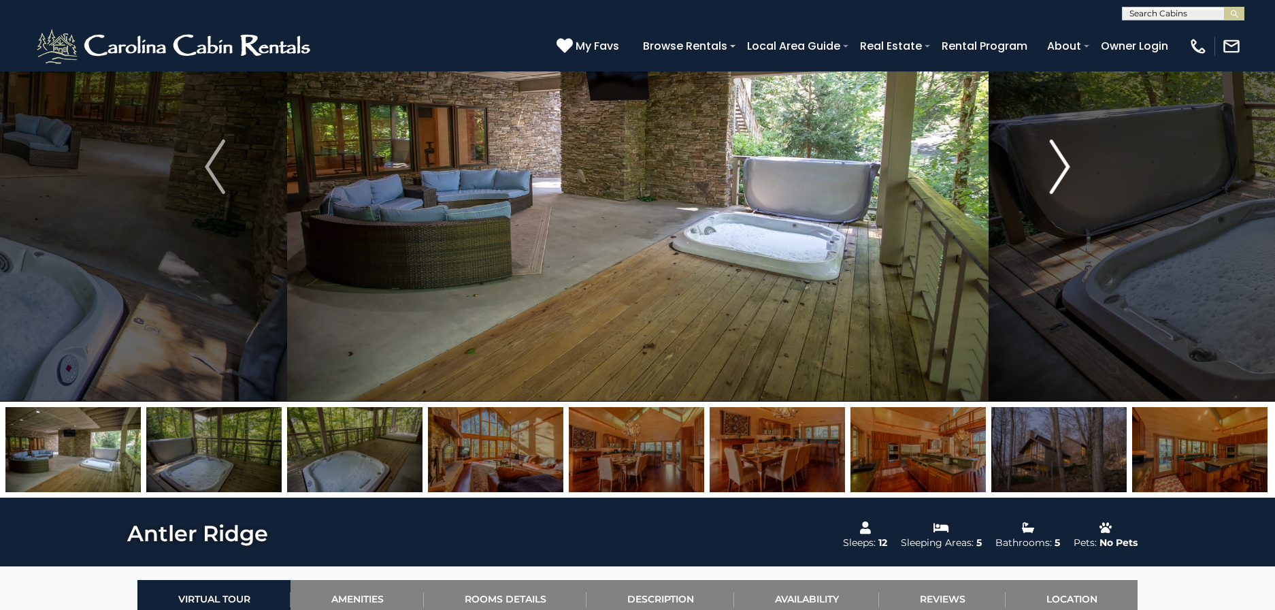
click at [1056, 154] on img "Next" at bounding box center [1060, 166] width 20 height 54
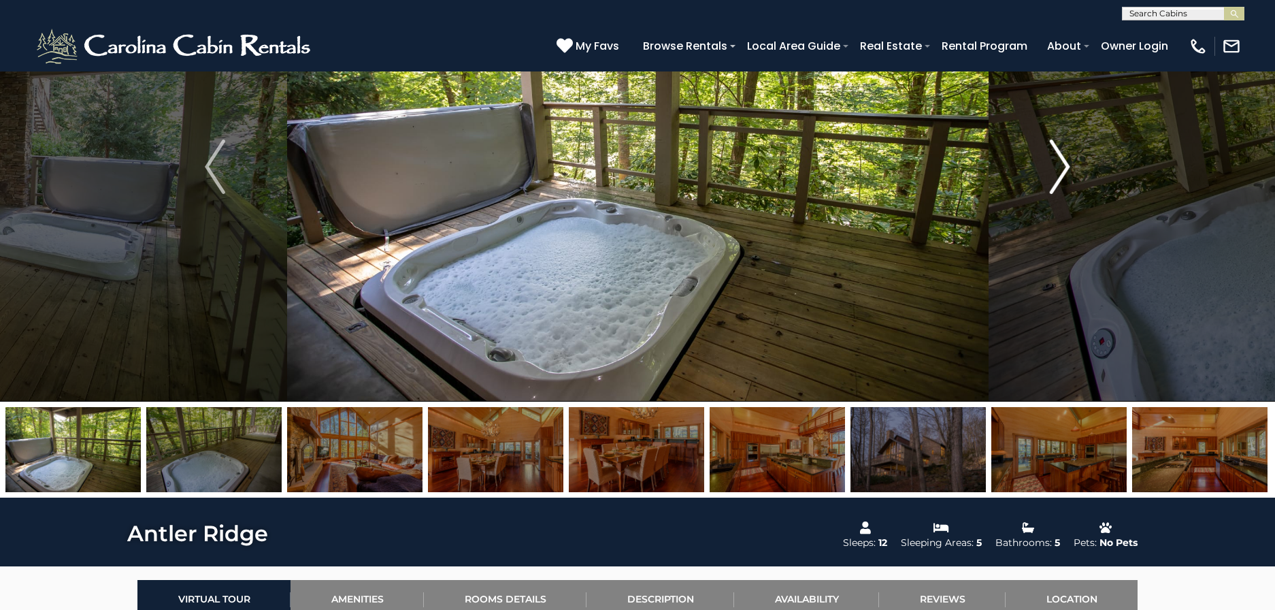
click at [1056, 154] on img "Next" at bounding box center [1060, 166] width 20 height 54
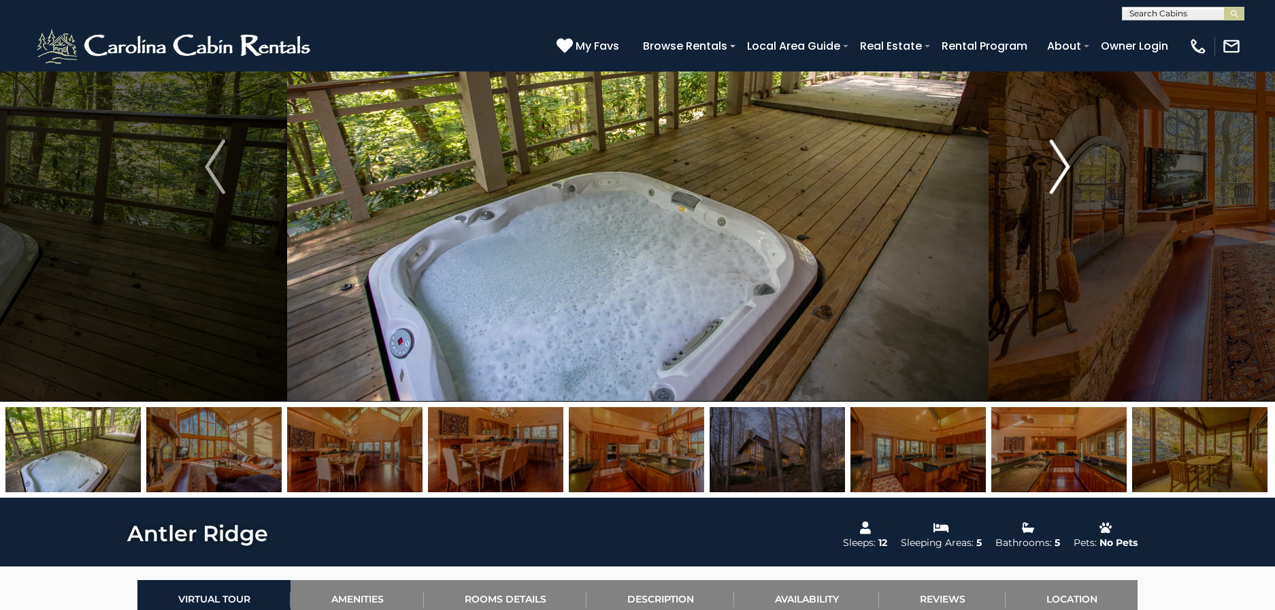
click at [1056, 153] on img "Next" at bounding box center [1060, 166] width 20 height 54
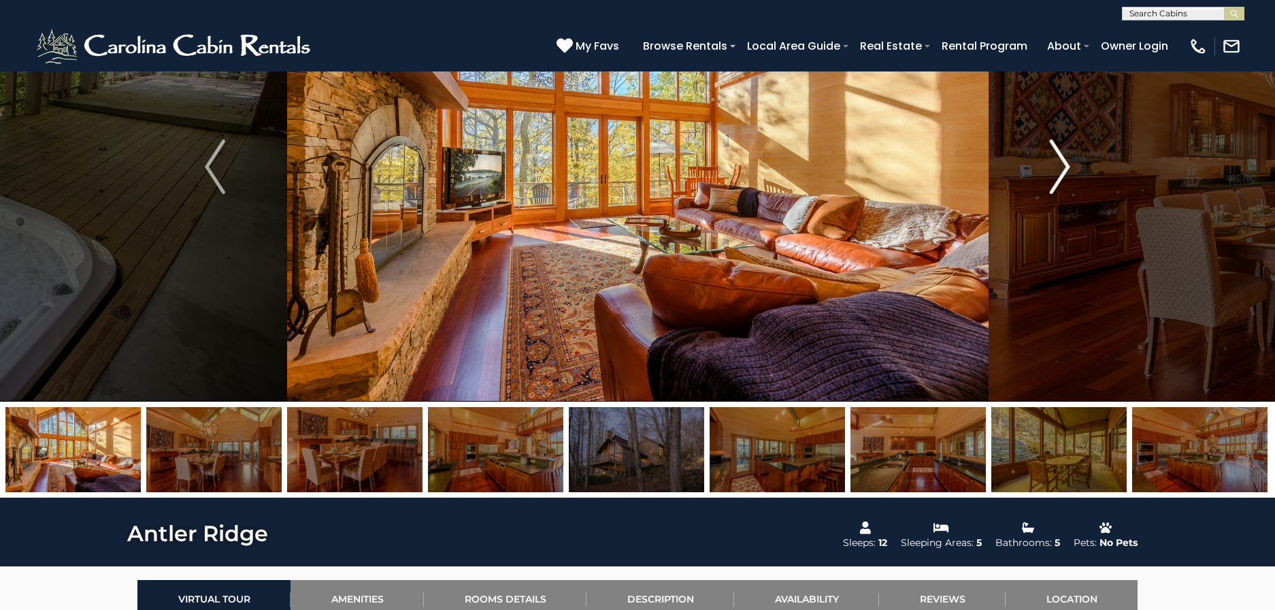
click at [1056, 153] on img "Next" at bounding box center [1060, 166] width 20 height 54
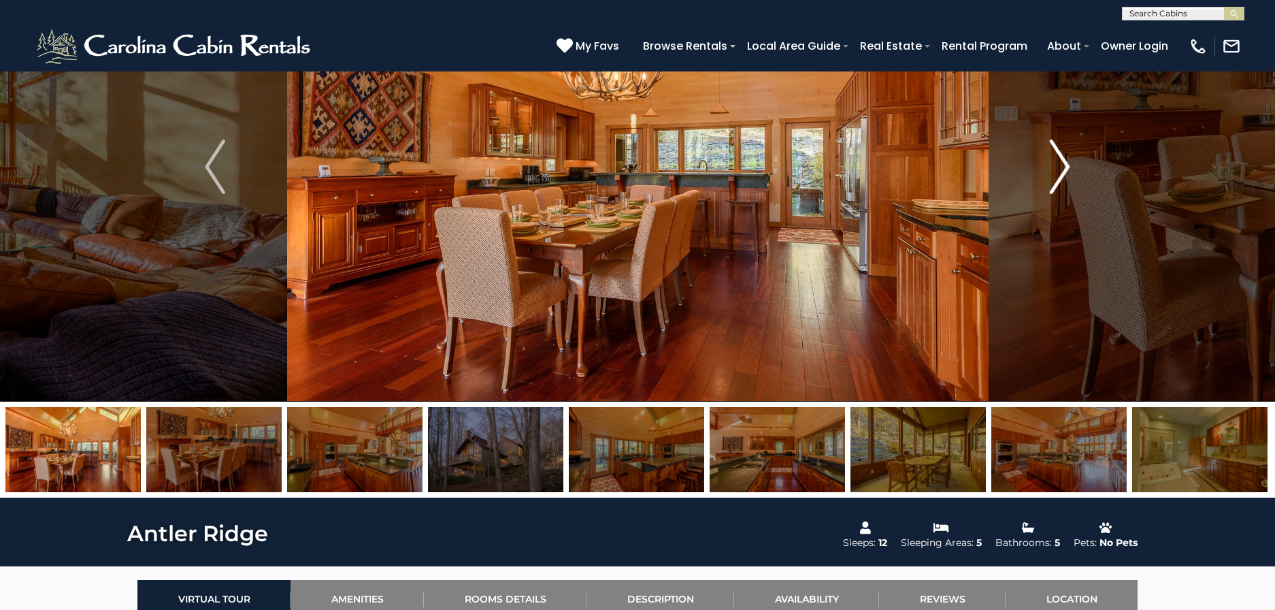
click at [1056, 153] on img "Next" at bounding box center [1060, 166] width 20 height 54
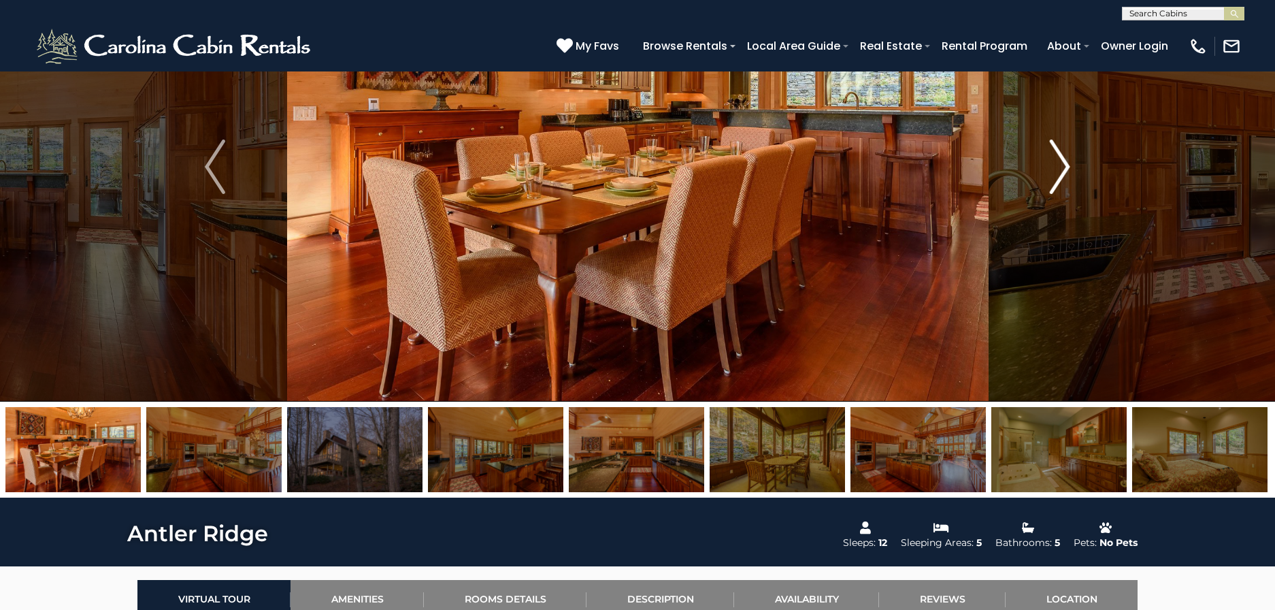
click at [1063, 153] on img "Next" at bounding box center [1060, 166] width 20 height 54
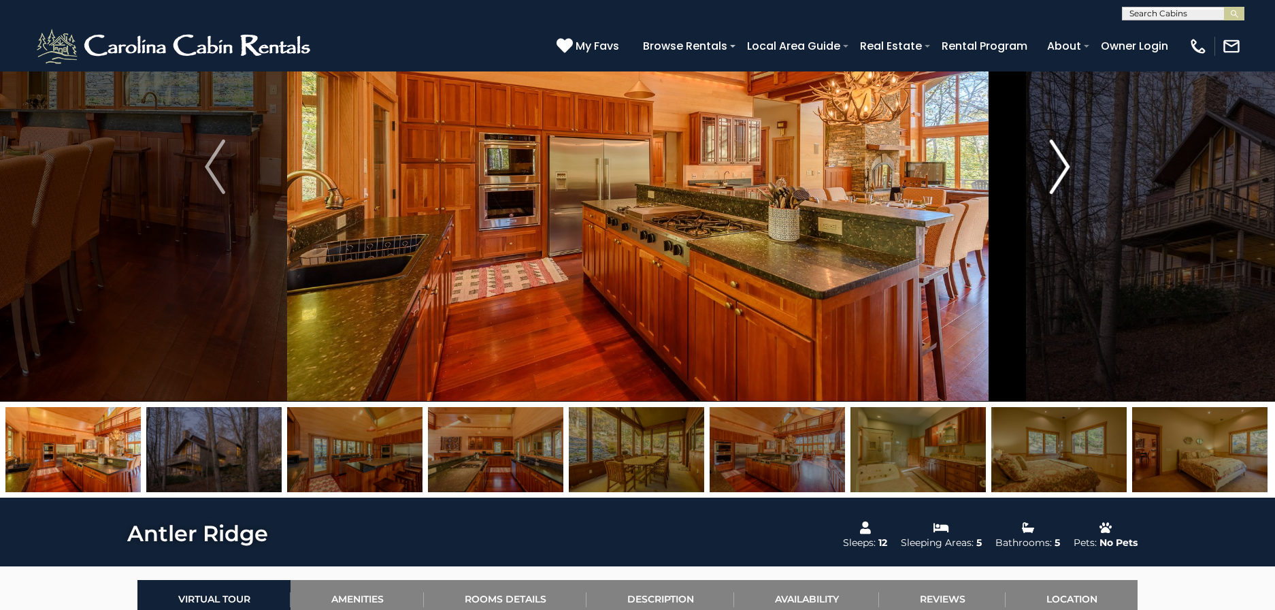
click at [1063, 153] on img "Next" at bounding box center [1060, 166] width 20 height 54
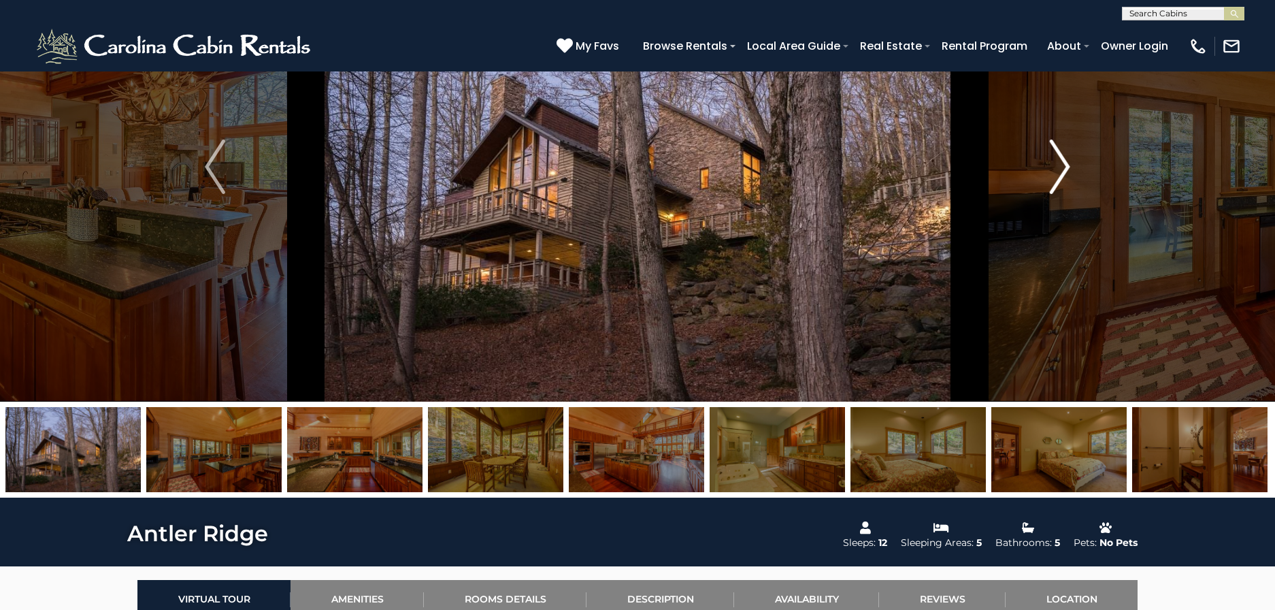
click at [1063, 153] on img "Next" at bounding box center [1060, 166] width 20 height 54
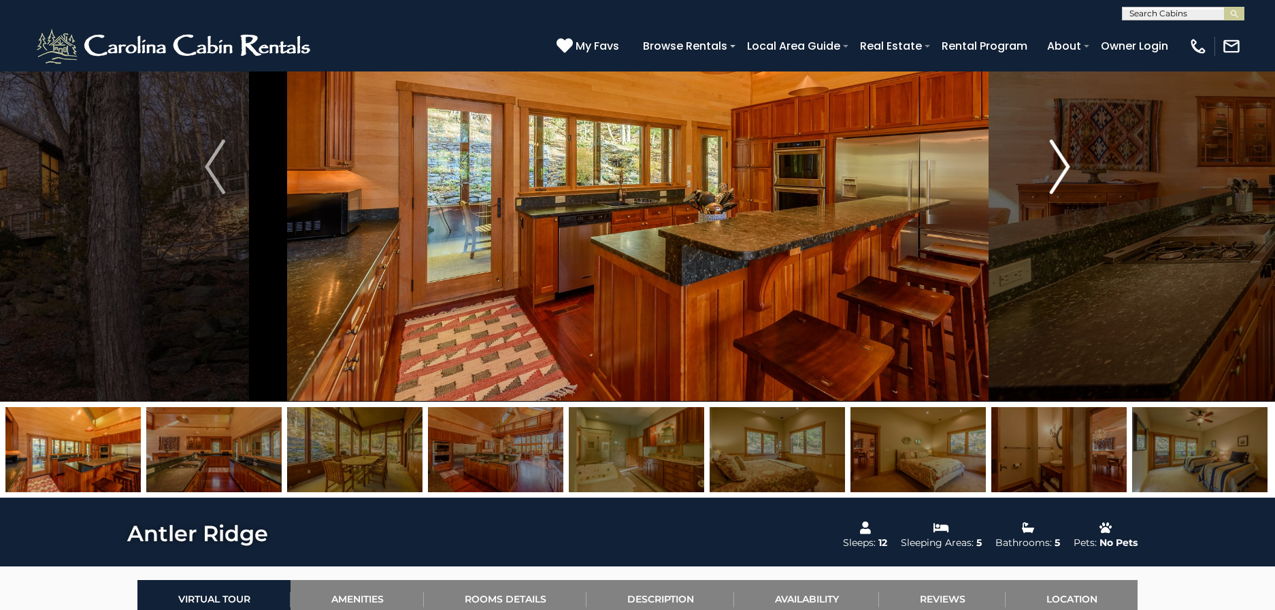
click at [1063, 153] on img "Next" at bounding box center [1060, 166] width 20 height 54
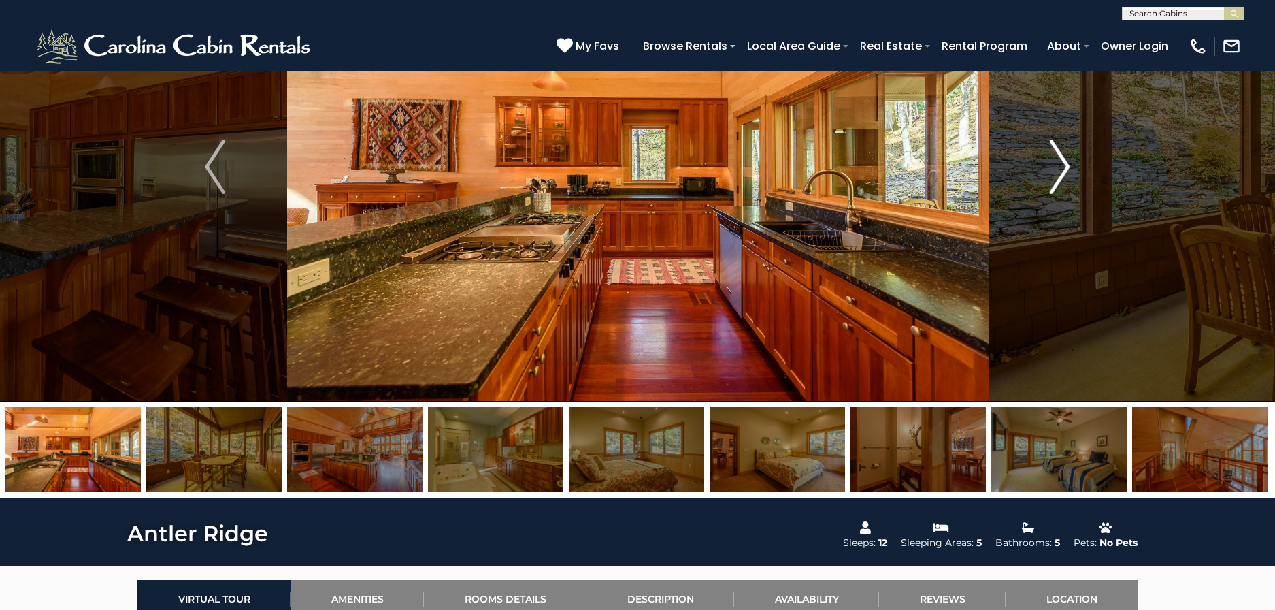
click at [1063, 153] on img "Next" at bounding box center [1060, 166] width 20 height 54
